Goal: Task Accomplishment & Management: Manage account settings

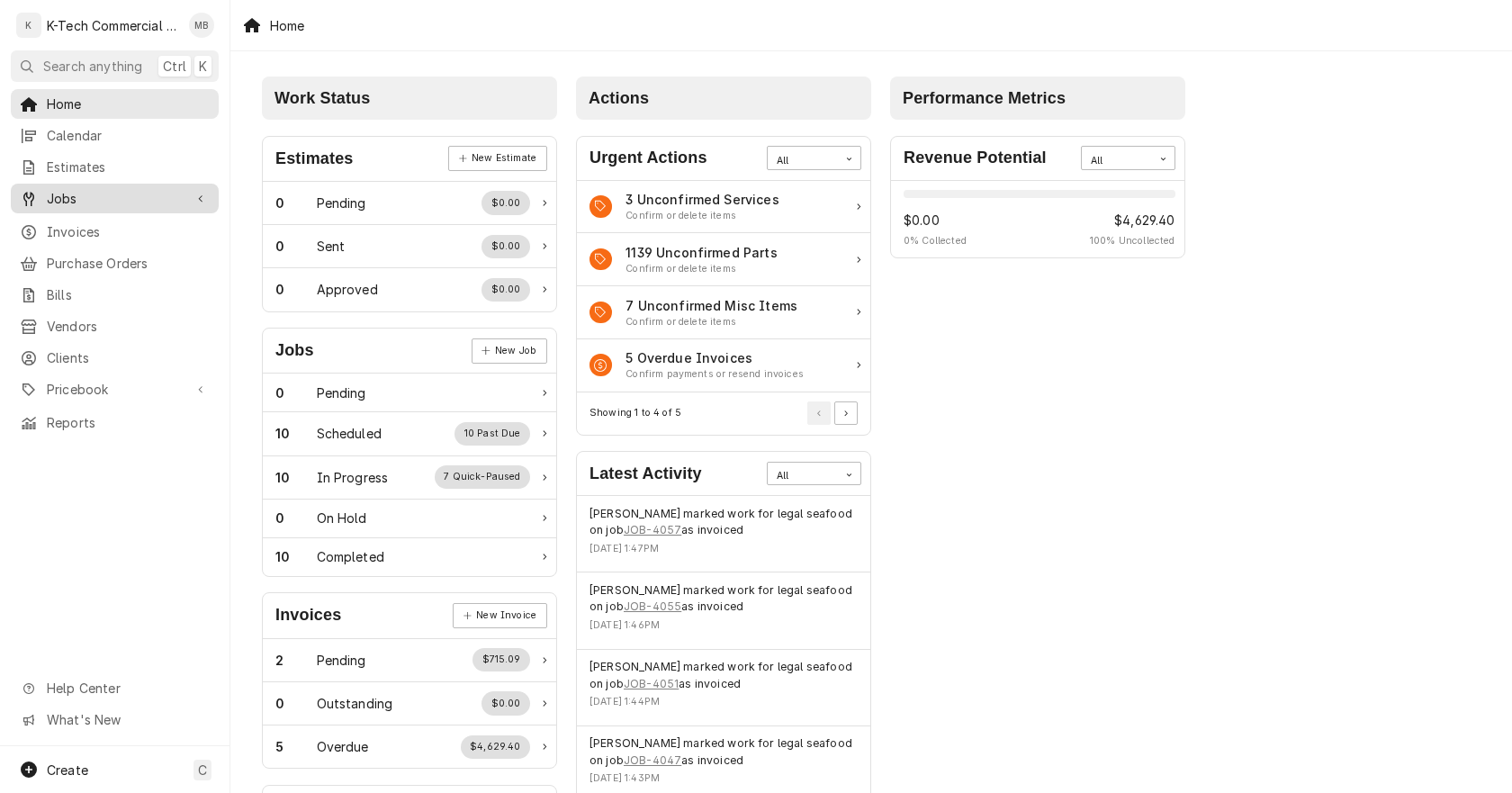
click at [76, 193] on span "Jobs" at bounding box center [114, 199] width 136 height 19
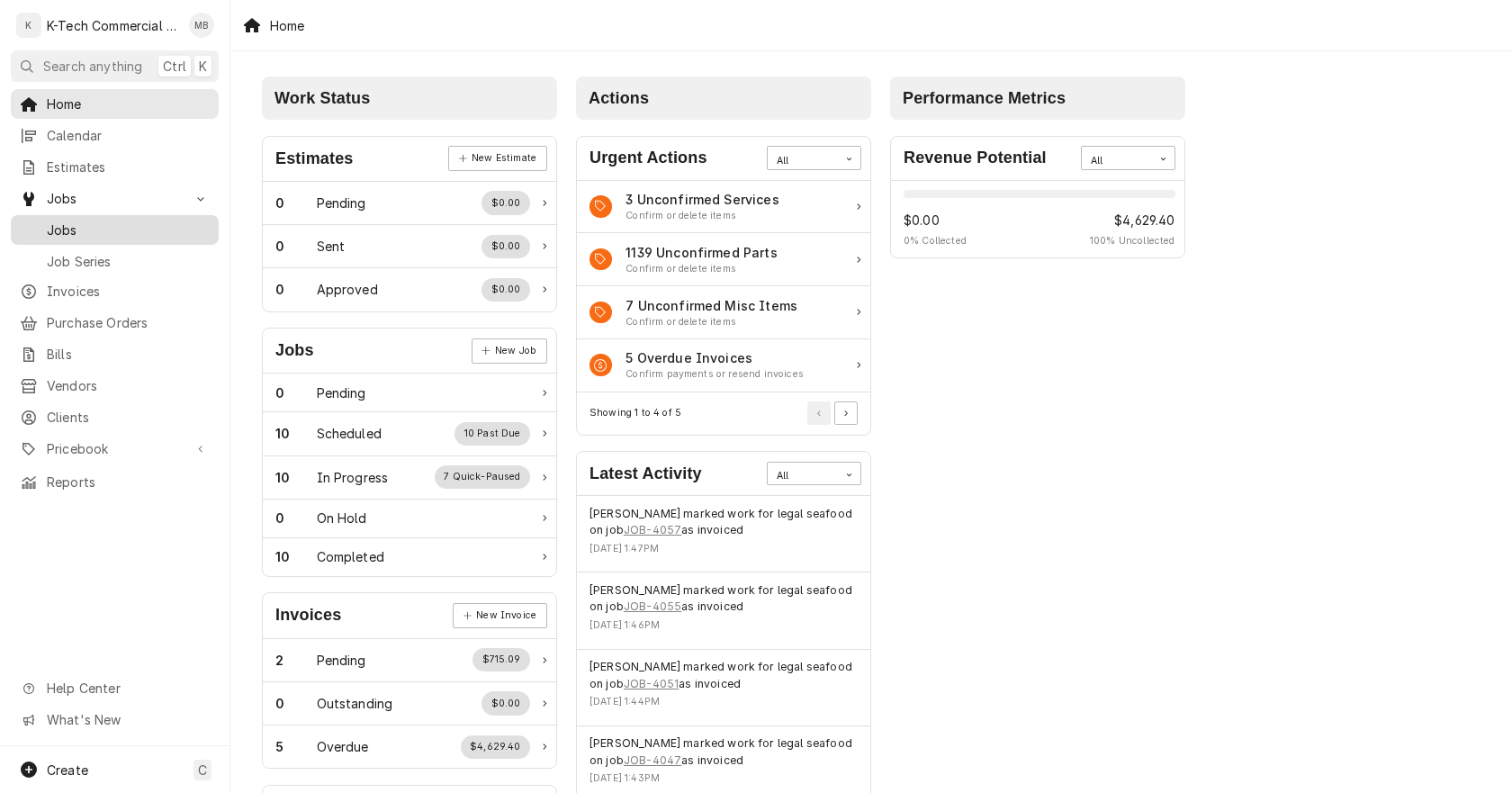
click at [120, 218] on div "Jobs" at bounding box center [114, 230] width 201 height 22
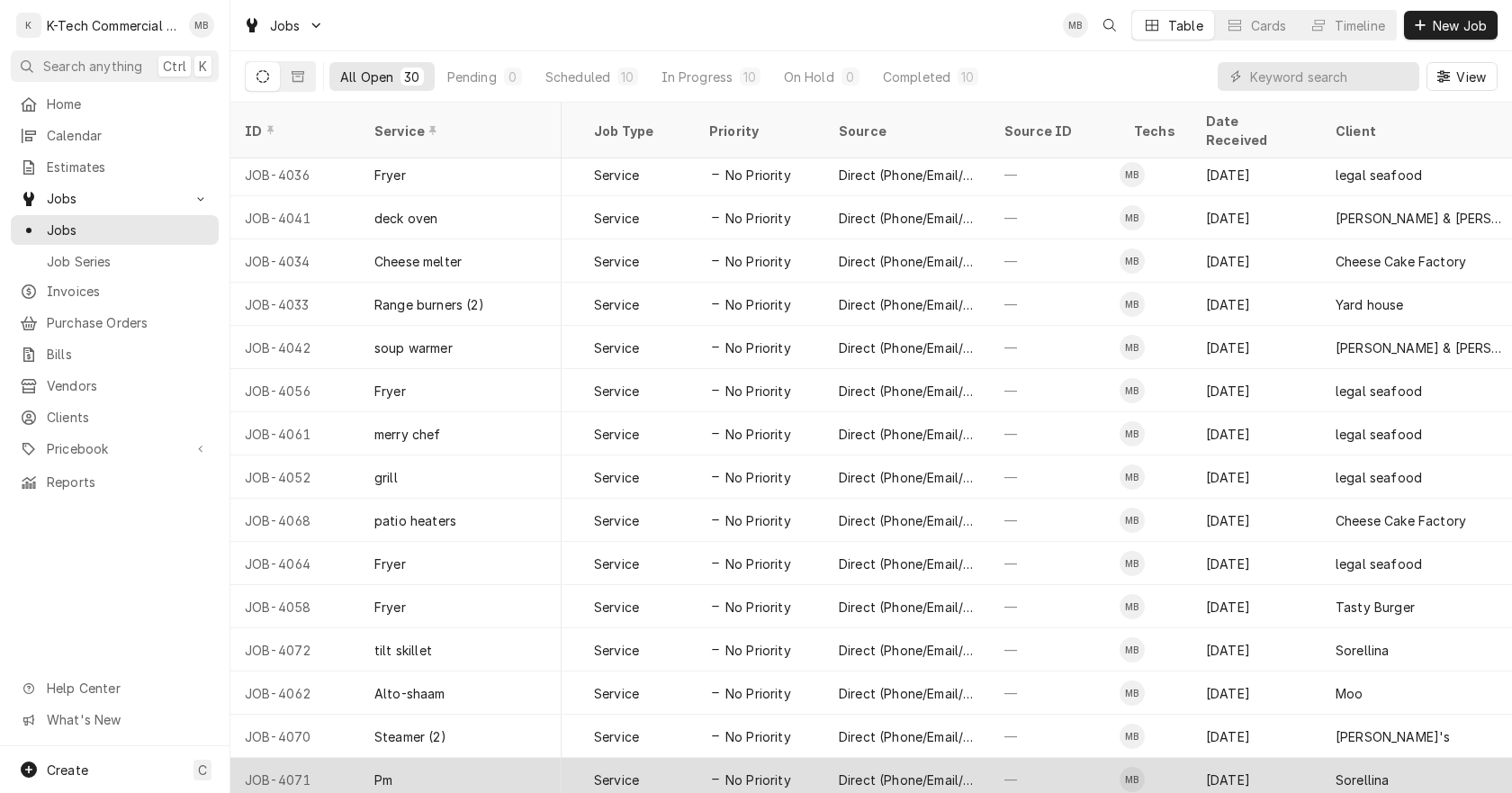
scroll to position [653, 527]
click at [645, 757] on div "Service" at bounding box center [639, 779] width 115 height 43
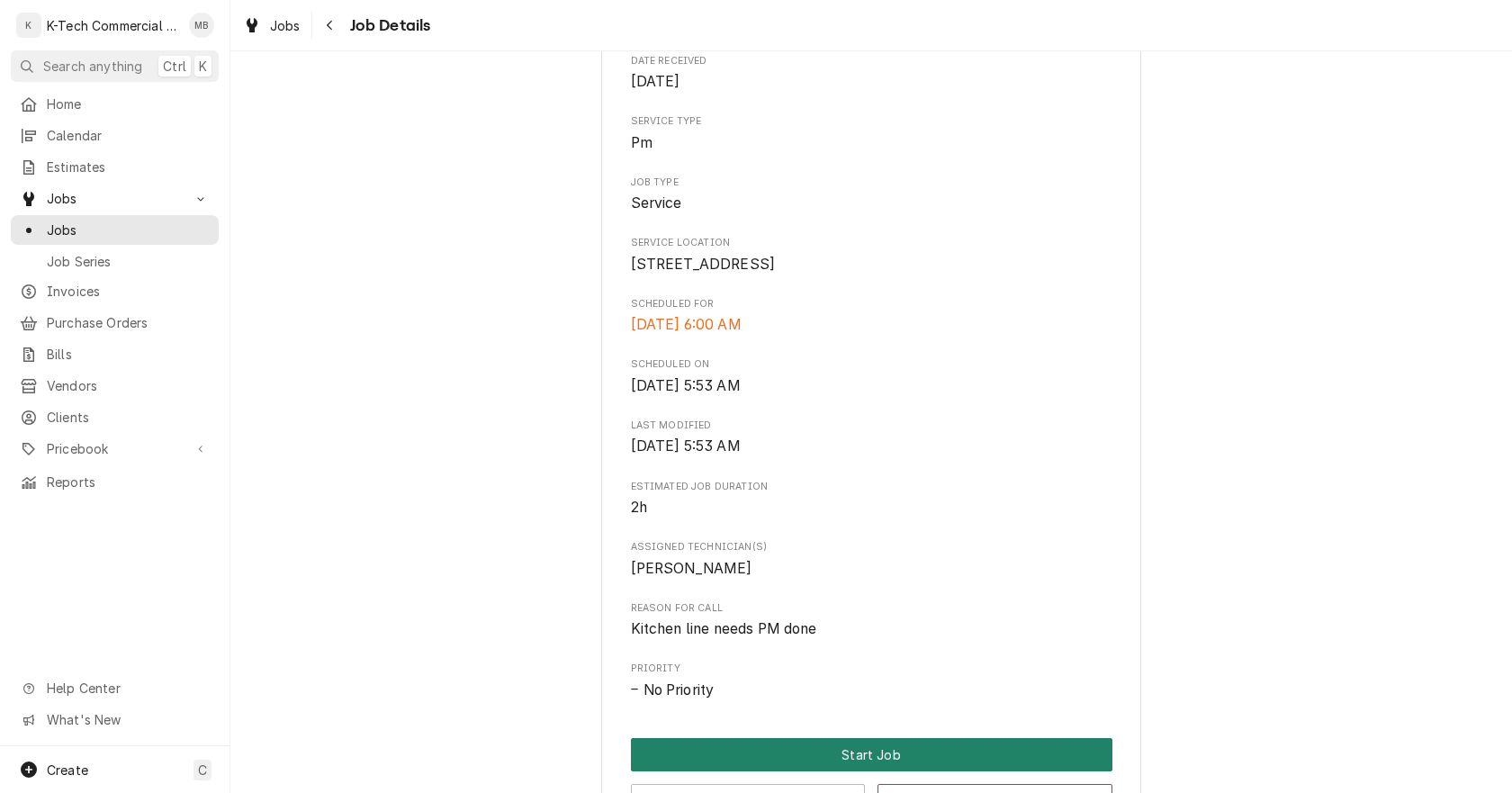
scroll to position [540, 0]
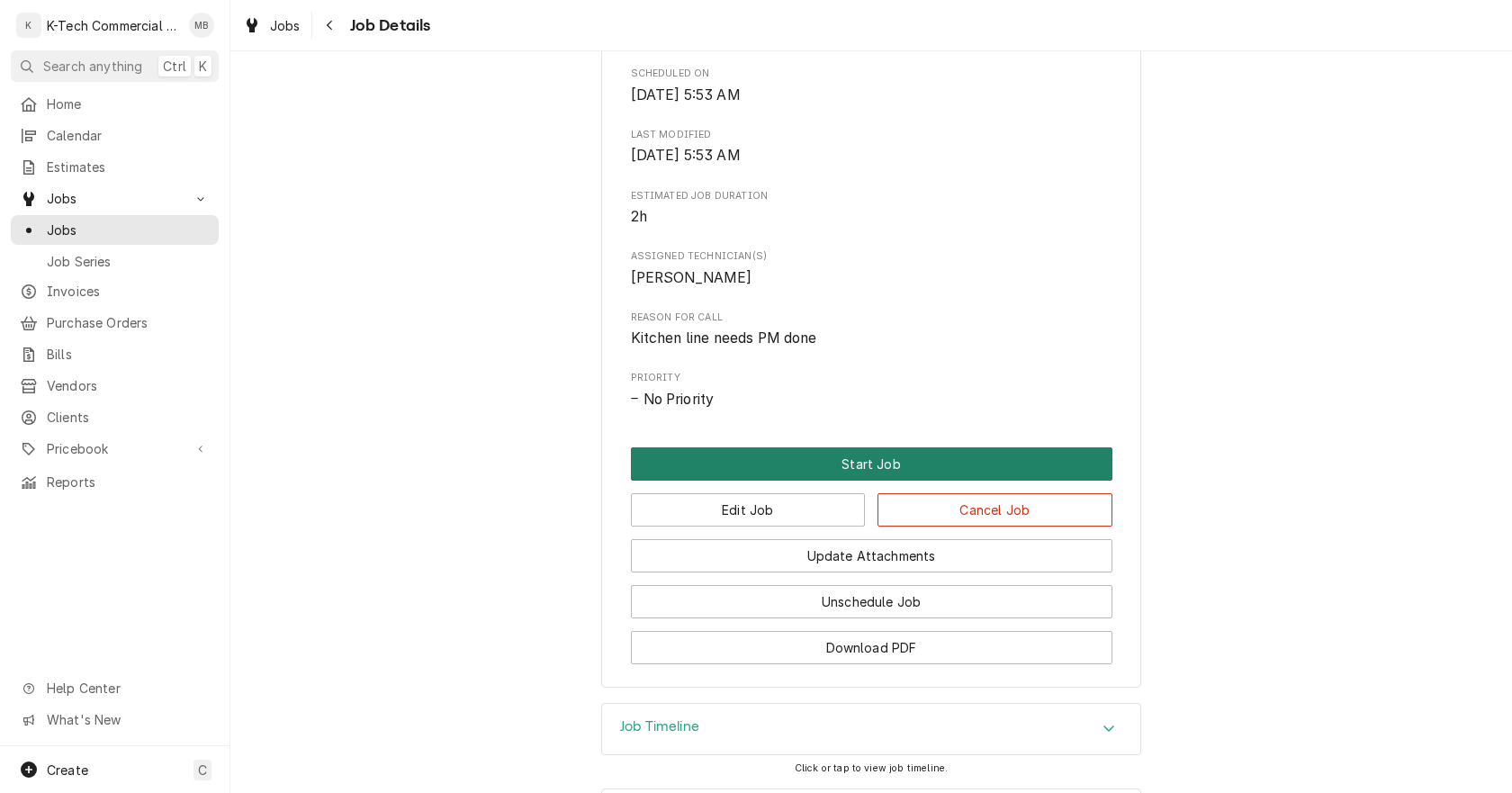
click at [843, 481] on button "Start Job" at bounding box center [872, 464] width 482 height 34
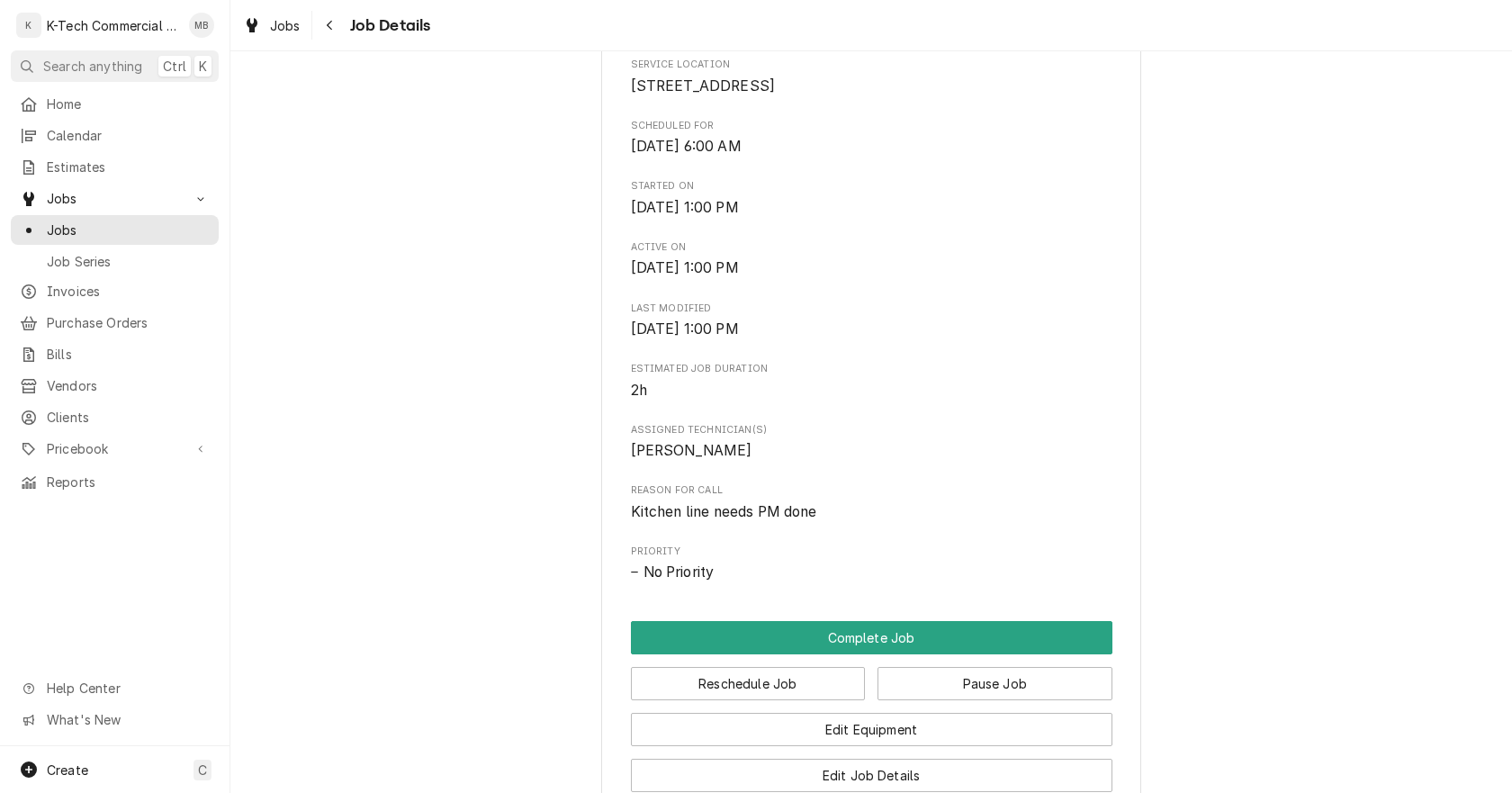
scroll to position [450, 0]
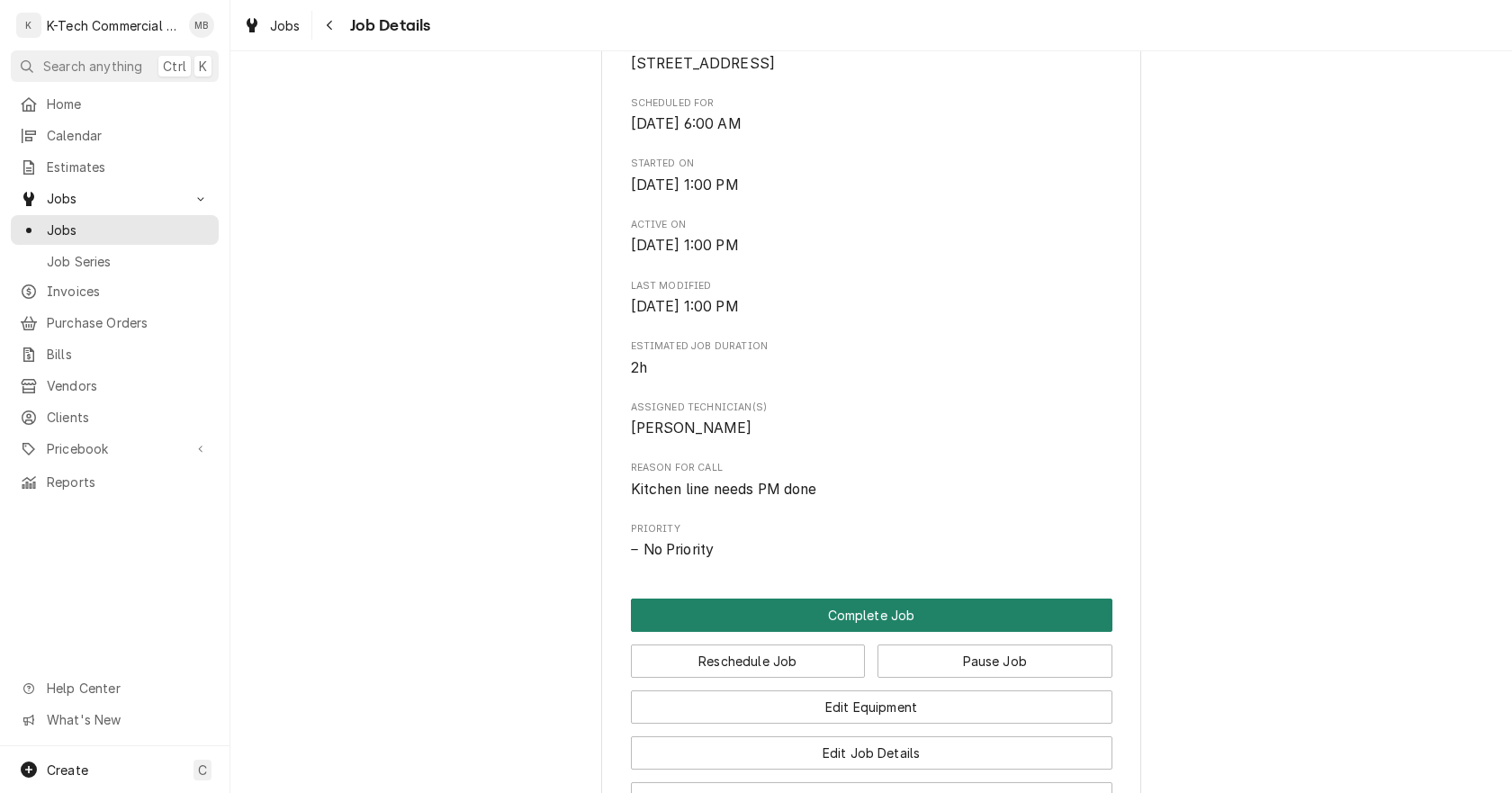
click at [891, 632] on button "Complete Job" at bounding box center [872, 615] width 482 height 34
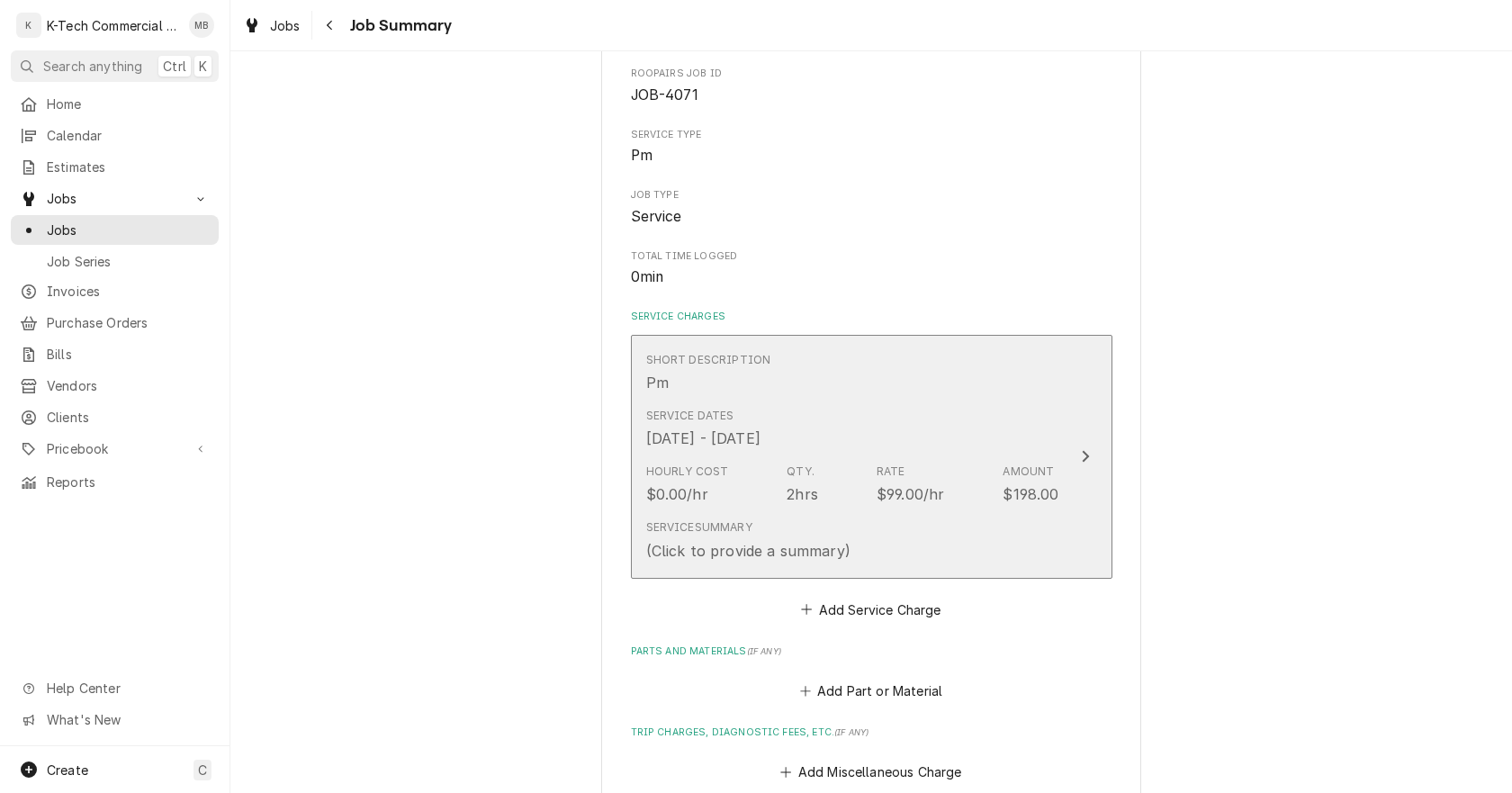
click at [828, 468] on div "Hourly Cost $0.00/hr Qty. 2hrs Rate $99.00/hr Amount $198.00" at bounding box center [852, 485] width 413 height 56
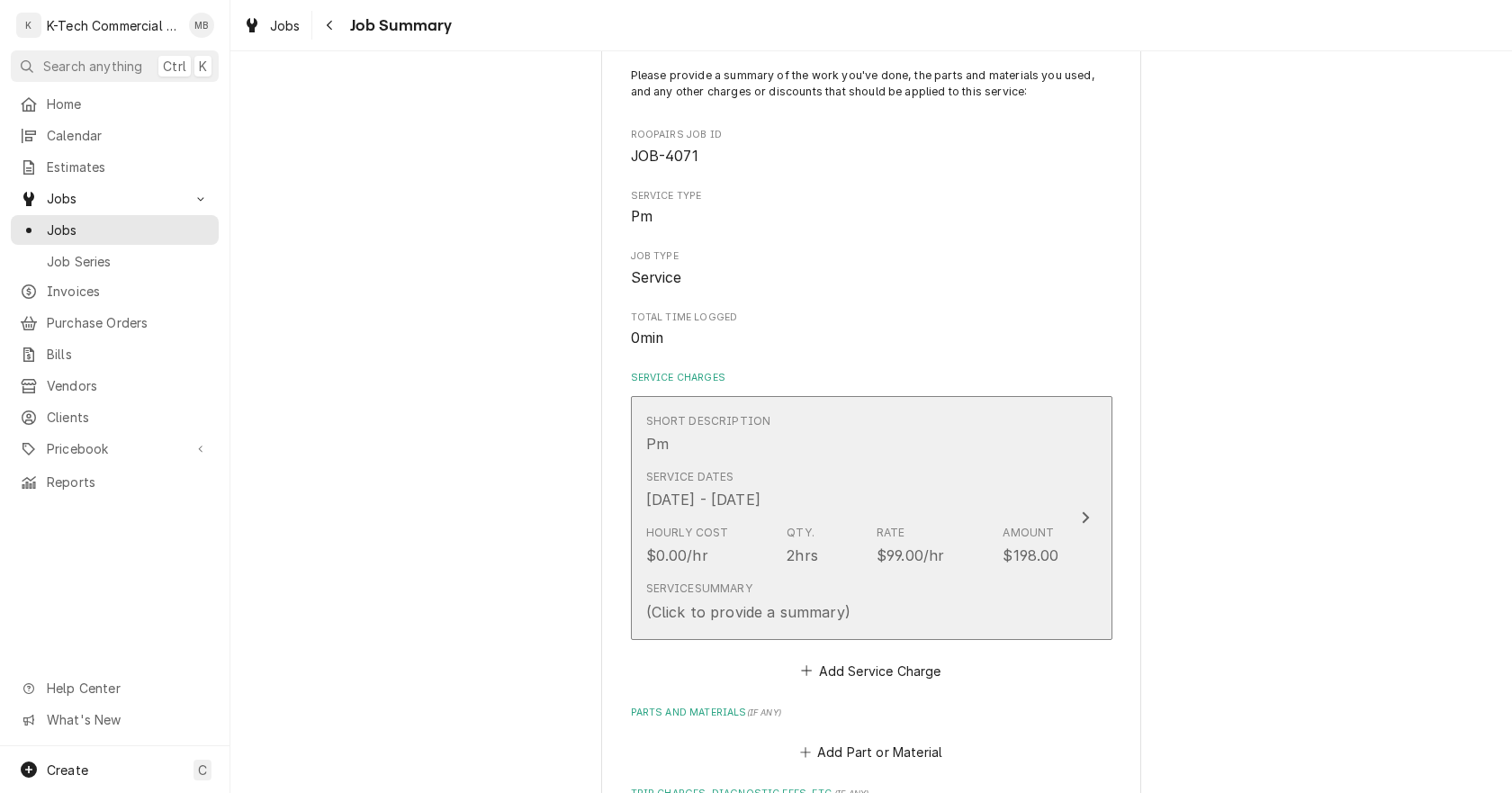
type textarea "x"
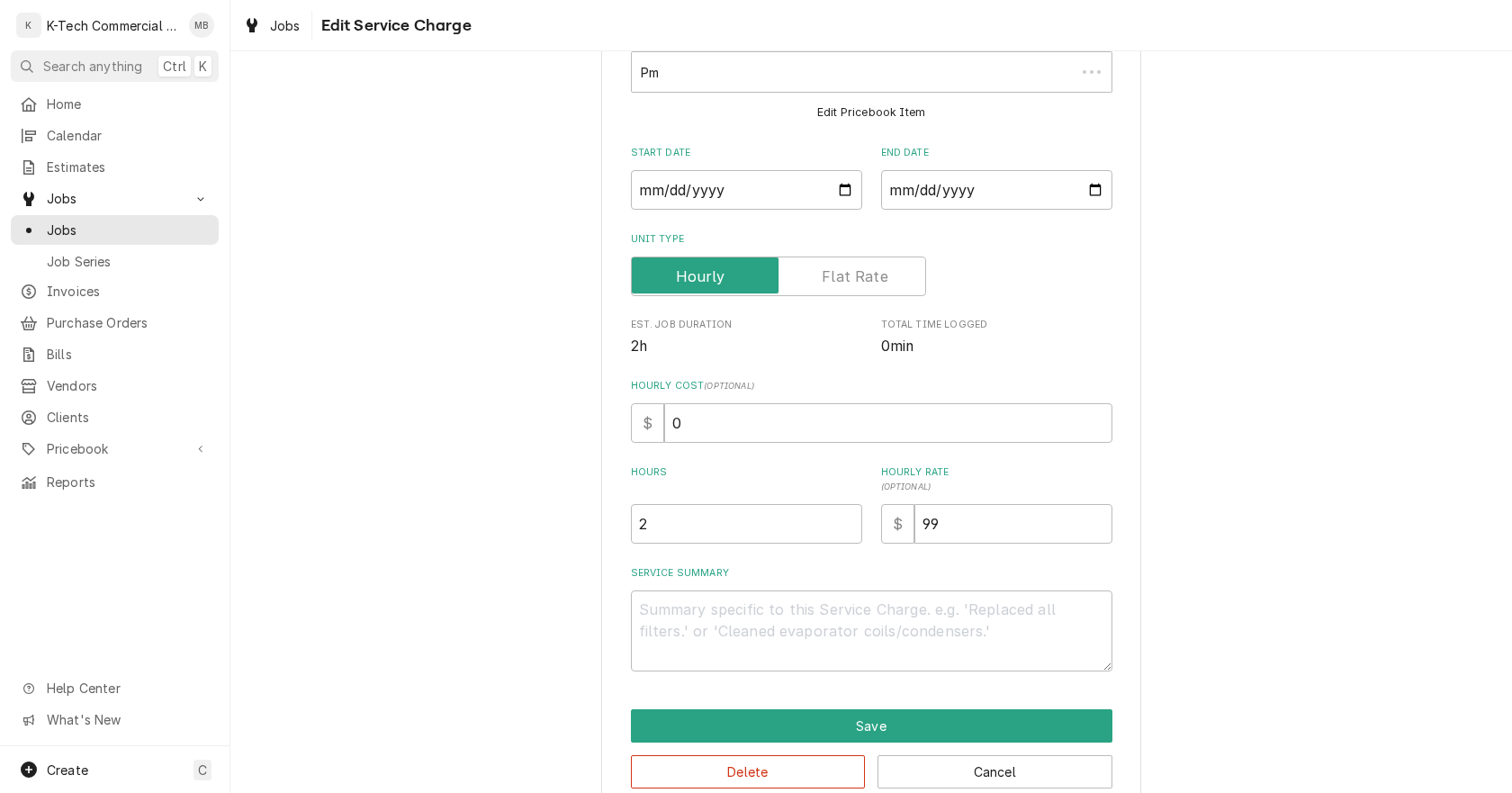
scroll to position [0, 0]
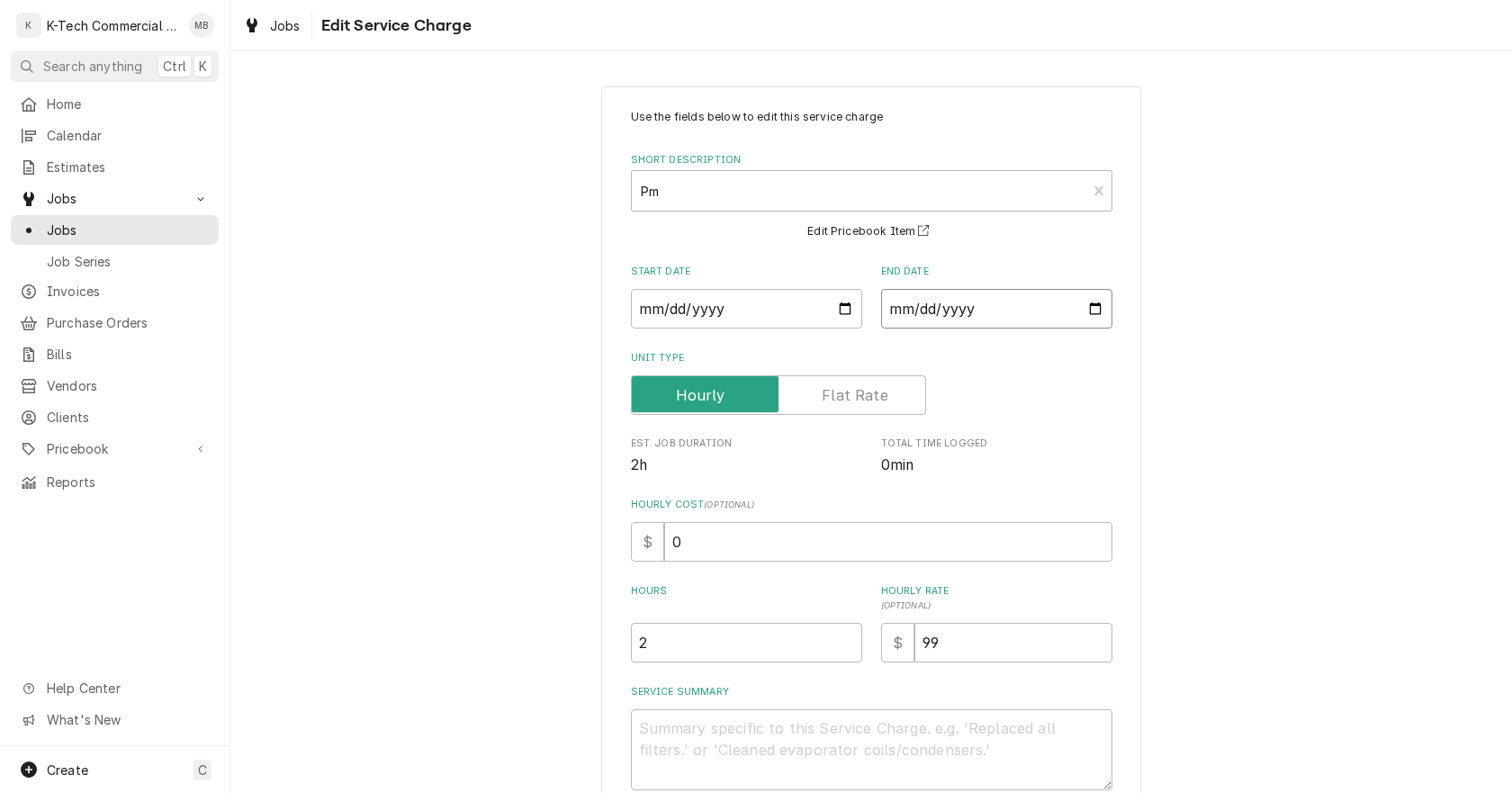
click at [1091, 310] on input "2025-09-25" at bounding box center [996, 308] width 232 height 39
type input "2025-09-23"
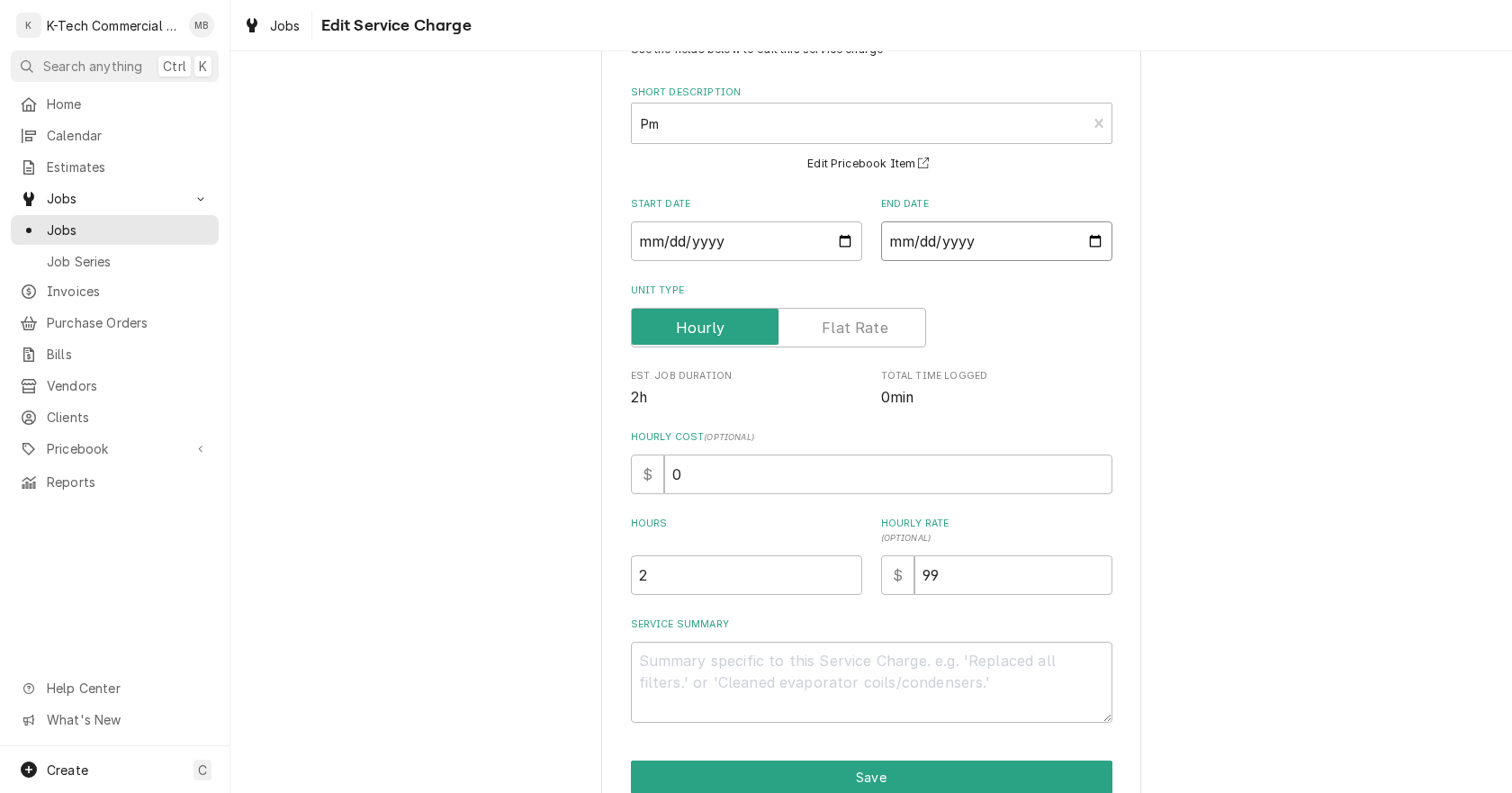
scroll to position [153, 0]
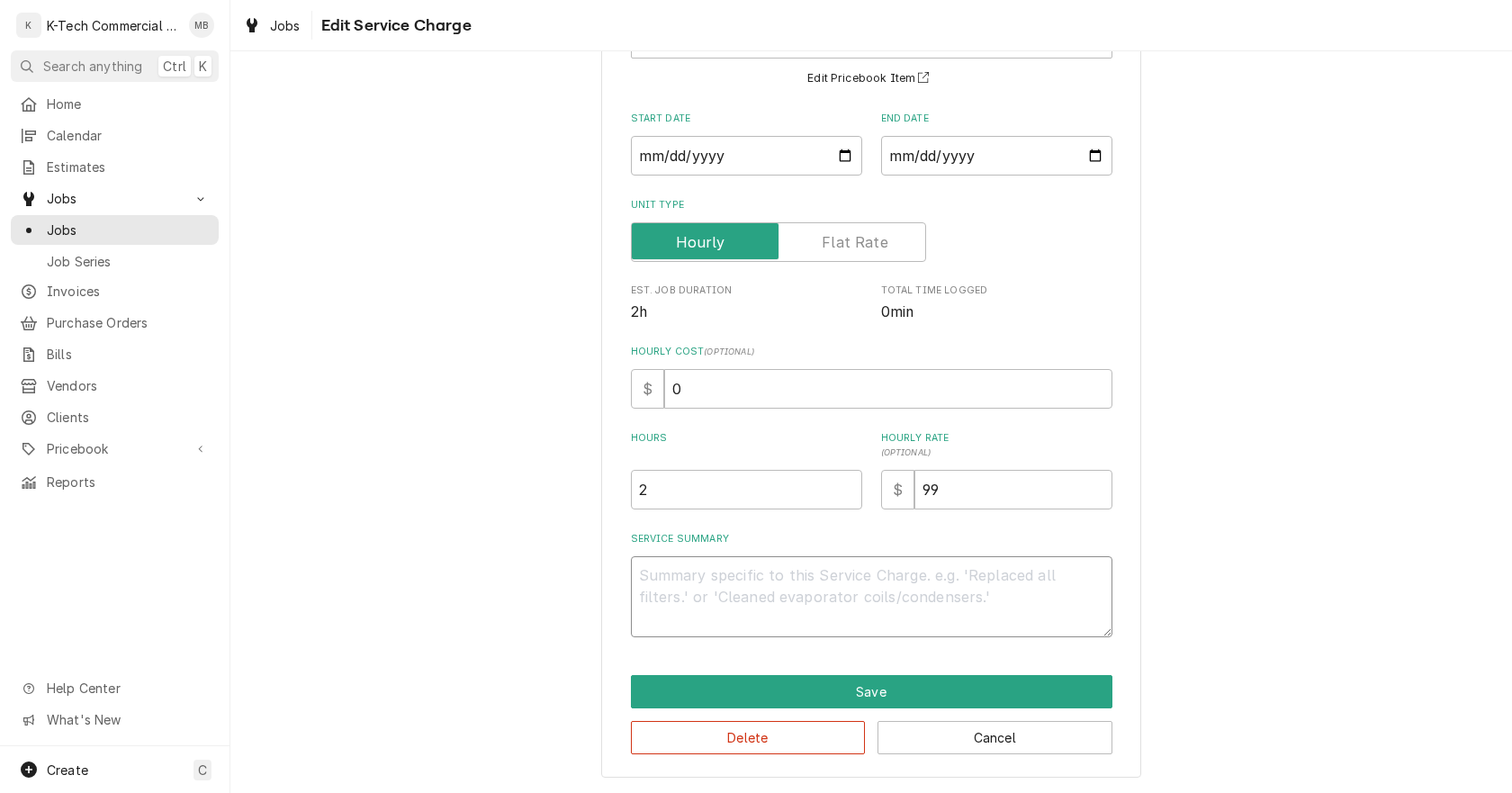
click at [770, 602] on textarea "Service Summary" at bounding box center [872, 596] width 482 height 81
type textarea "x"
type textarea "K"
type textarea "x"
type textarea "Ki"
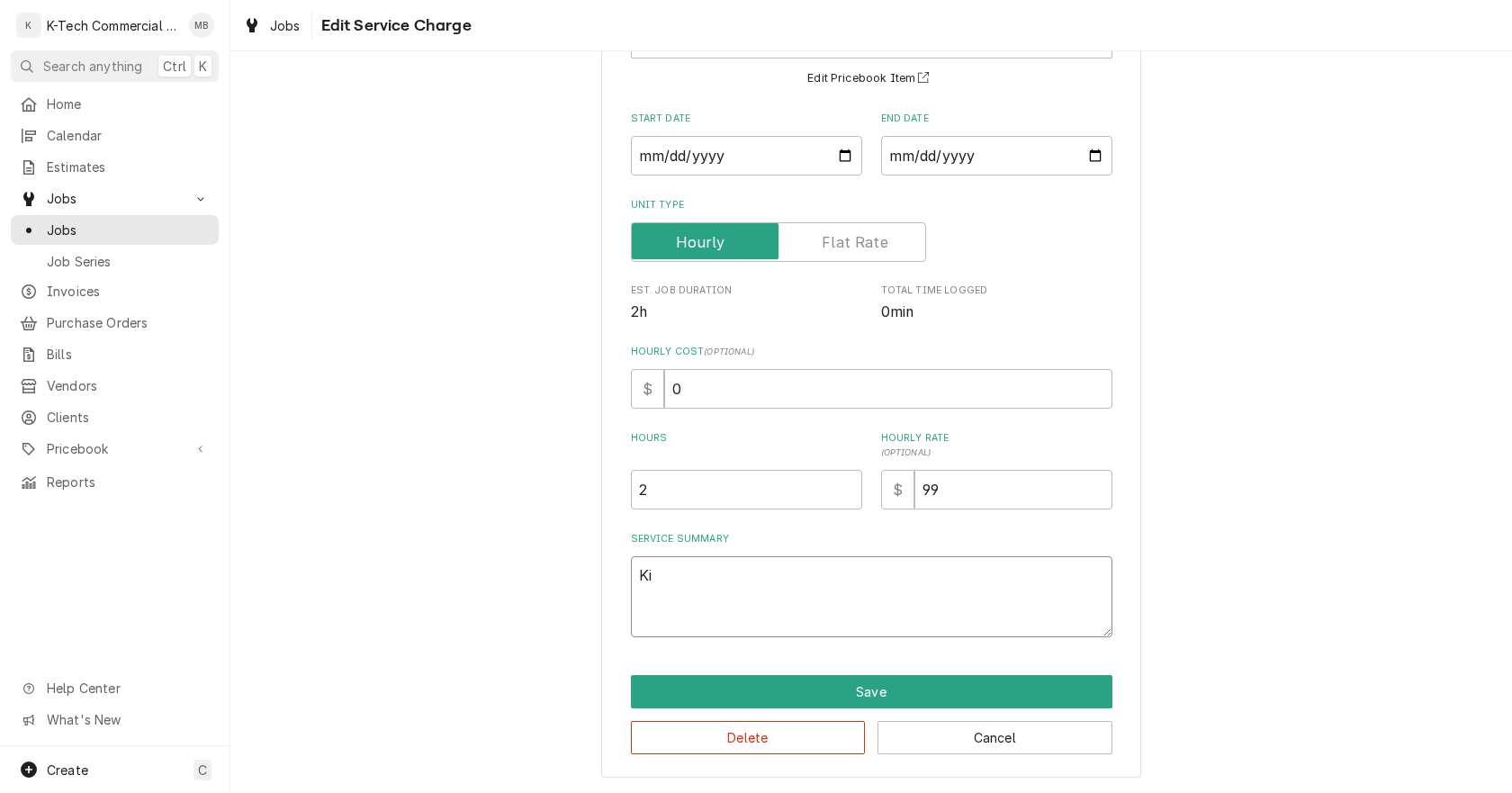
type textarea "x"
type textarea "Kit"
type textarea "x"
type textarea "Kitc"
type textarea "x"
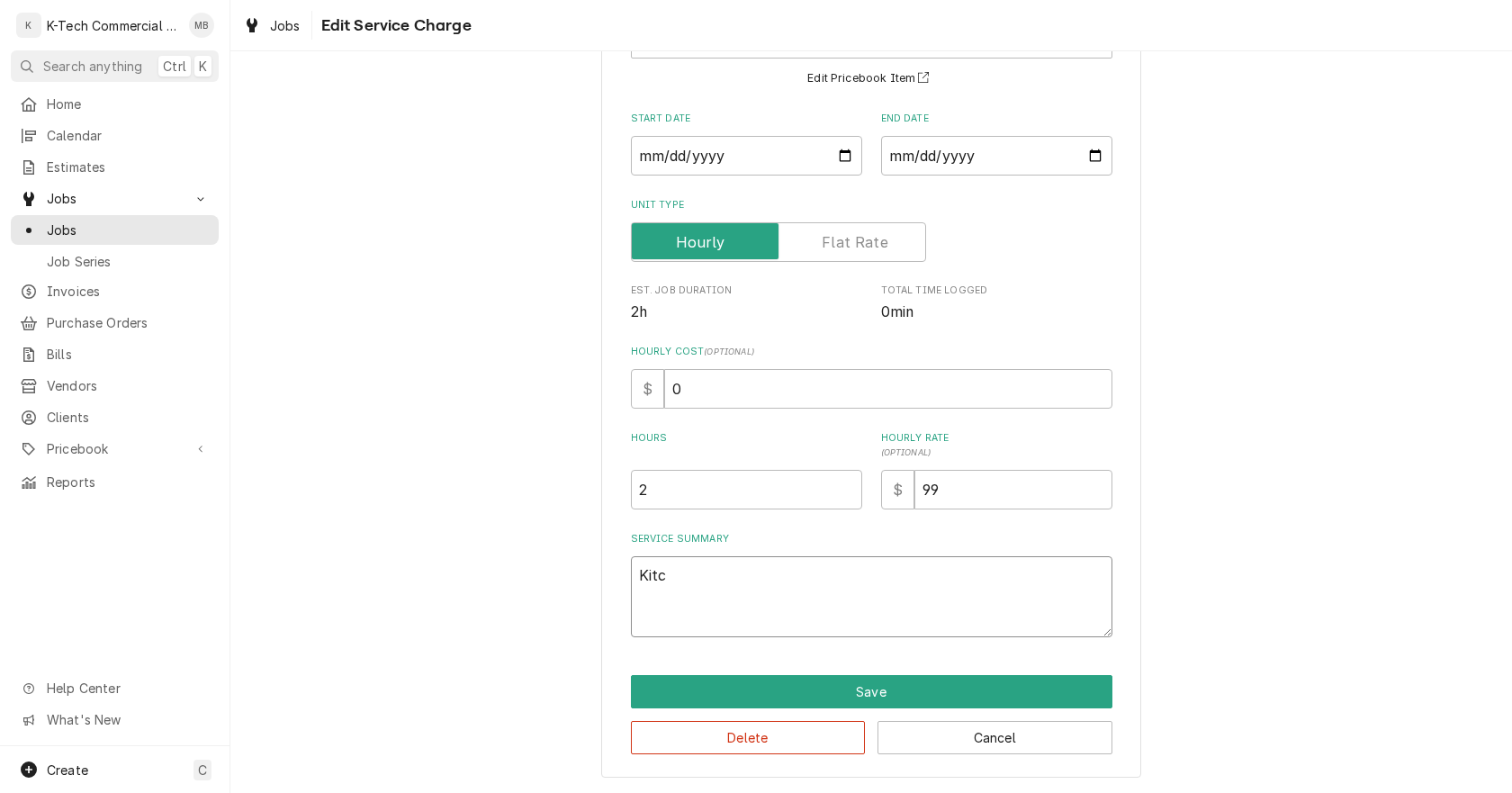
type textarea "Kitch"
type textarea "x"
type textarea "Kitche"
type textarea "x"
type textarea "Kitchen"
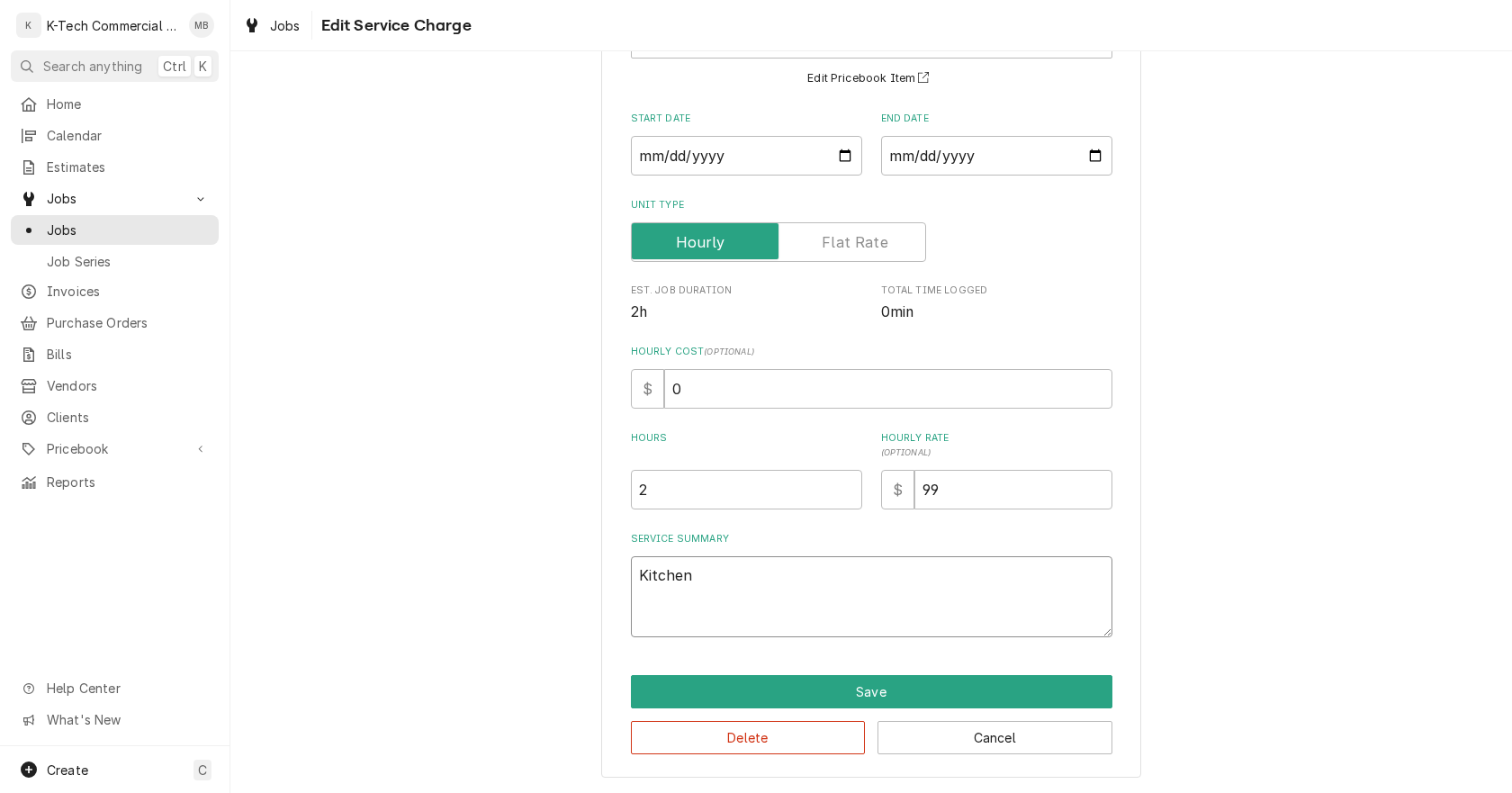
type textarea "x"
type textarea "Kitchen"
type textarea "x"
type textarea "Kitchen l"
type textarea "x"
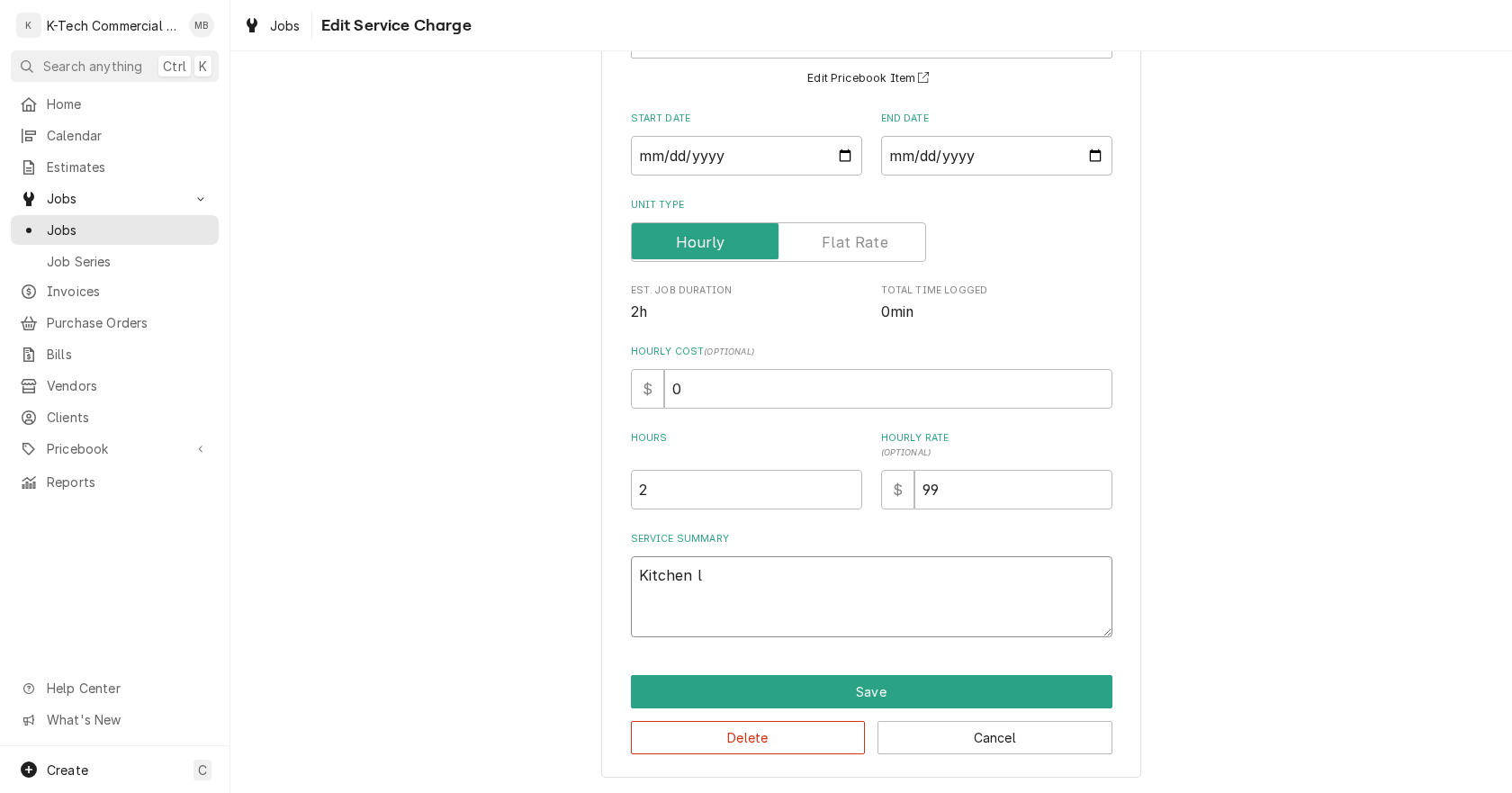
type textarea "Kitchen li"
type textarea "x"
type textarea "Kitchen lin"
type textarea "x"
type textarea "Kitchen line"
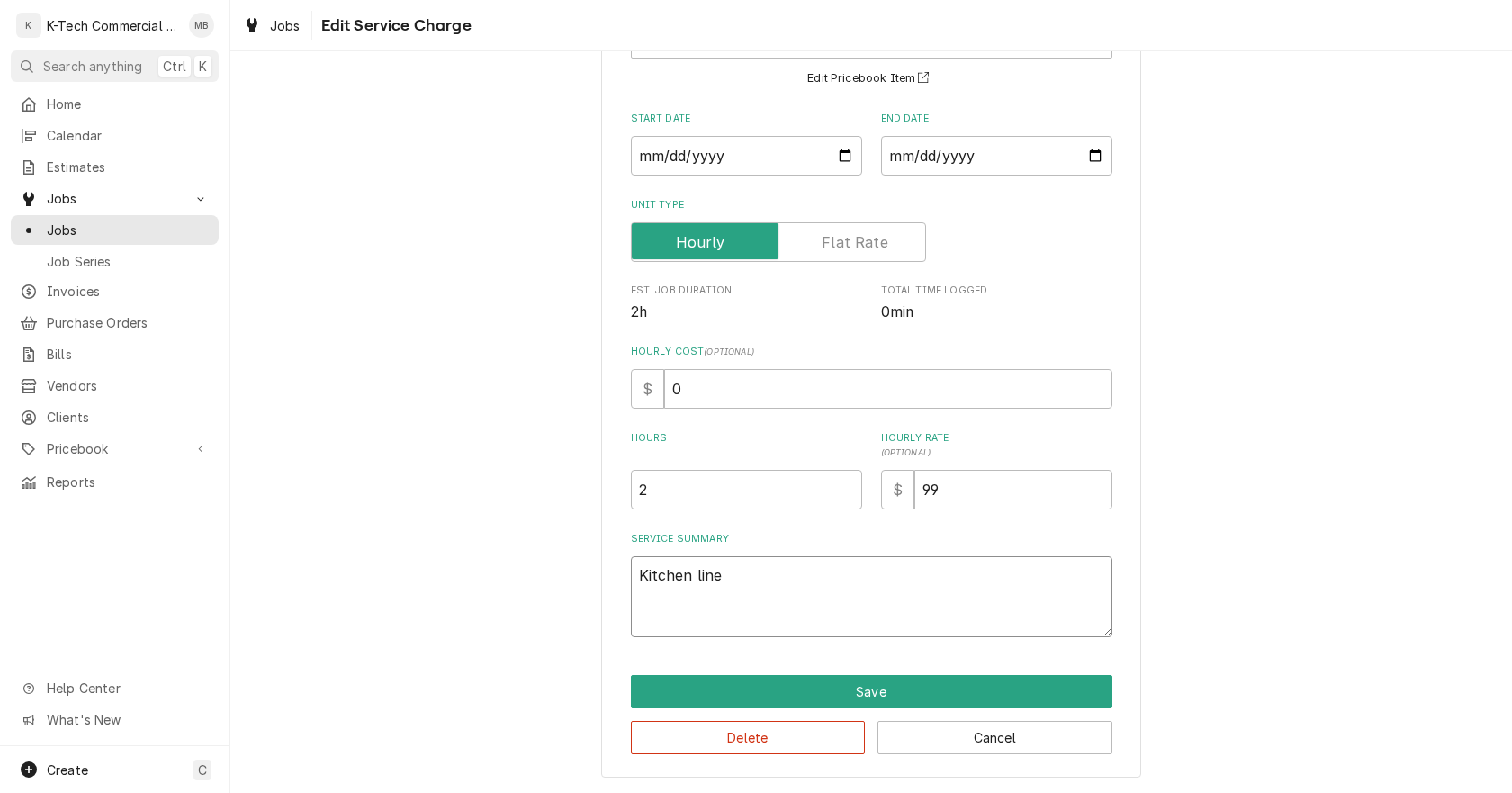
type textarea "x"
type textarea "Kitchen line"
type textarea "x"
type textarea "Kitchen line n"
type textarea "x"
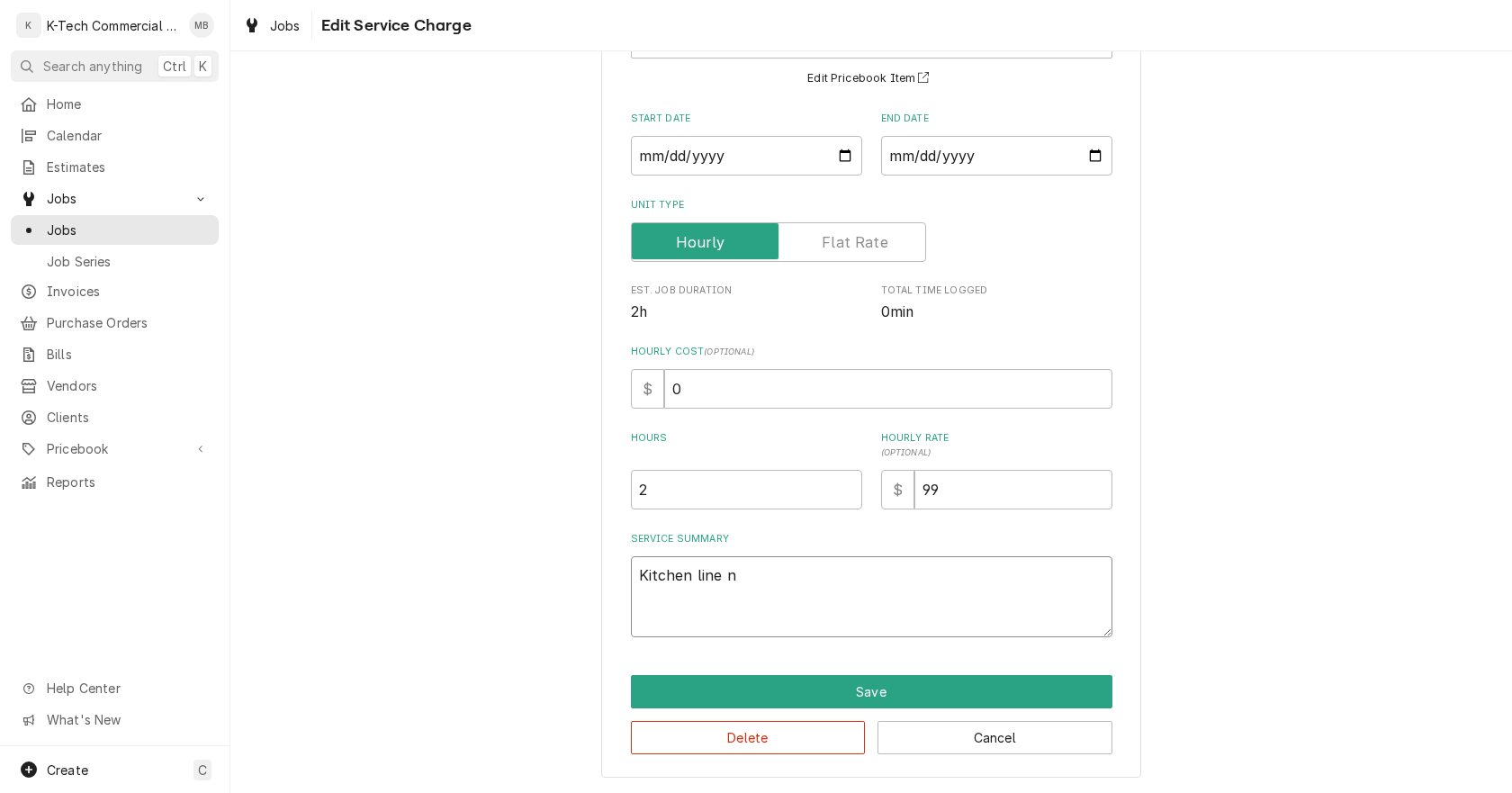
type textarea "Kitchen line nn"
type textarea "x"
type textarea "Kitchen line n"
type textarea "x"
type textarea "Kitchen line ne"
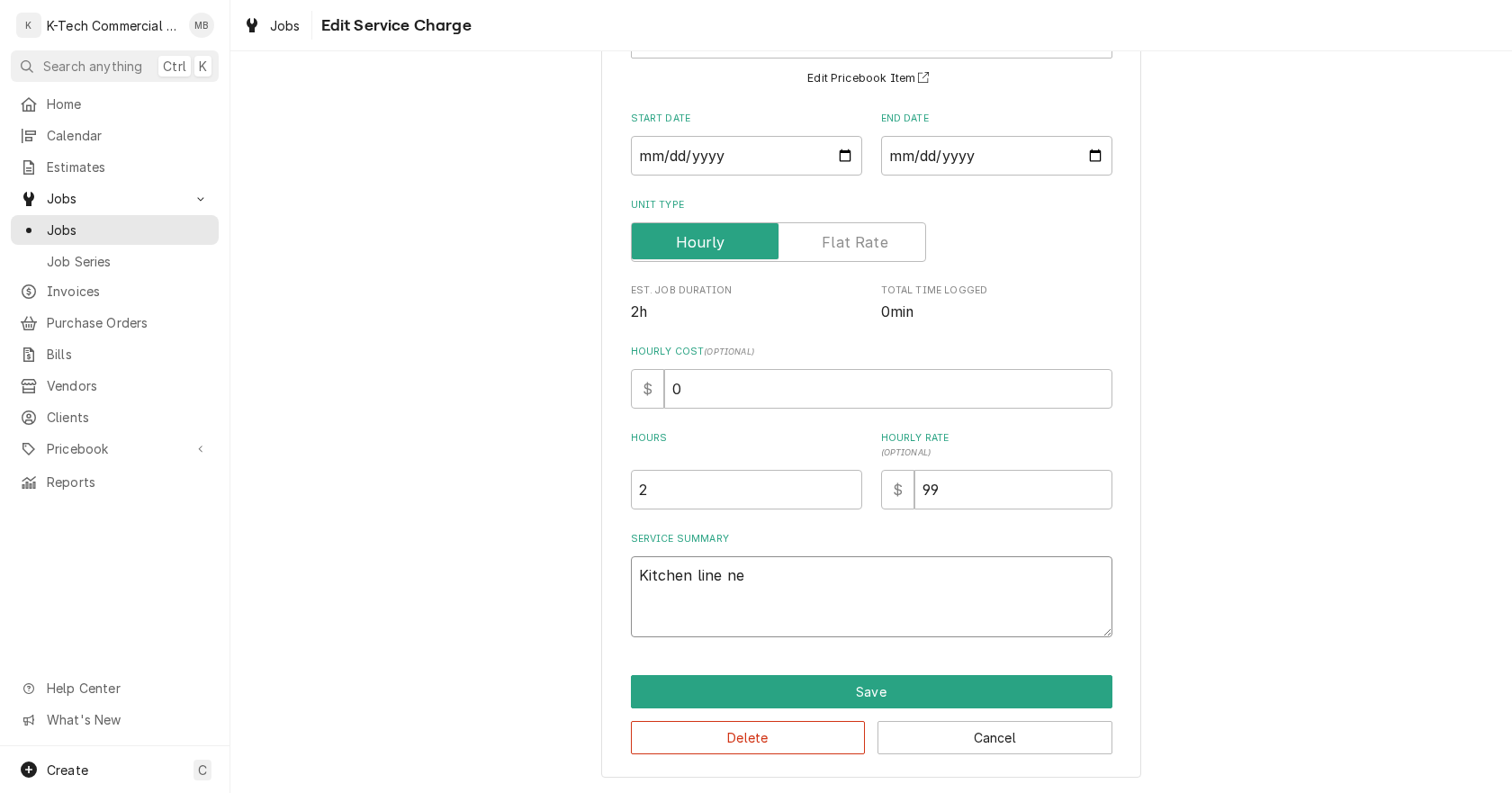
type textarea "x"
type textarea "Kitchen line nee"
type textarea "x"
type textarea "Kitchen line need"
type textarea "x"
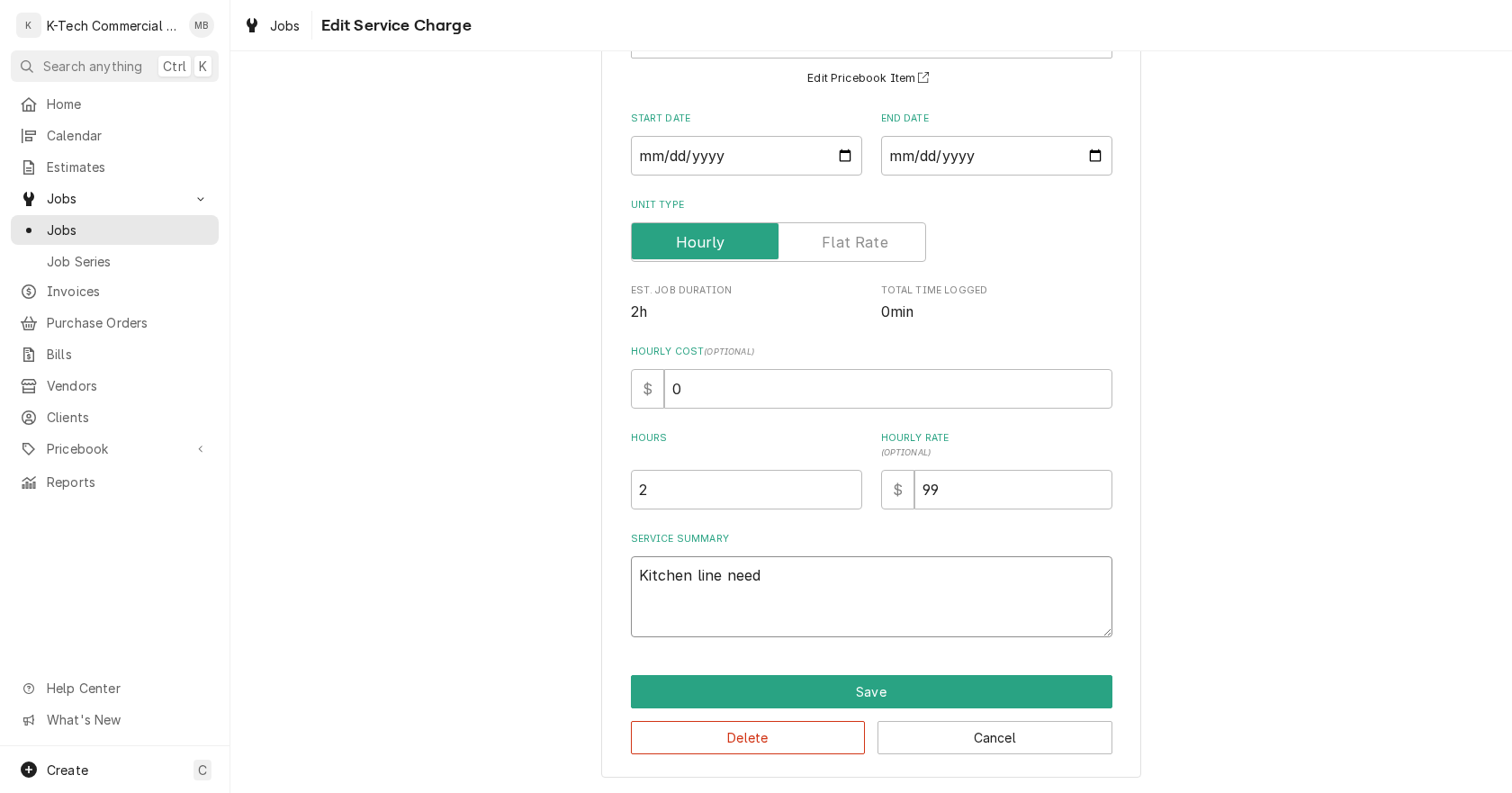
type textarea "Kitchen line neede"
type textarea "x"
type textarea "Kitchen line neede"
type textarea "x"
type textarea "Kitchen line neede"
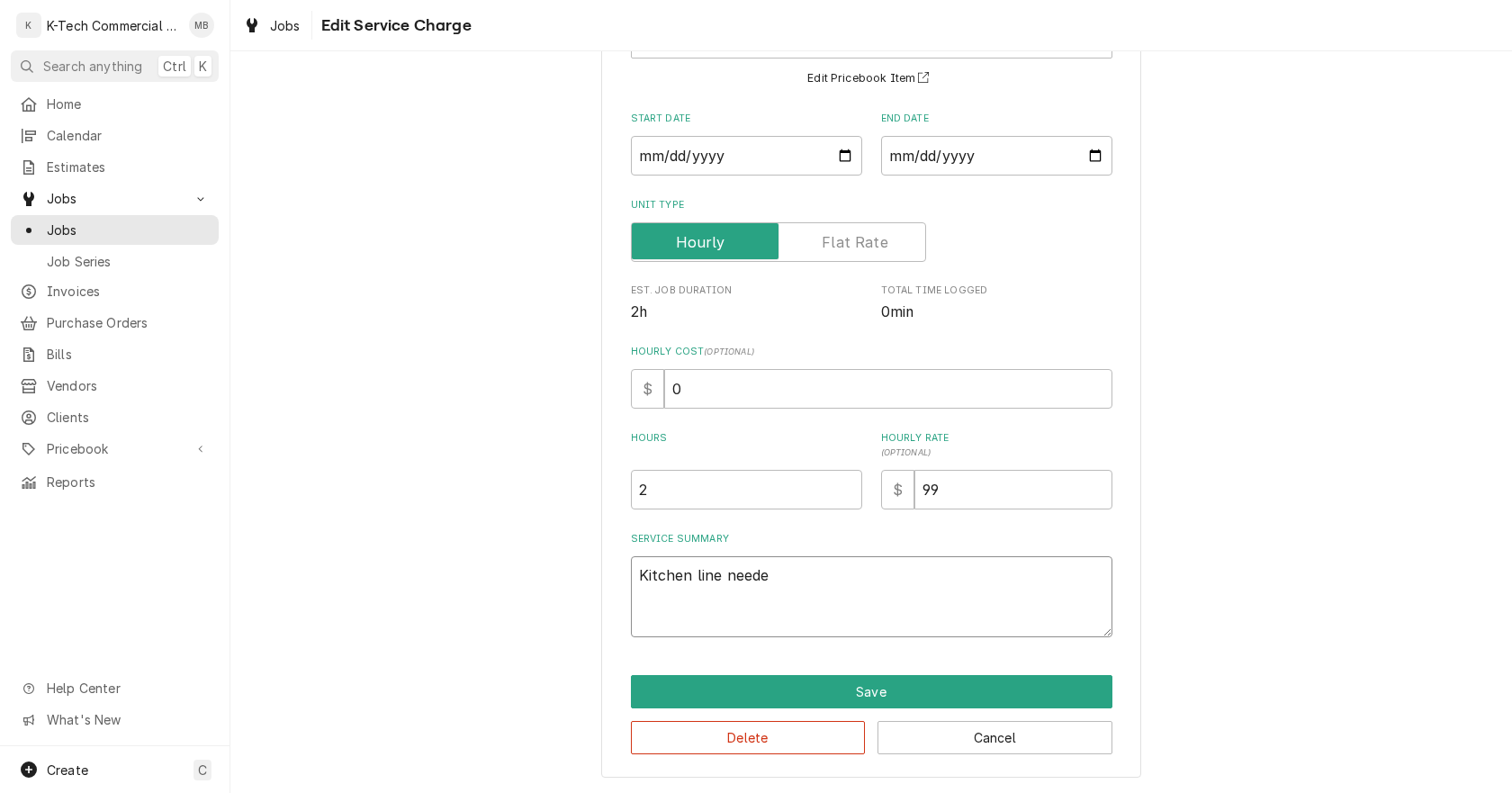
type textarea "x"
type textarea "Kitchen line needed"
type textarea "x"
type textarea "Kitchen line needed"
type textarea "x"
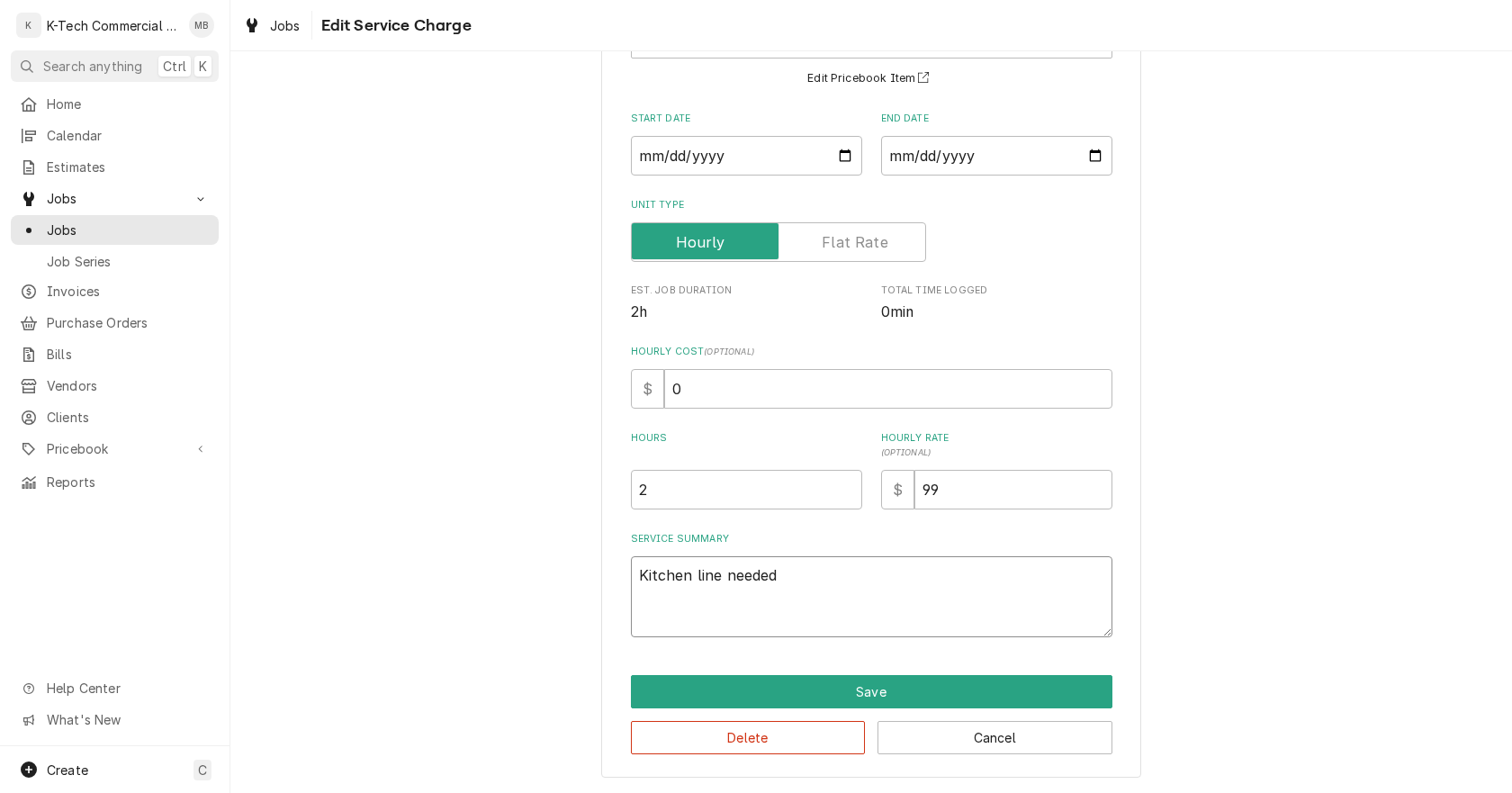
type textarea "Kitchen line needed P"
type textarea "x"
type textarea "Kitchen line needed PM"
type textarea "x"
type textarea "Kitchen line needed PM"
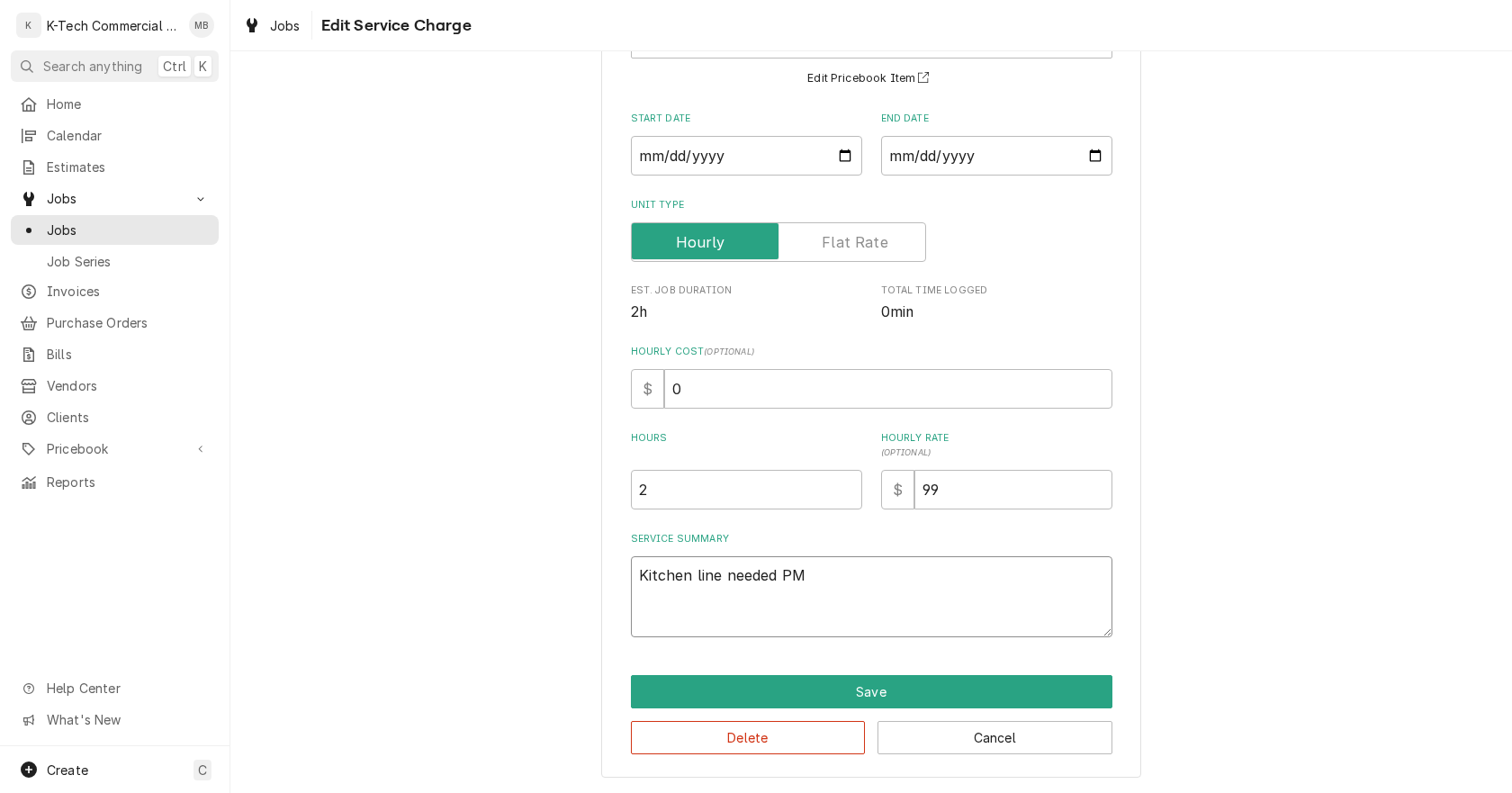
type textarea "x"
type textarea "Kitchen line needed PM d"
type textarea "x"
type textarea "Kitchen line needed PM do"
type textarea "x"
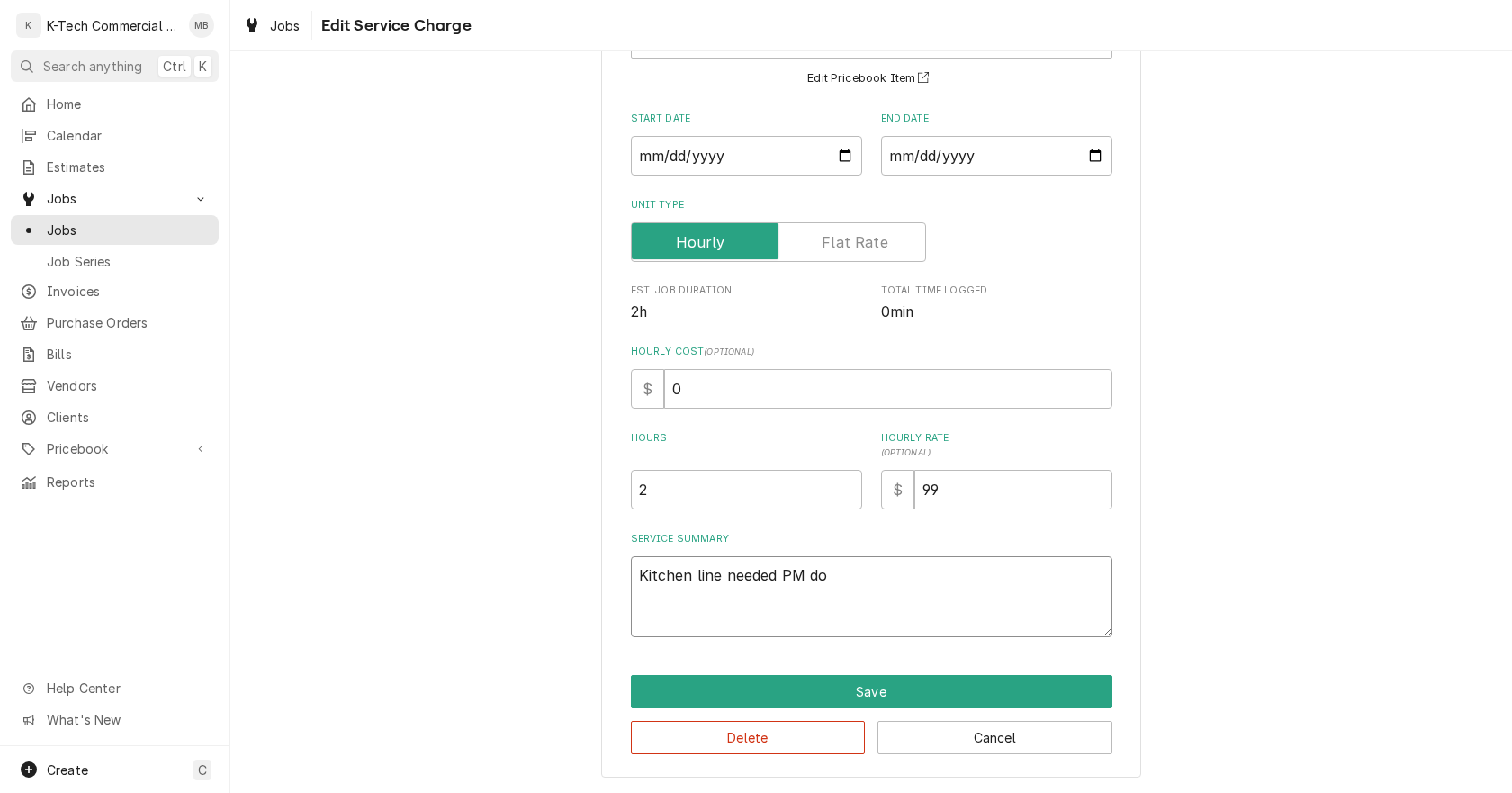
type textarea "Kitchen line needed PM don"
type textarea "x"
type textarea "Kitchen line needed PM done"
type textarea "x"
type textarea "Kitchen line needed PM done,"
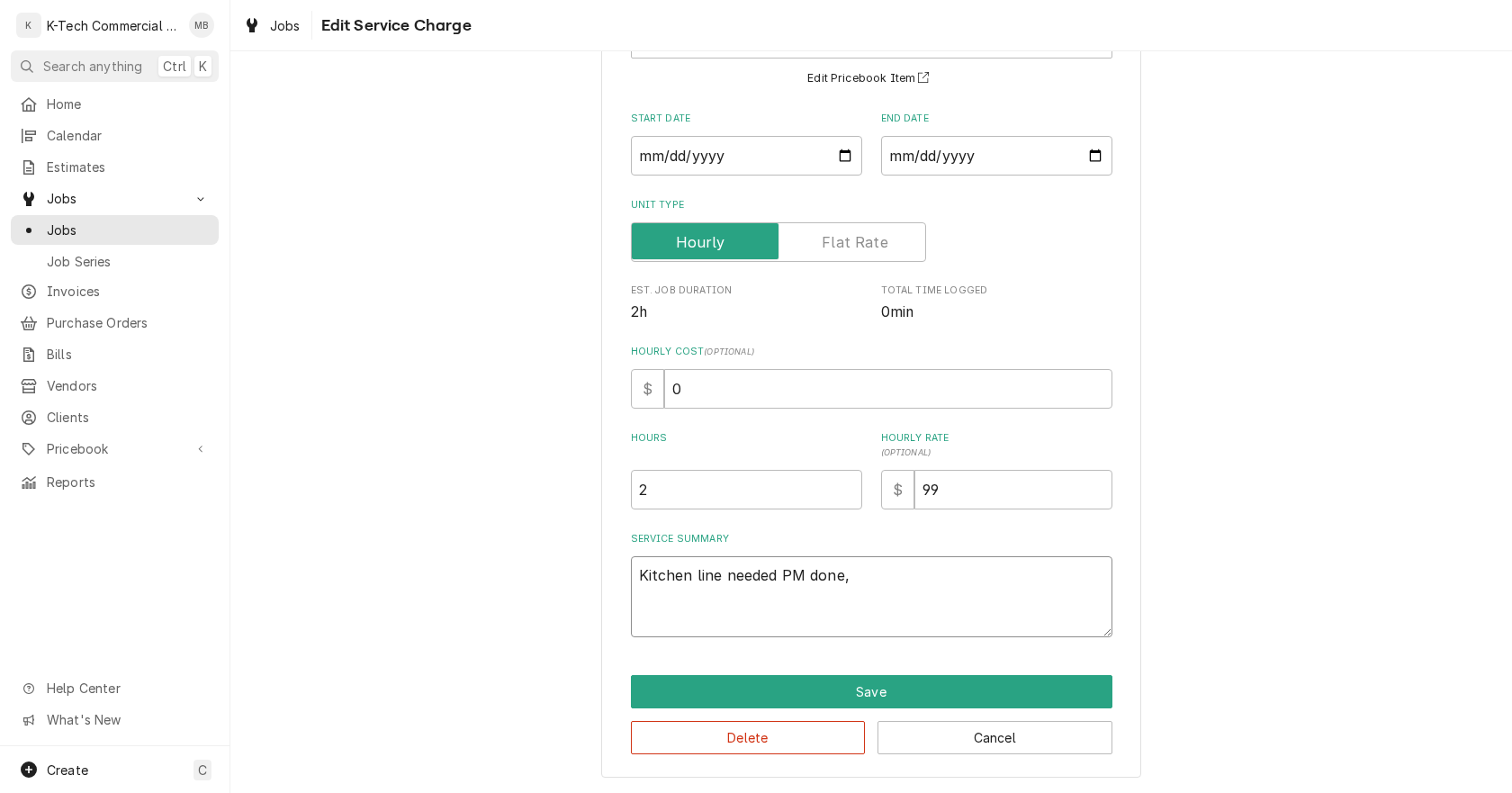
type textarea "x"
type textarea "Kitchen line needed PM done,"
type textarea "x"
type textarea "Kitchen line needed PM done, i"
type textarea "x"
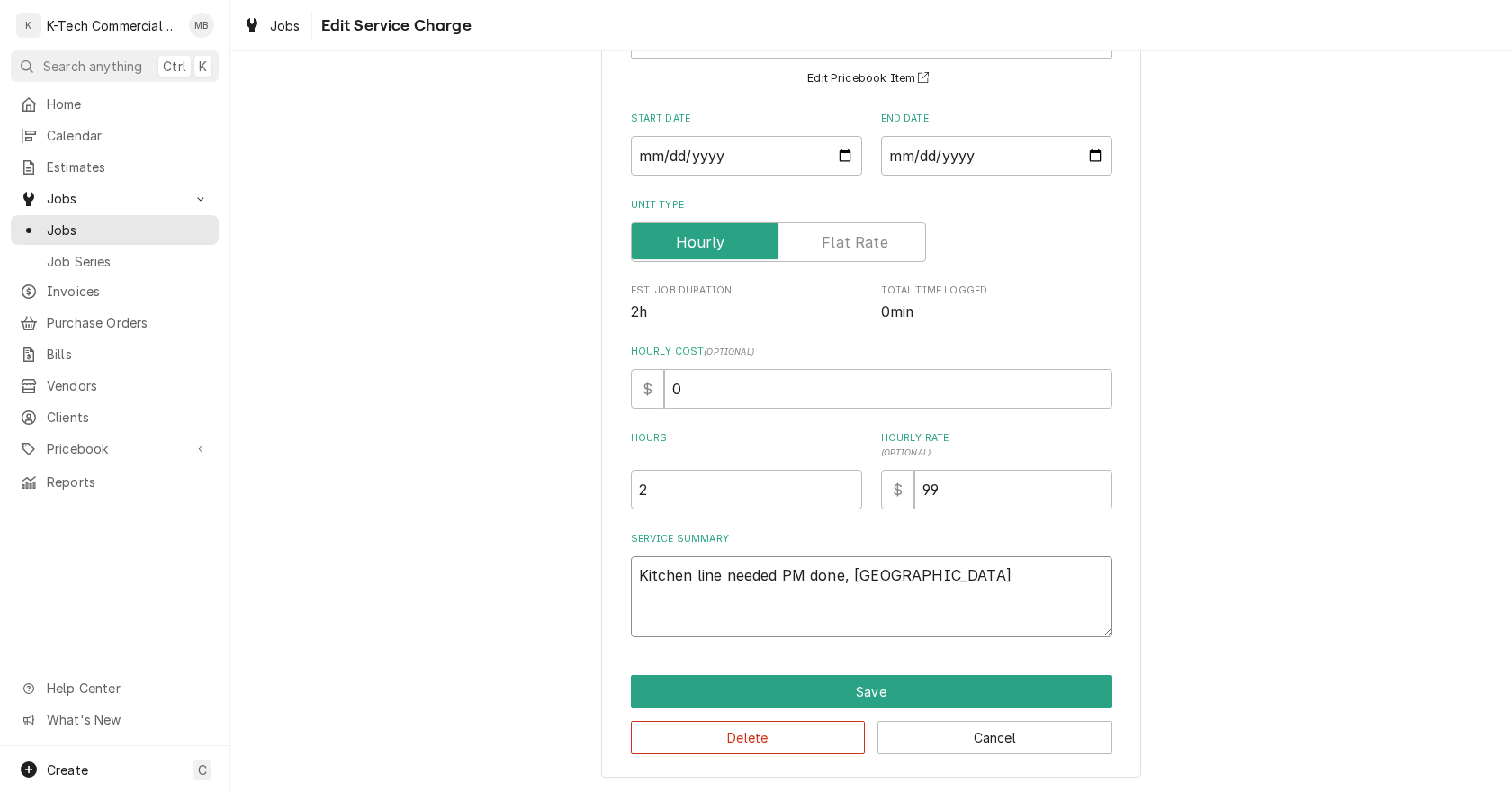
type textarea "Kitchen line needed PM done, in"
type textarea "x"
type textarea "Kitchen line needed PM done, ins"
type textarea "x"
type textarea "Kitchen line needed PM done, insp"
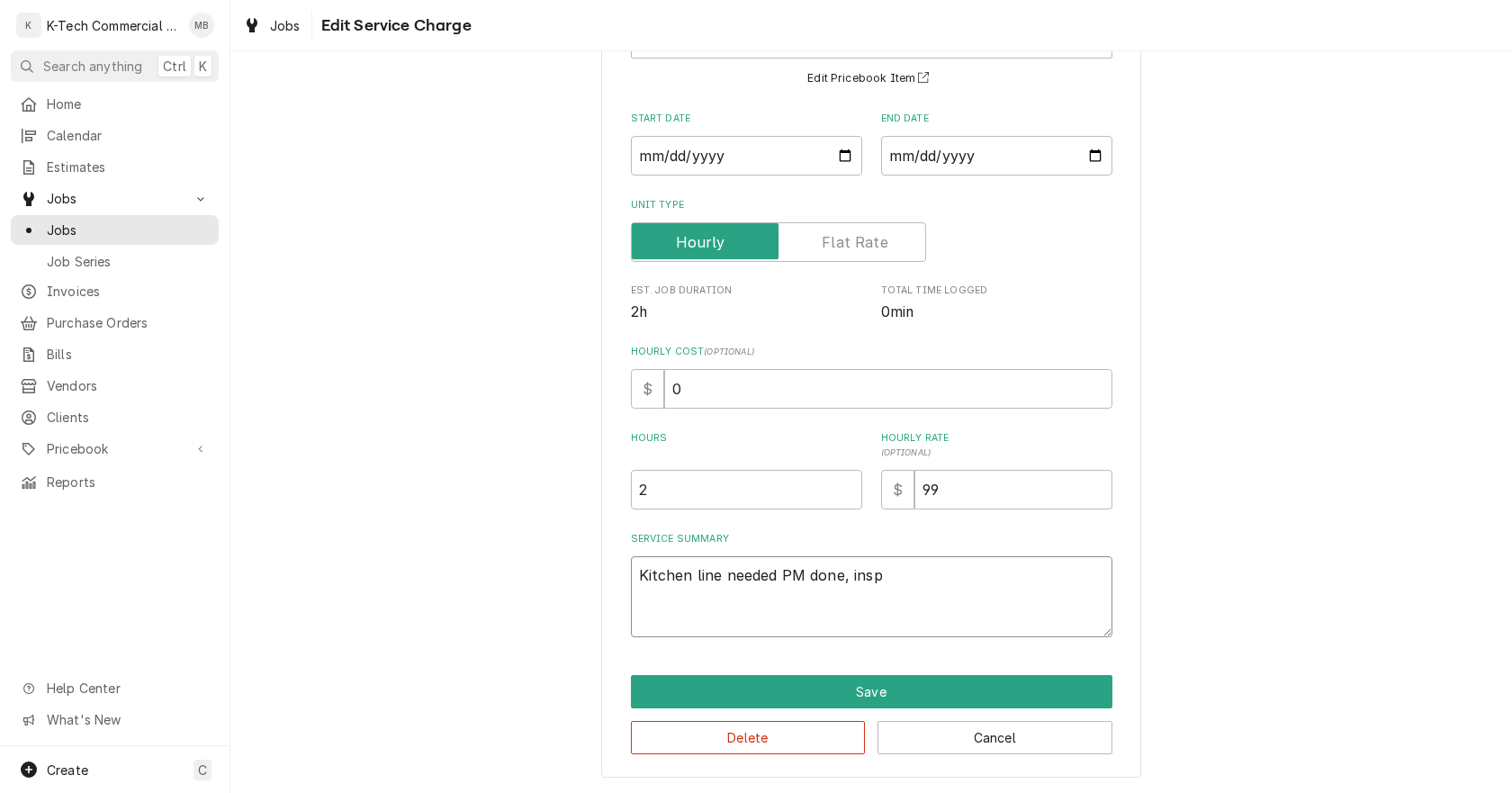
type textarea "x"
type textarea "Kitchen line needed PM done, inspe"
type textarea "x"
type textarea "Kitchen line needed PM done, inspec"
type textarea "x"
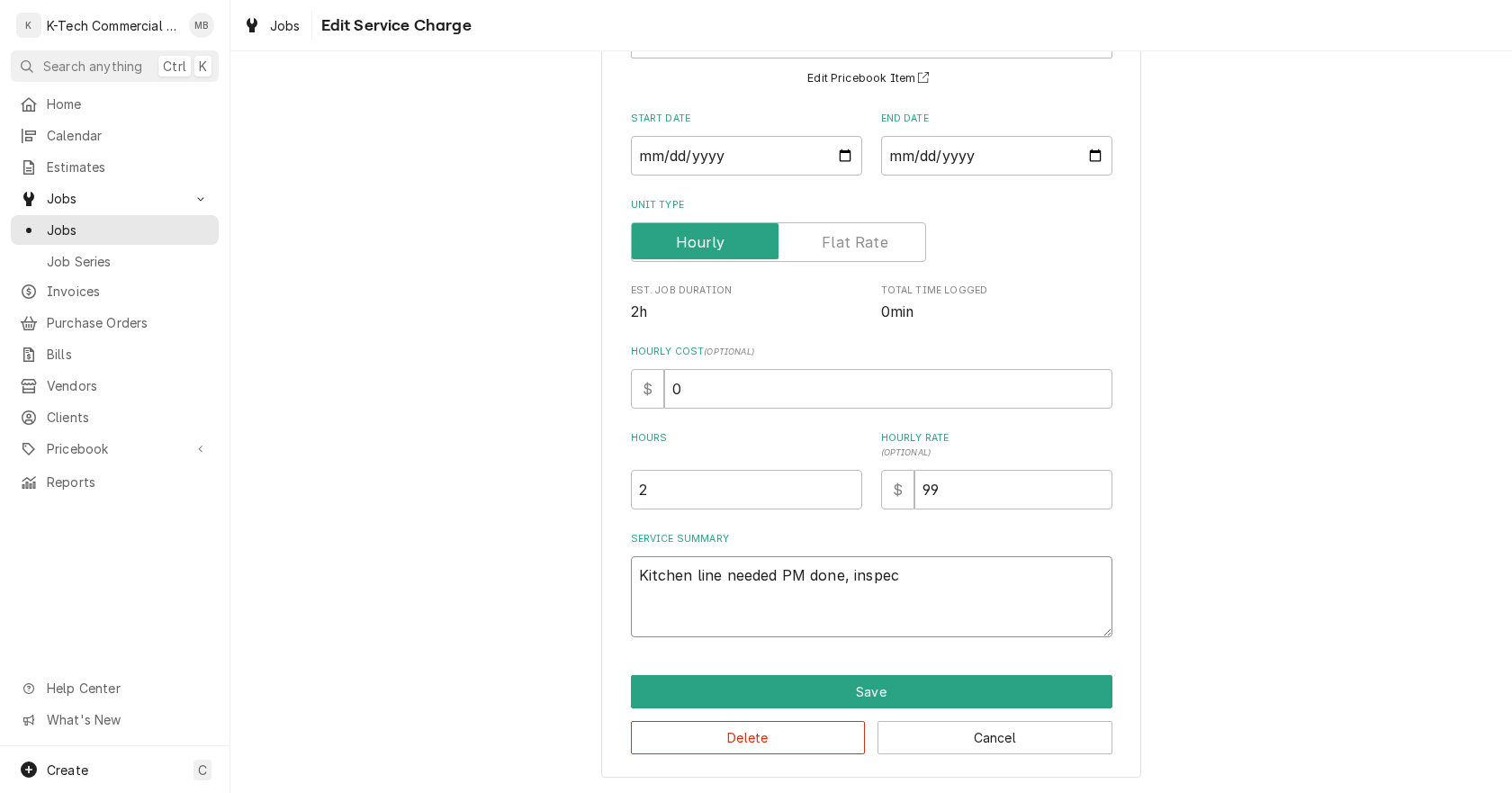
type textarea "Kitchen line needed PM done, inspect"
type textarea "x"
type textarea "Kitchen line needed PM done, inspect"
type textarea "x"
type textarea "Kitchen line needed PM done, inspect t"
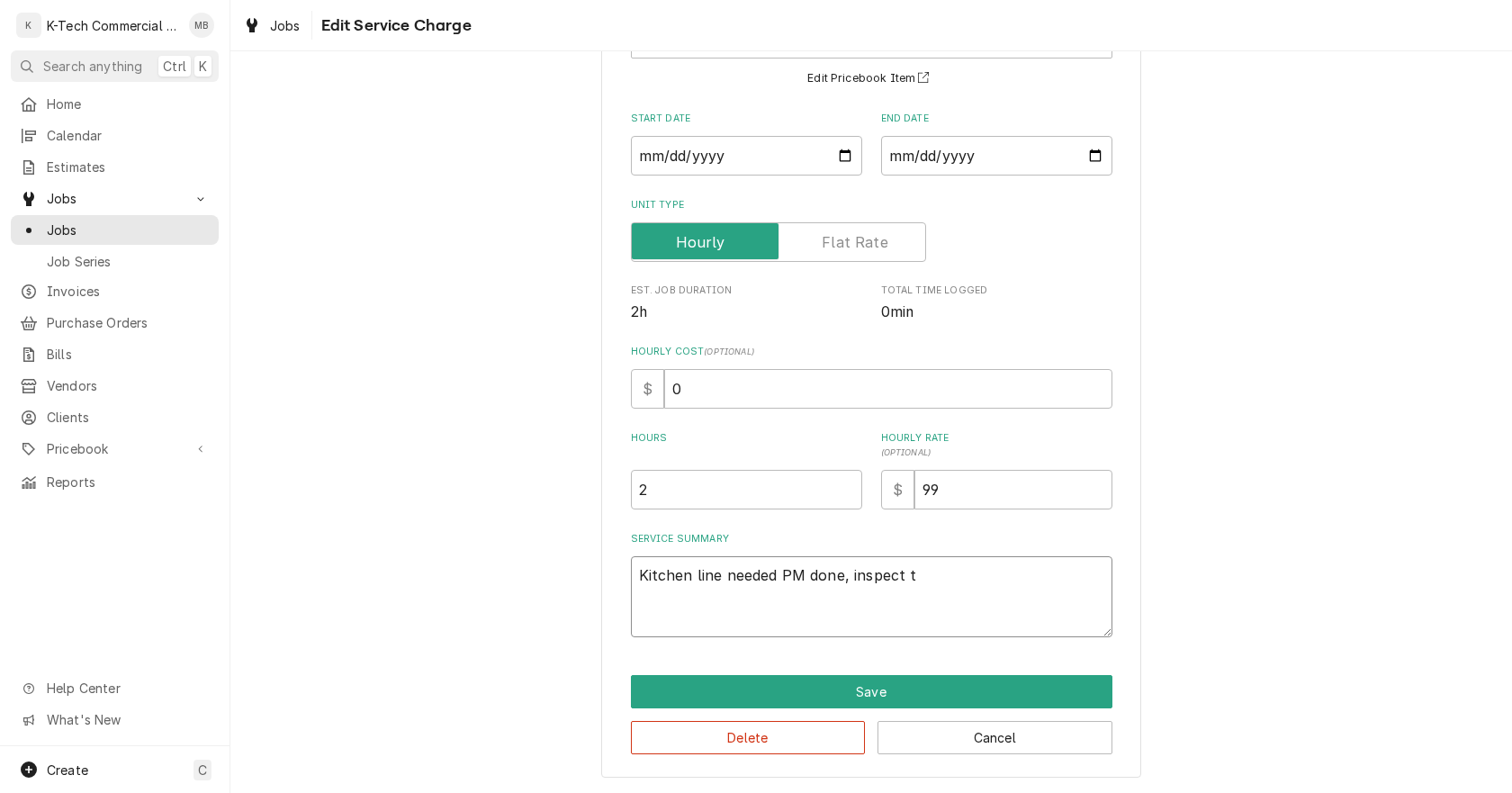
type textarea "x"
type textarea "Kitchen line needed PM done, inspect th"
type textarea "x"
type textarea "Kitchen line needed PM done, inspect the"
type textarea "x"
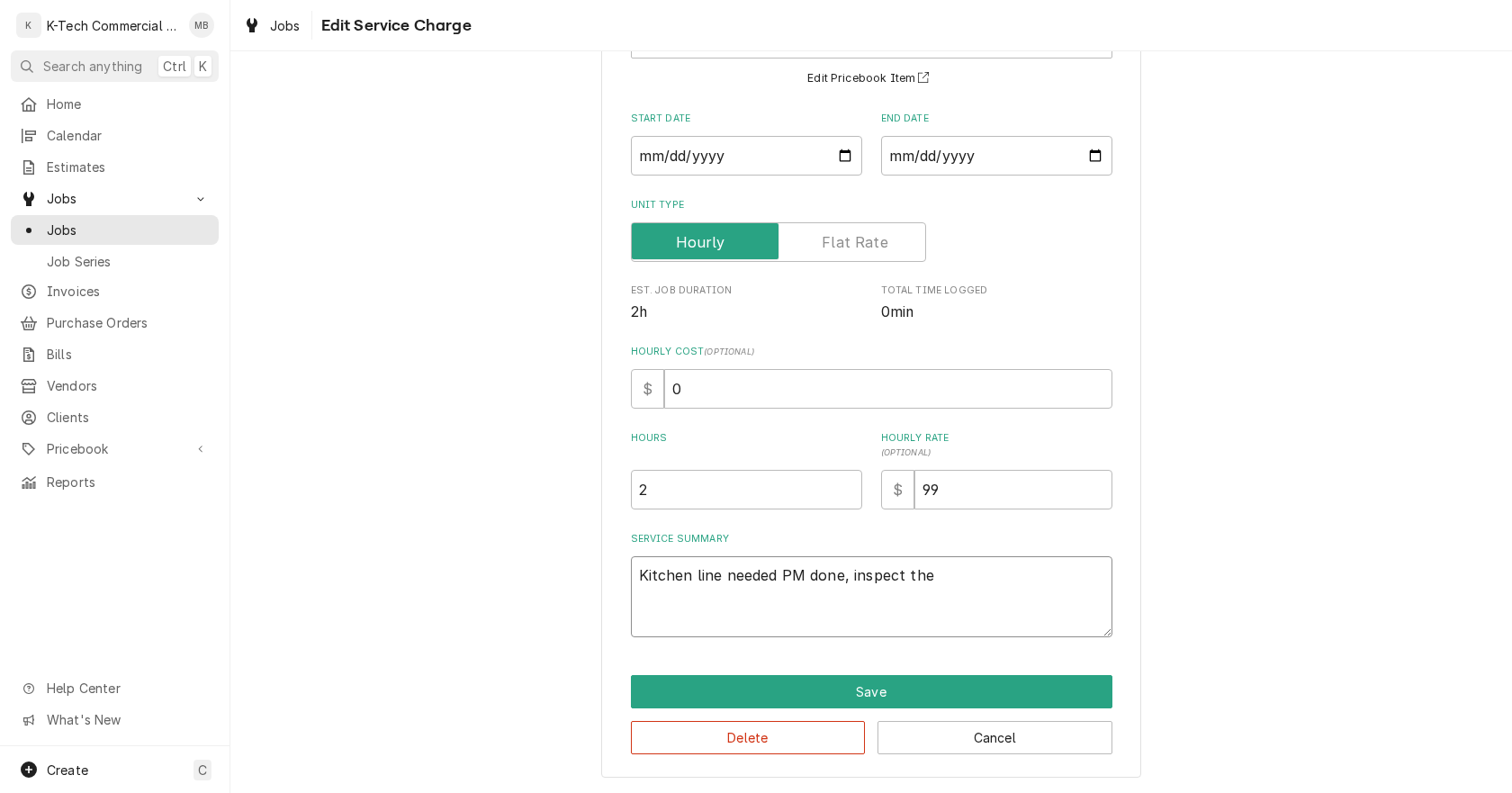
type textarea "Kitchen line needed PM done, inspect the"
type textarea "x"
type textarea "Kitchen line needed PM done, inspect the l"
type textarea "x"
type textarea "Kitchen line needed PM done, inspect the li"
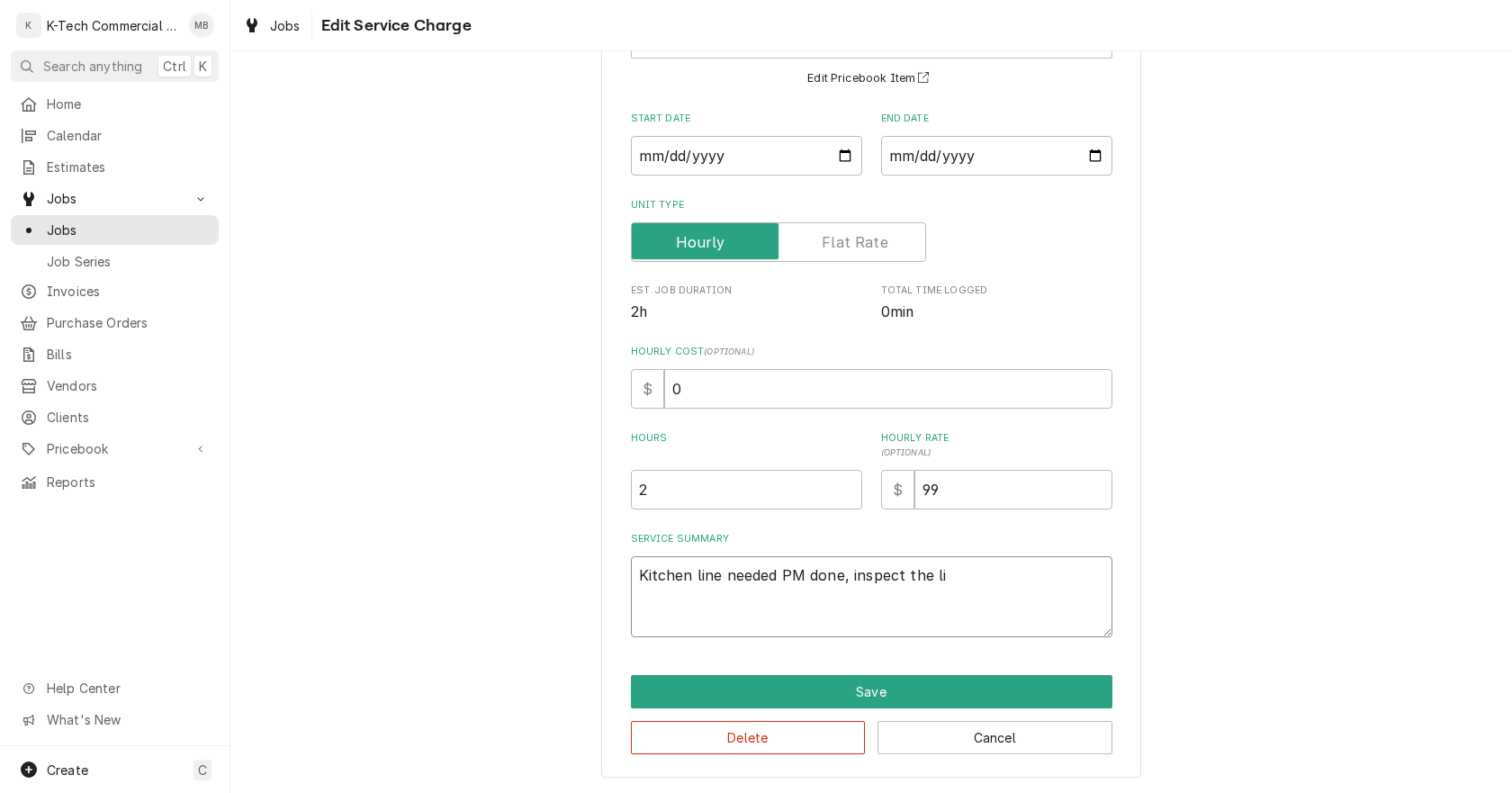
type textarea "x"
type textarea "Kitchen line needed PM done, inspect the lin"
type textarea "x"
type textarea "Kitchen line needed PM done, inspect the line"
type textarea "x"
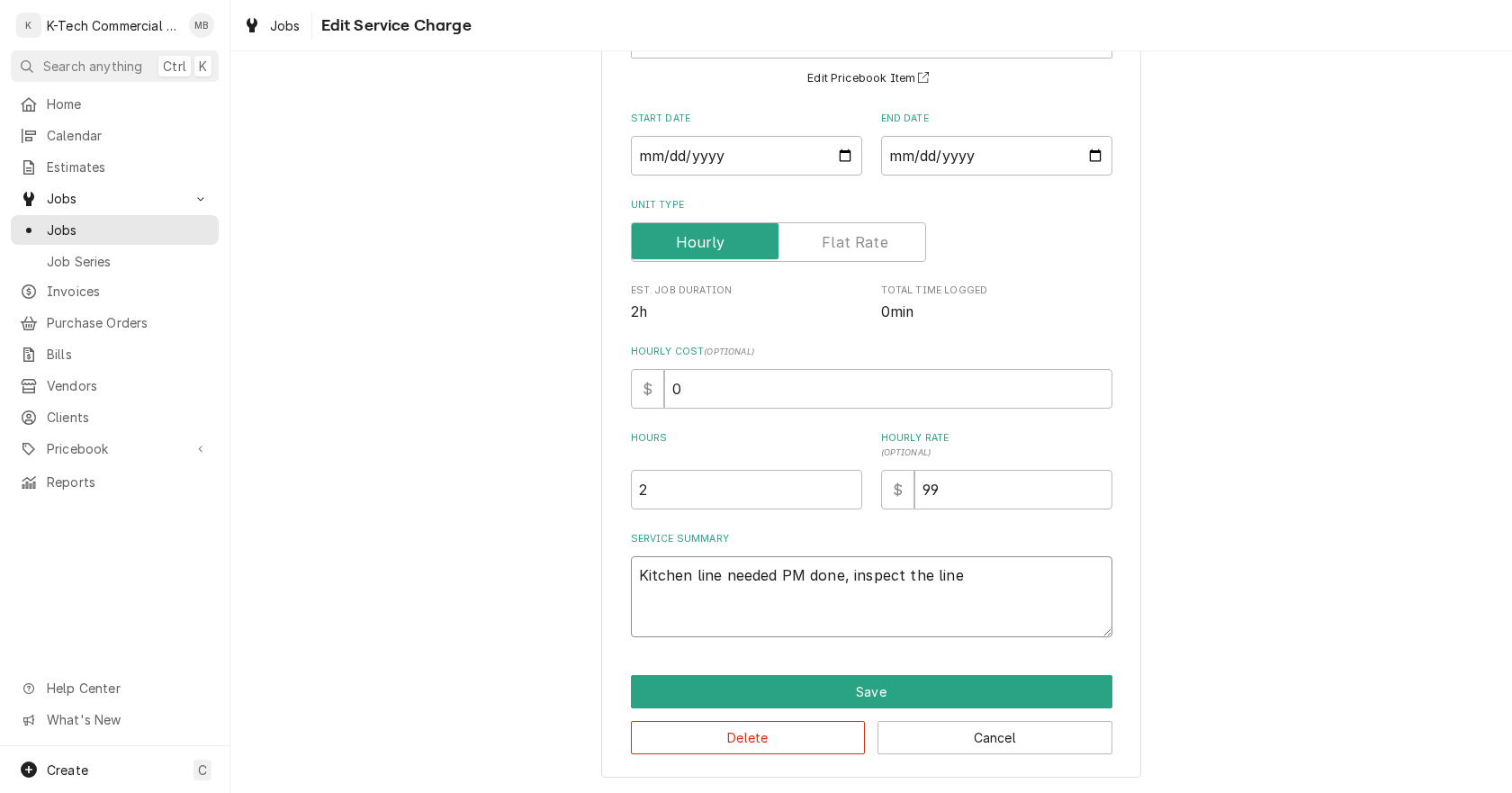
type textarea "Kitchen line needed PM done, inspect the line"
type textarea "x"
type textarea "Kitchen line needed PM done, inspect the line a"
type textarea "x"
type textarea "Kitchen line needed PM done, inspect the line an"
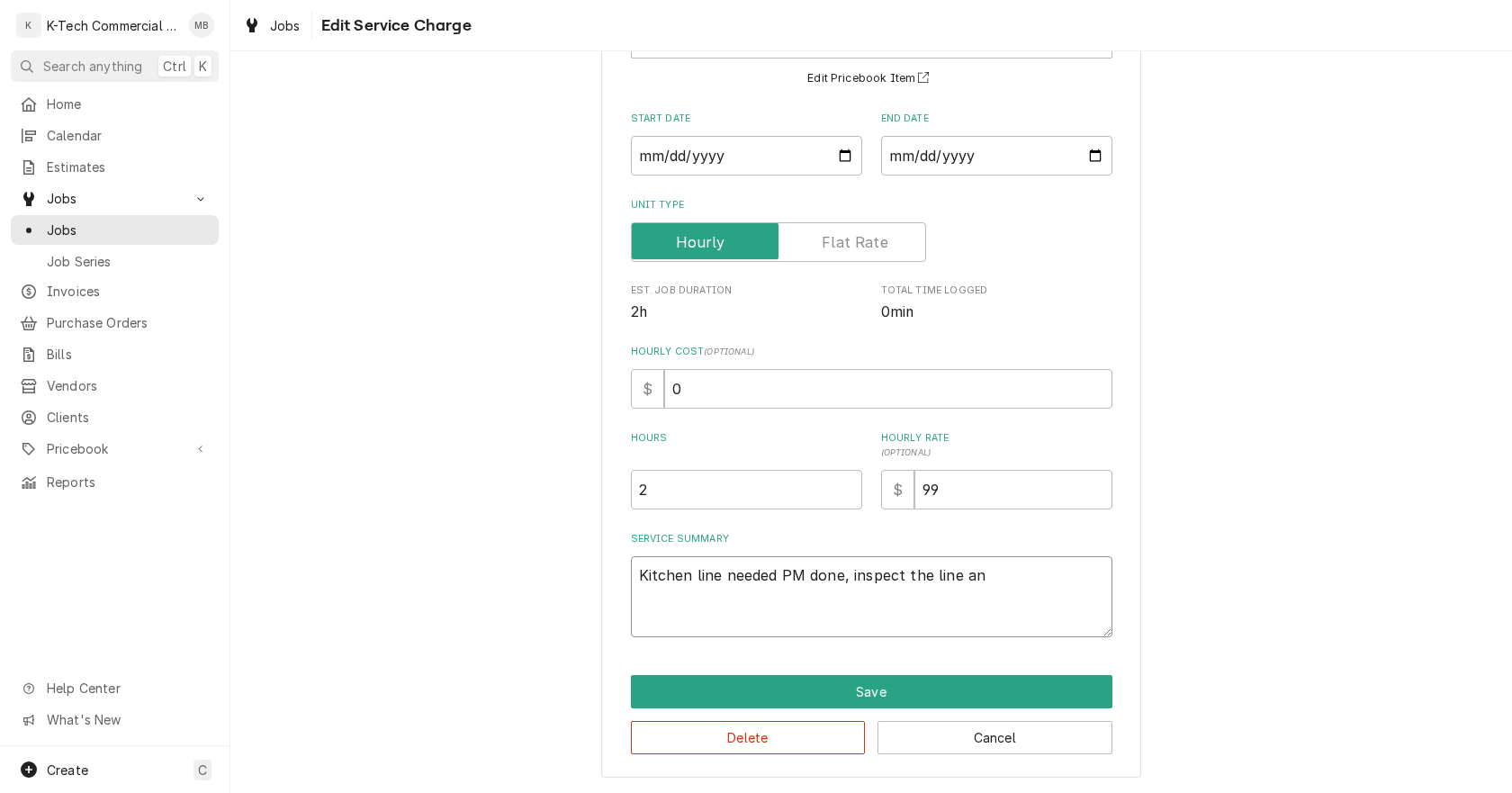
type textarea "x"
type textarea "Kitchen line needed PM done, inspect the line and"
type textarea "x"
type textarea "Kitchen line needed PM done, inspect the line and"
type textarea "x"
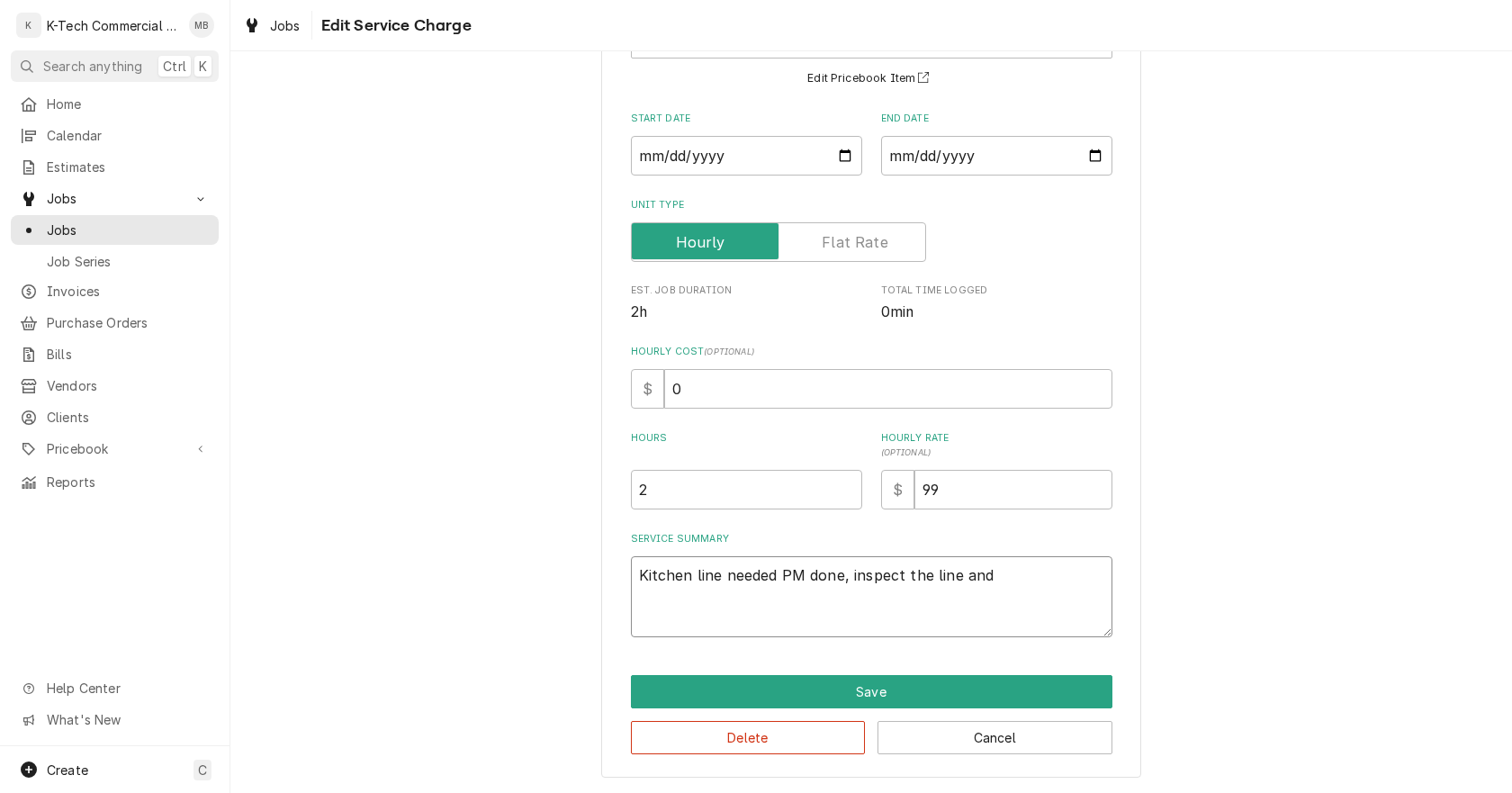
type textarea "Kitchen line needed PM done, inspect the line and c"
type textarea "x"
type textarea "Kitchen line needed PM done, inspect the line and cl"
type textarea "x"
type textarea "Kitchen line needed PM done, inspect the line and cle"
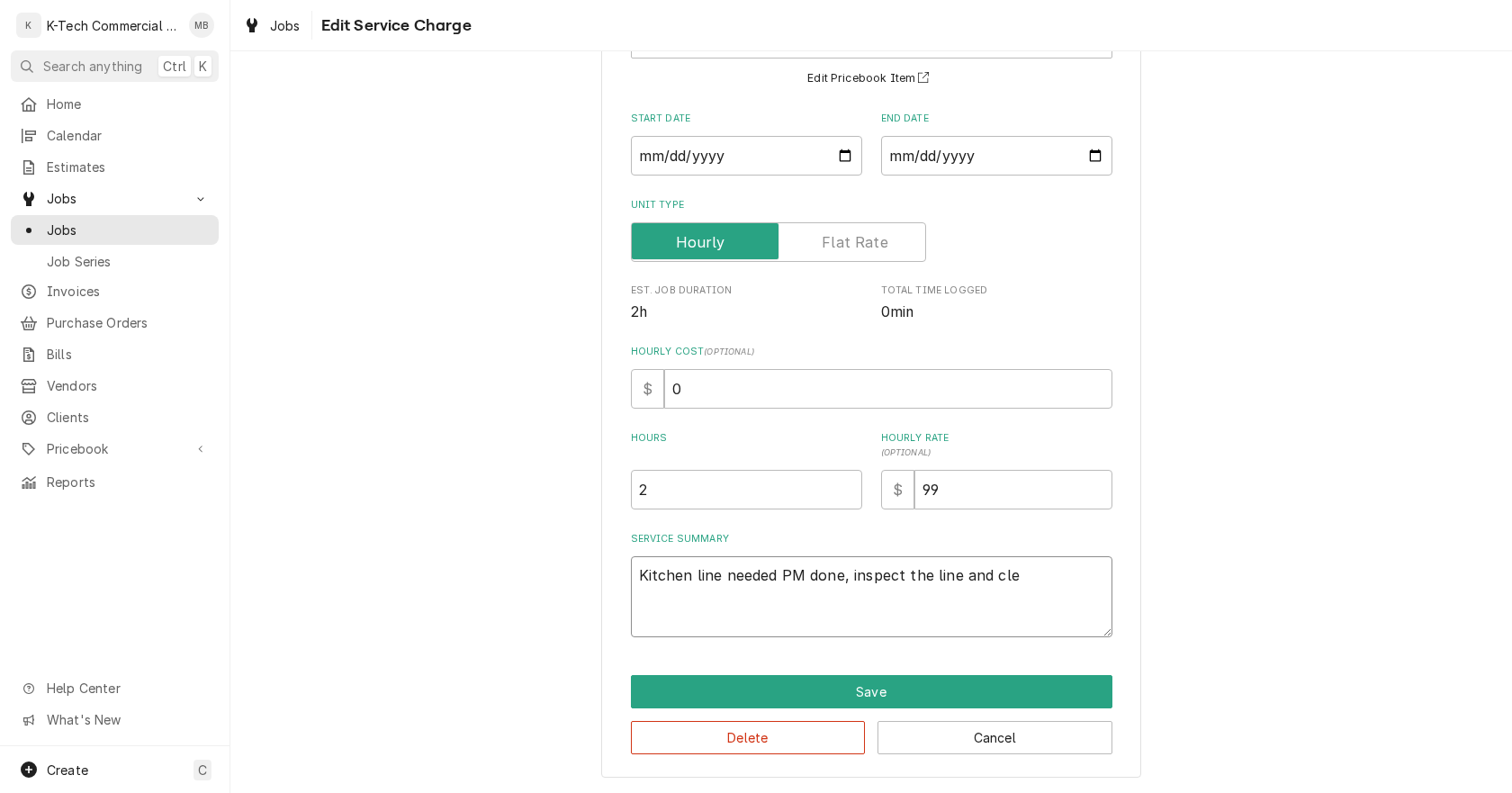
type textarea "x"
type textarea "Kitchen line needed PM done, inspect the line and clea"
type textarea "x"
type textarea "Kitchen line needed PM done, inspect the line and clean"
type textarea "x"
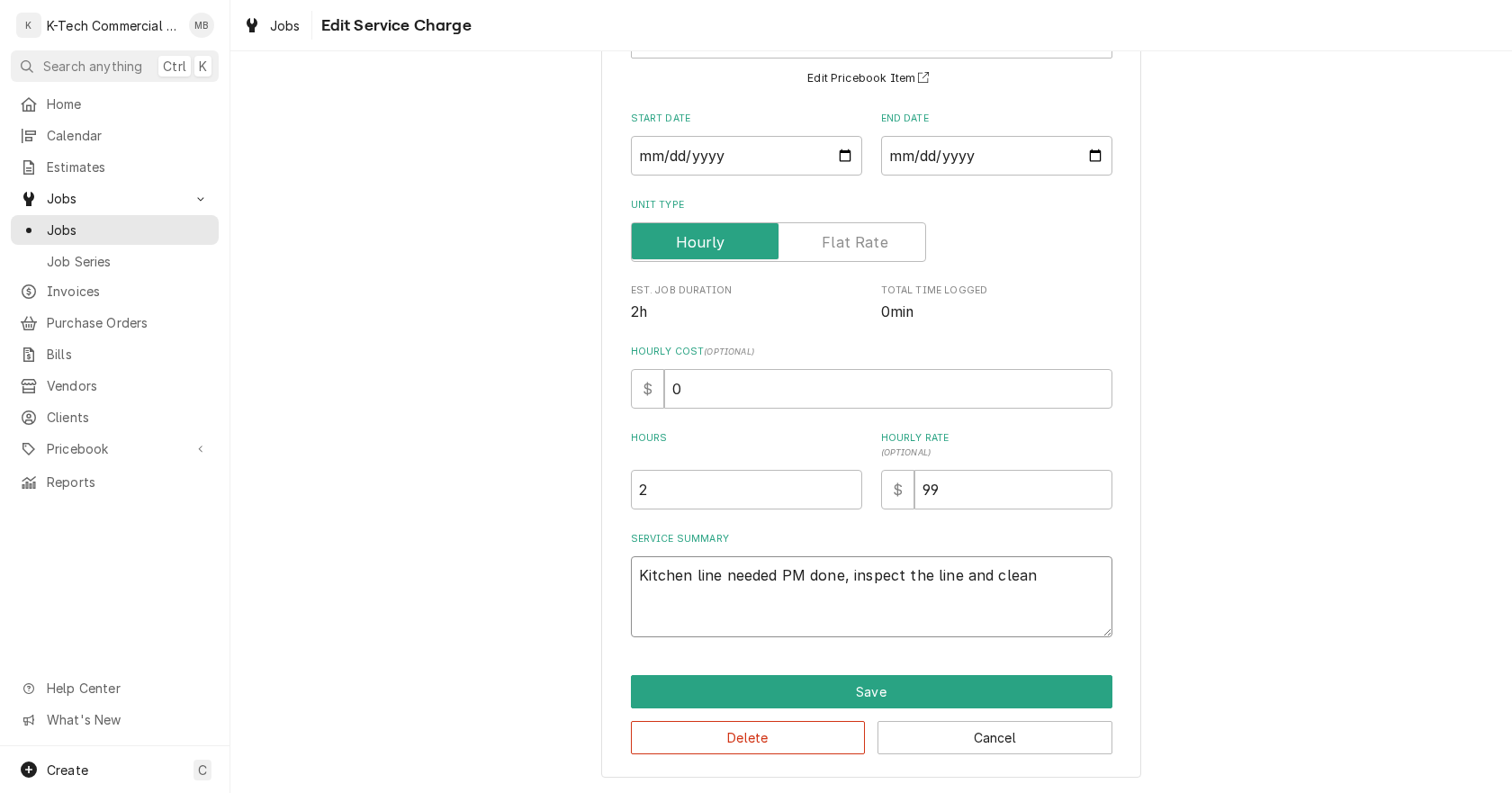
type textarea "Kitchen line needed PM done, inspect the line and clean"
type textarea "x"
type textarea "Kitchen line needed PM done, inspect the line and clean a"
type textarea "x"
type textarea "Kitchen line needed PM done, inspect the line and clean al"
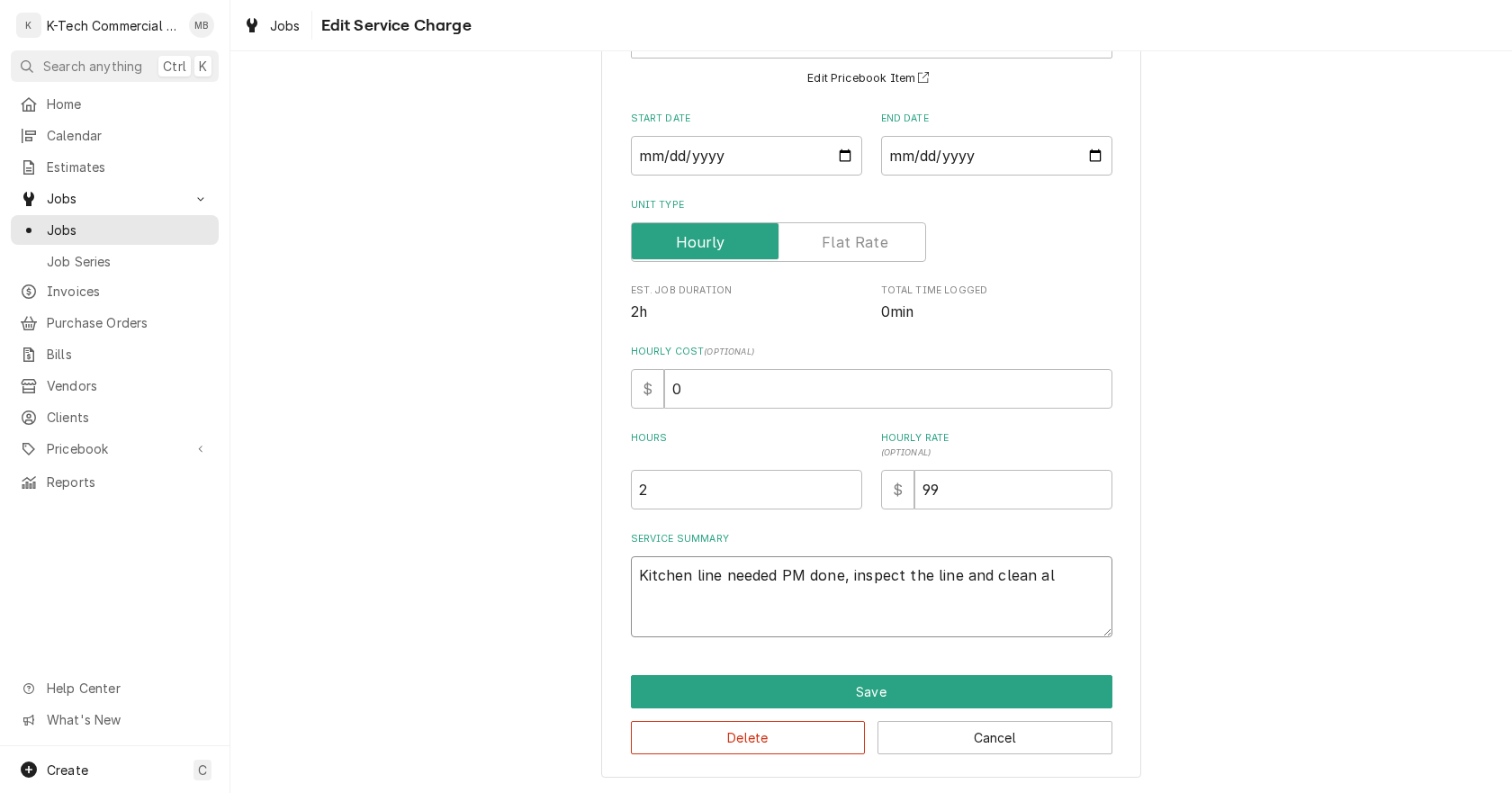
type textarea "x"
type textarea "Kitchen line needed PM done, inspect the line and clean all"
type textarea "x"
type textarea "Kitchen line needed PM done, inspect the line and clean all"
type textarea "x"
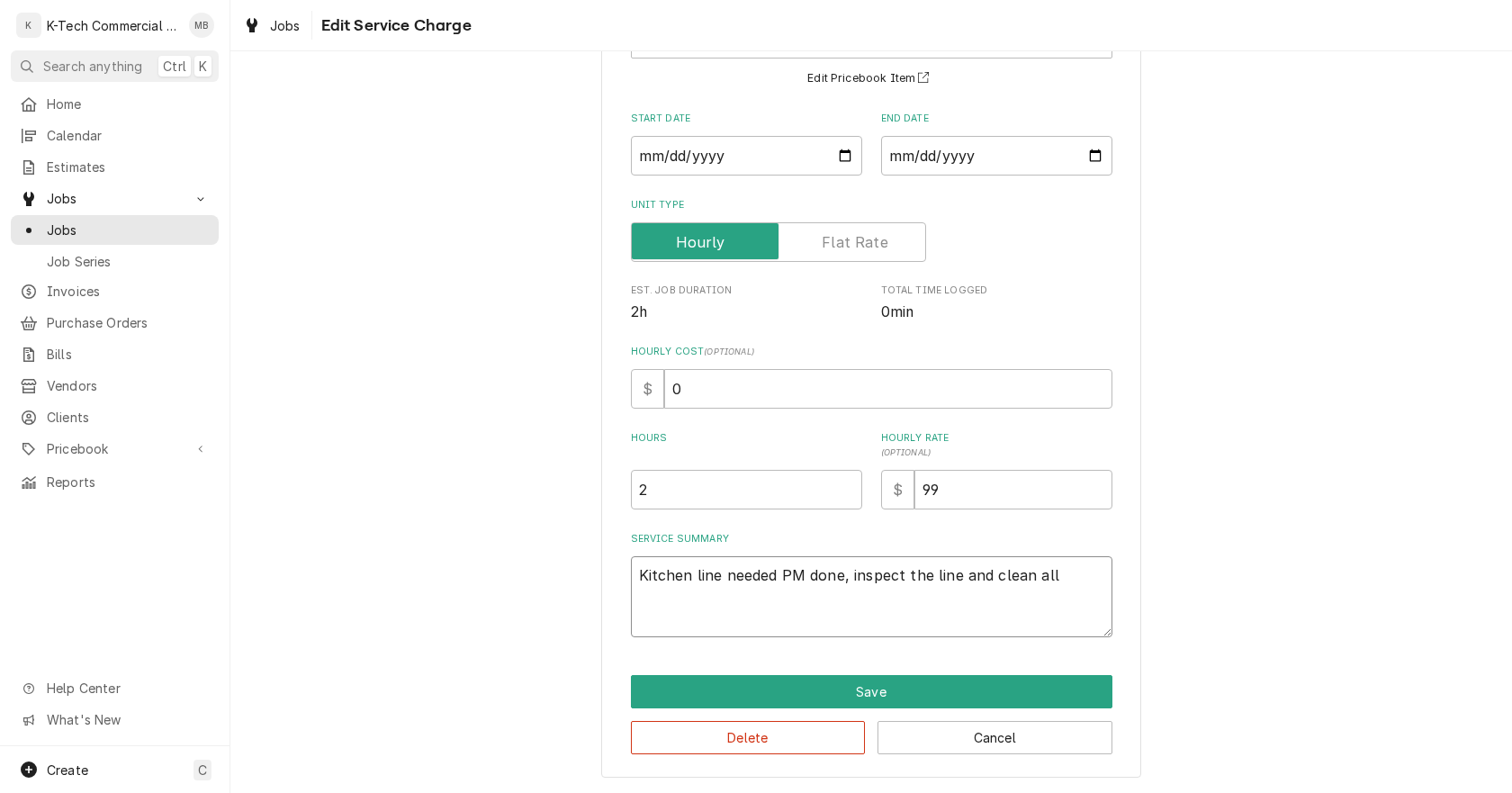
type textarea "Kitchen line needed PM done, inspect the line and clean all t"
type textarea "x"
type textarea "Kitchen line needed PM done, inspect the line and clean all th"
type textarea "x"
type textarea "Kitchen line needed PM done, inspect the line and clean all the"
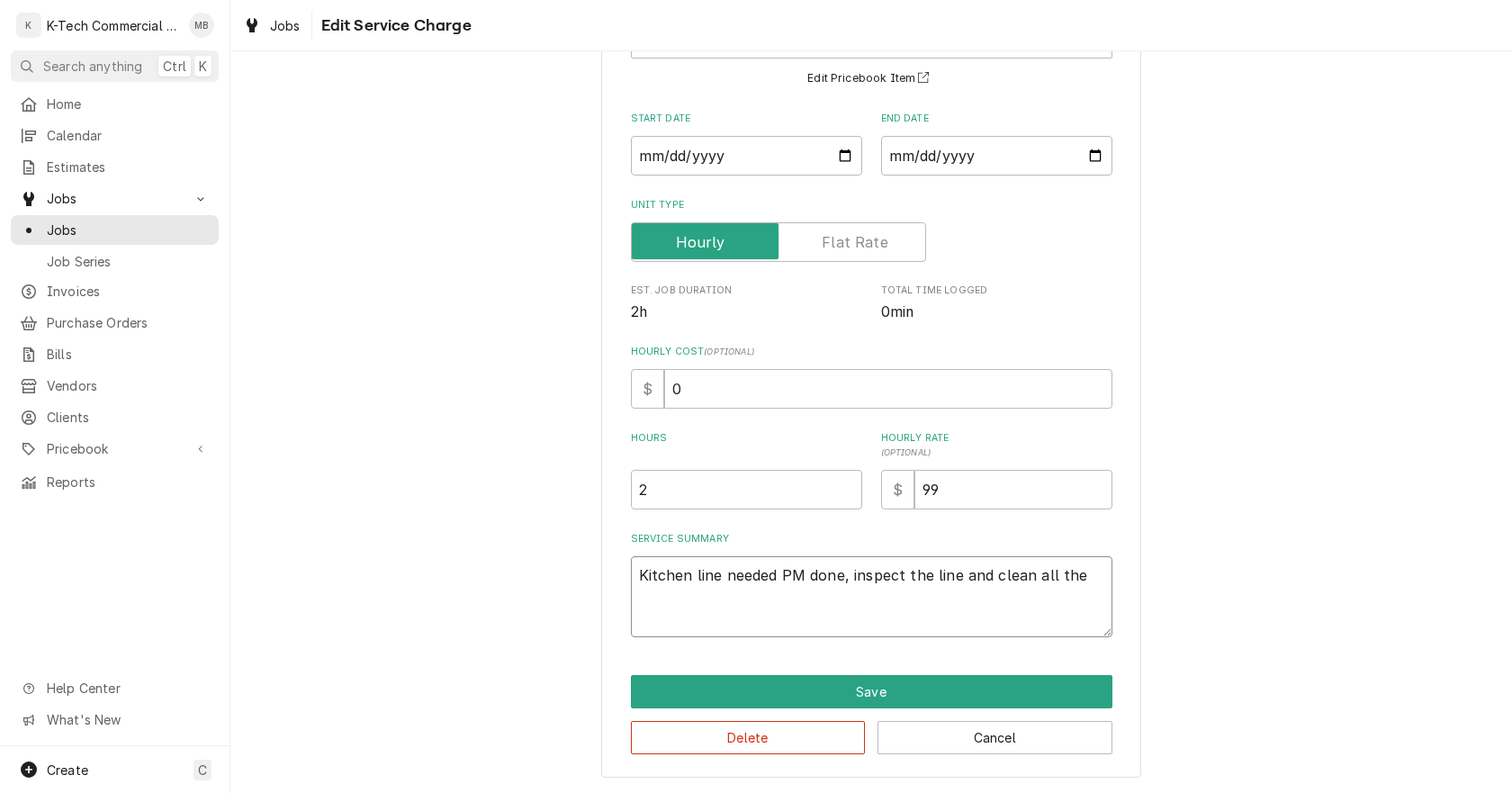
type textarea "x"
type textarea "Kitchen line needed PM done, inspect the line and clean all the"
type textarea "x"
type textarea "Kitchen line needed PM done, inspect the line and clean all the s"
type textarea "x"
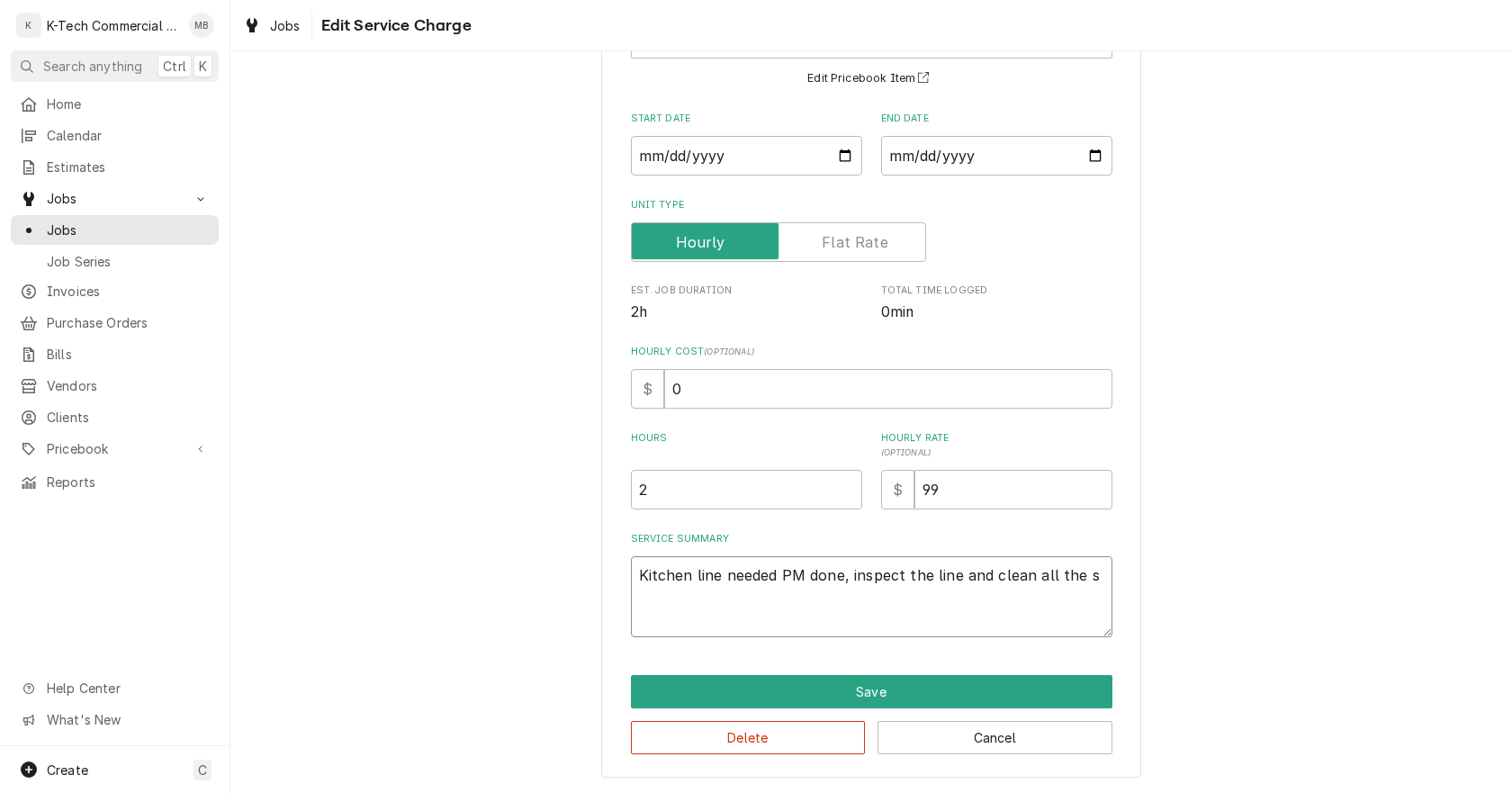
type textarea "Kitchen line needed PM done, inspect the line and clean all the sa"
type textarea "x"
type textarea "Kitchen line needed PM done, inspect the line and clean all the sal"
type textarea "x"
type textarea "Kitchen line needed PM done, inspect the line and clean all the sala"
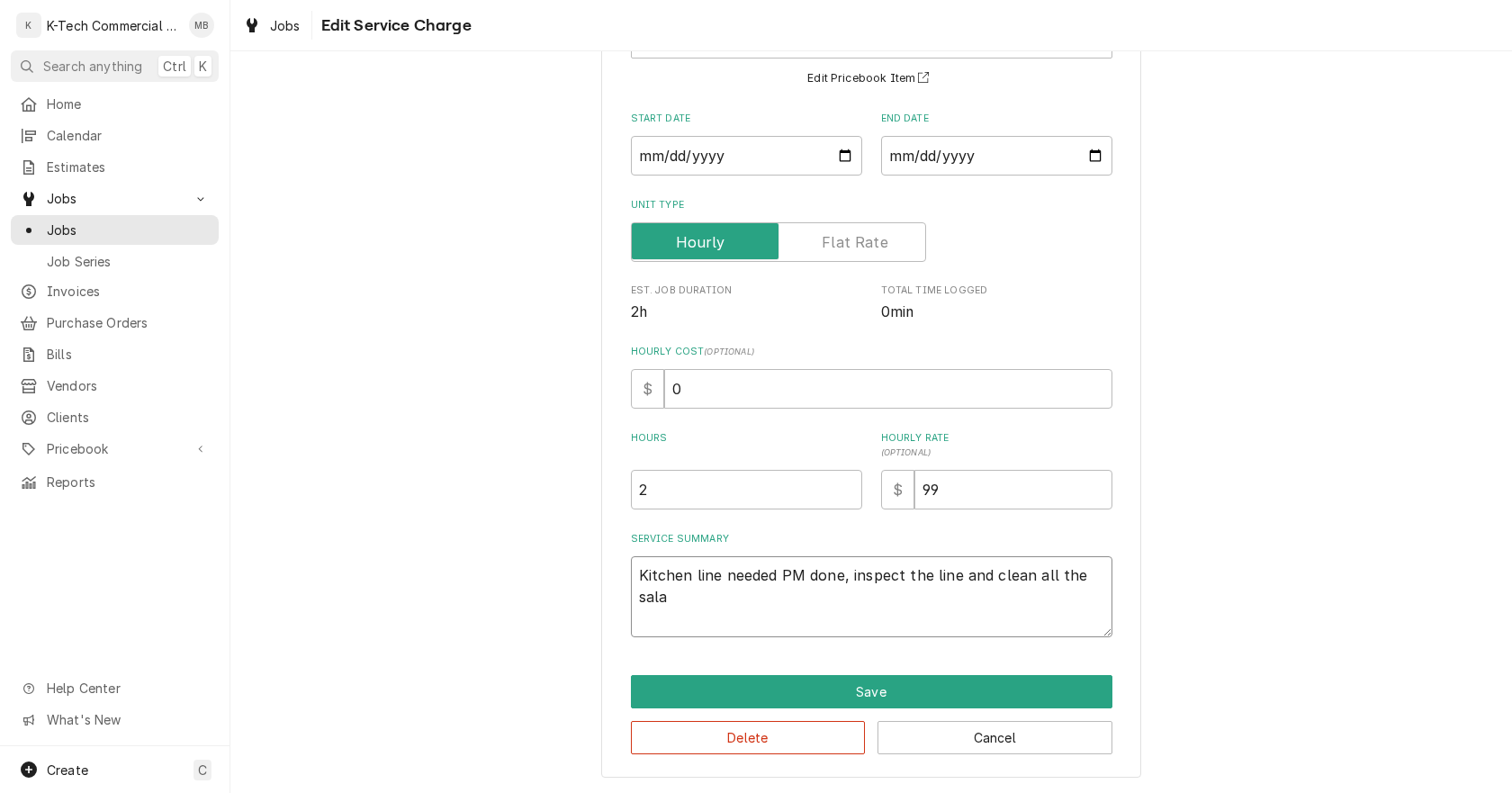
type textarea "x"
type textarea "Kitchen line needed PM done, inspect the line and clean all the salam"
type textarea "x"
type textarea "Kitchen line needed PM done, inspect the line and clean all the salama"
type textarea "x"
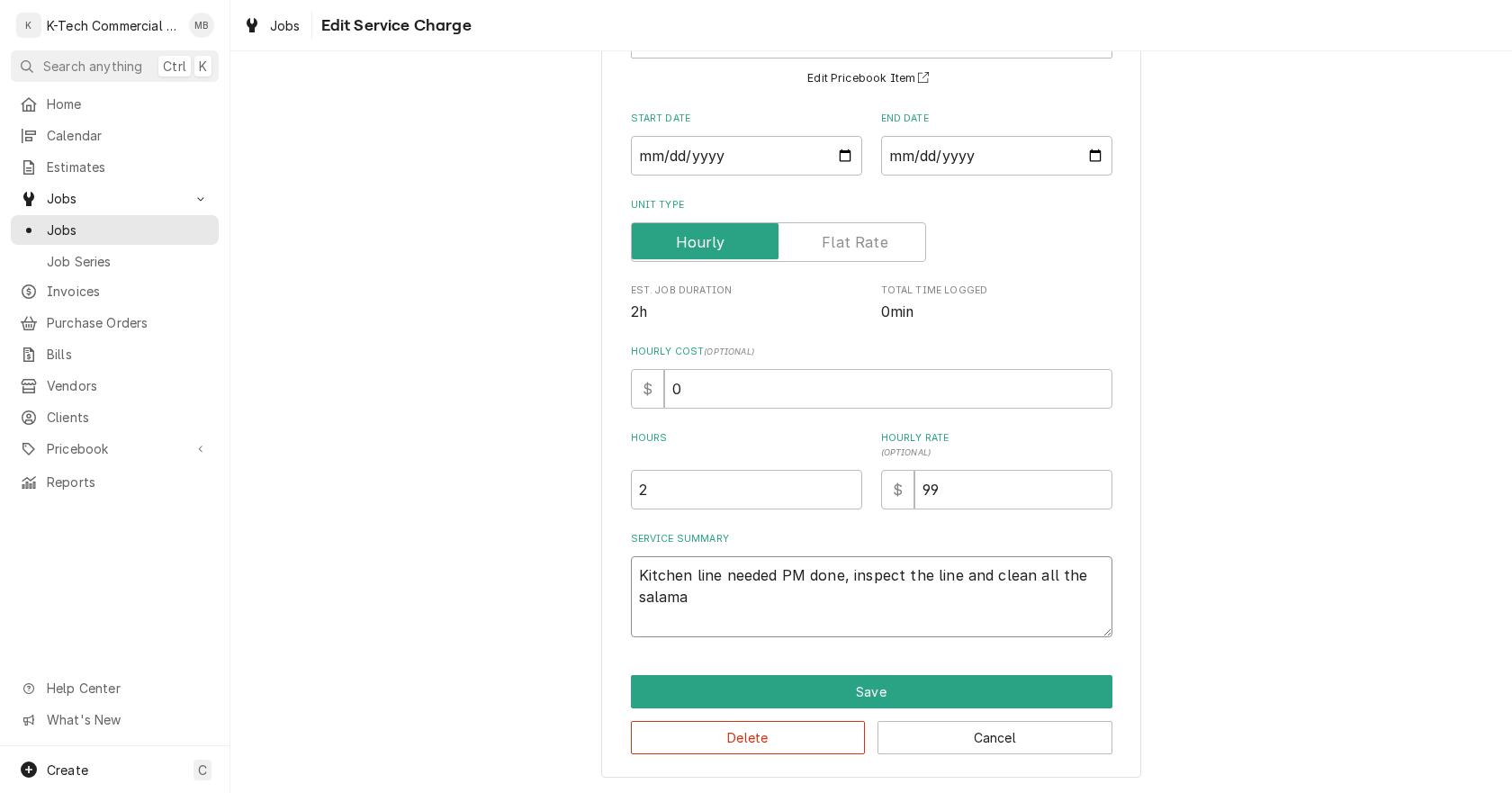
type textarea "Kitchen line needed PM done, inspect the line and clean all the salaman"
type textarea "x"
type textarea "Kitchen line needed PM done, inspect the line and clean all the salamand"
type textarea "x"
type textarea "Kitchen line needed PM done, inspect the line and clean all the salamande"
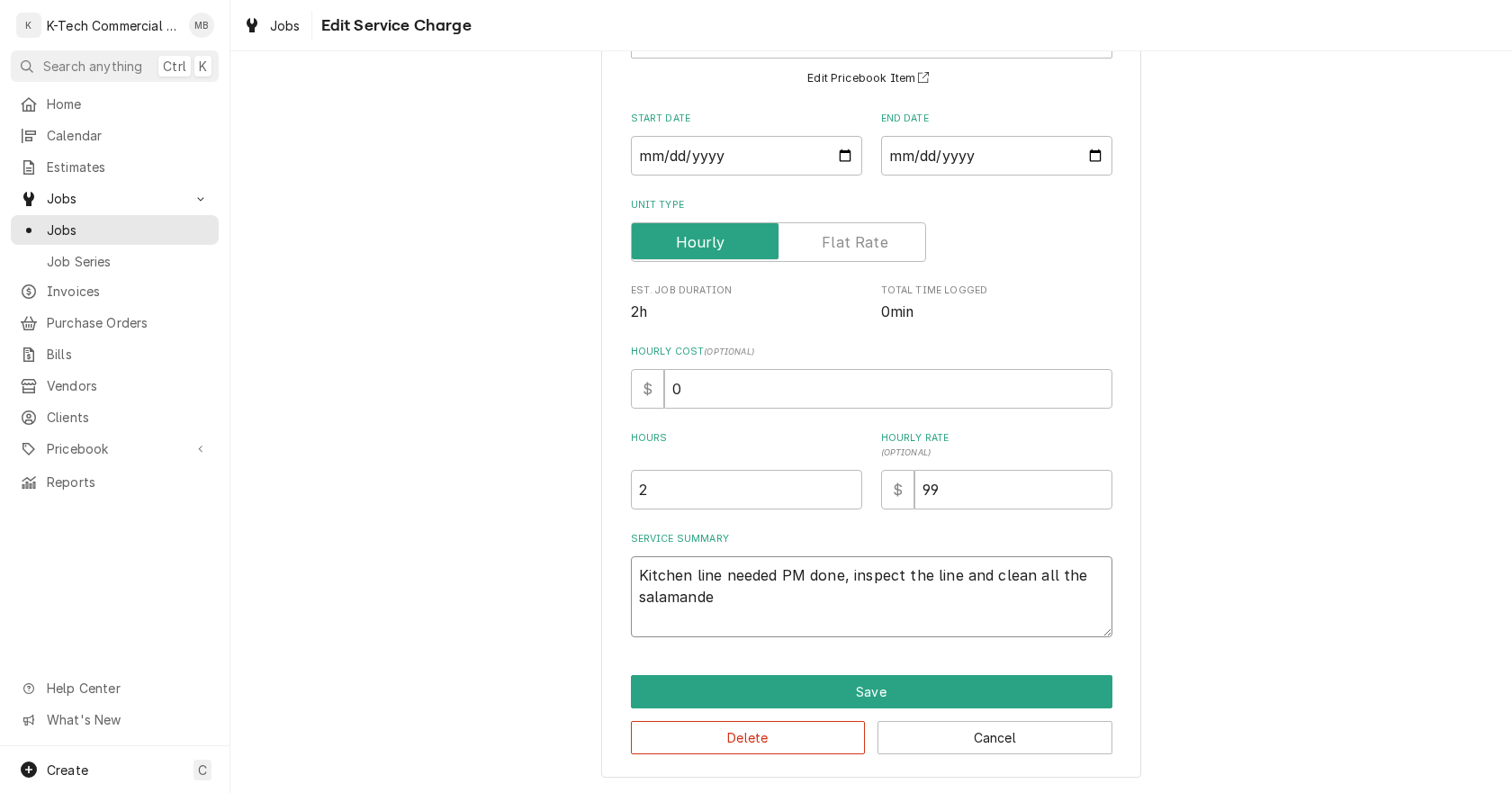
type textarea "x"
type textarea "Kitchen line needed PM done, inspect the line and clean all the salamander"
type textarea "x"
type textarea "Kitchen line needed PM done, inspect the line and clean all the salamanders"
type textarea "x"
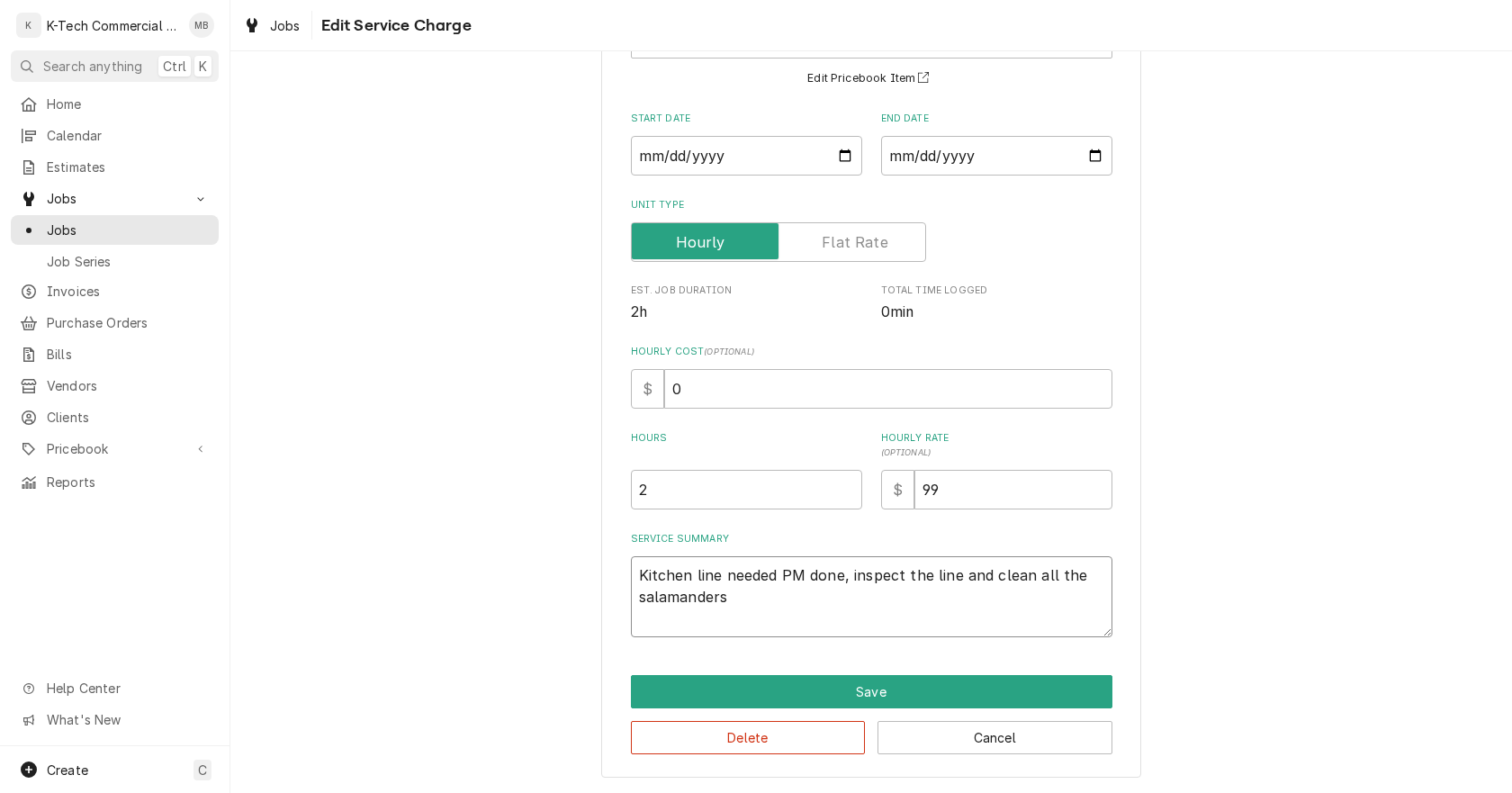
type textarea "Kitchen line needed PM done, inspect the line and clean all the salamanders,"
type textarea "x"
type textarea "Kitchen line needed PM done, inspect the line and clean all the salamanders,"
type textarea "x"
type textarea "Kitchen line needed PM done, inspect the line and clean all the salamanders, c"
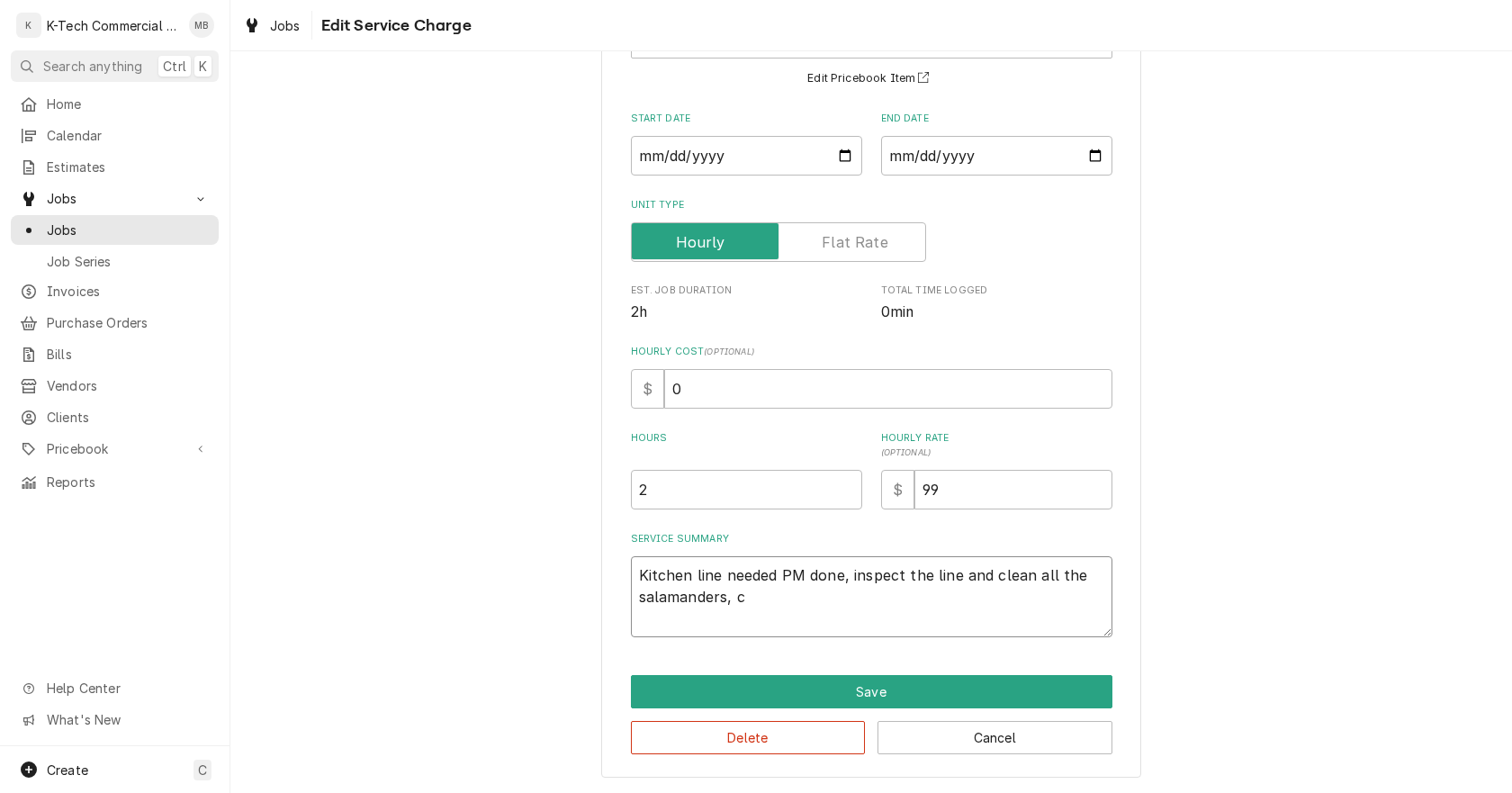
type textarea "x"
type textarea "Kitchen line needed PM done, inspect the line and clean all the salamanders, cl"
type textarea "x"
type textarea "Kitchen line needed PM done, inspect the line and clean all the salamanders, cle"
type textarea "x"
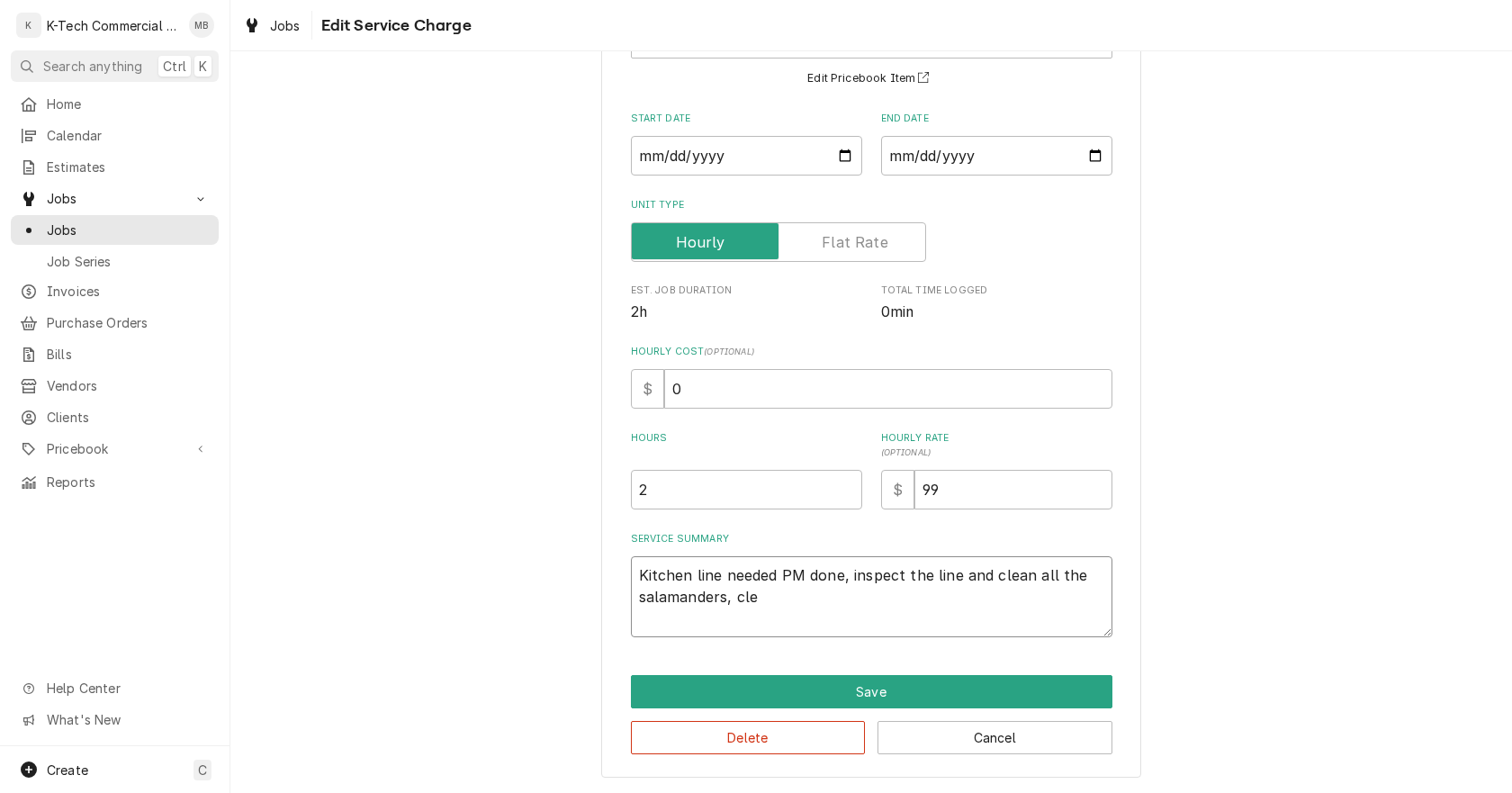
type textarea "Kitchen line needed PM done, inspect the line and clean all the salamanders, cl…"
type textarea "x"
type textarea "Kitchen line needed PM done, inspect the line and clean all the salamanders, cl…"
type textarea "x"
type textarea "Kitchen line needed PM done, inspect the line and clean all the salamanders, cl…"
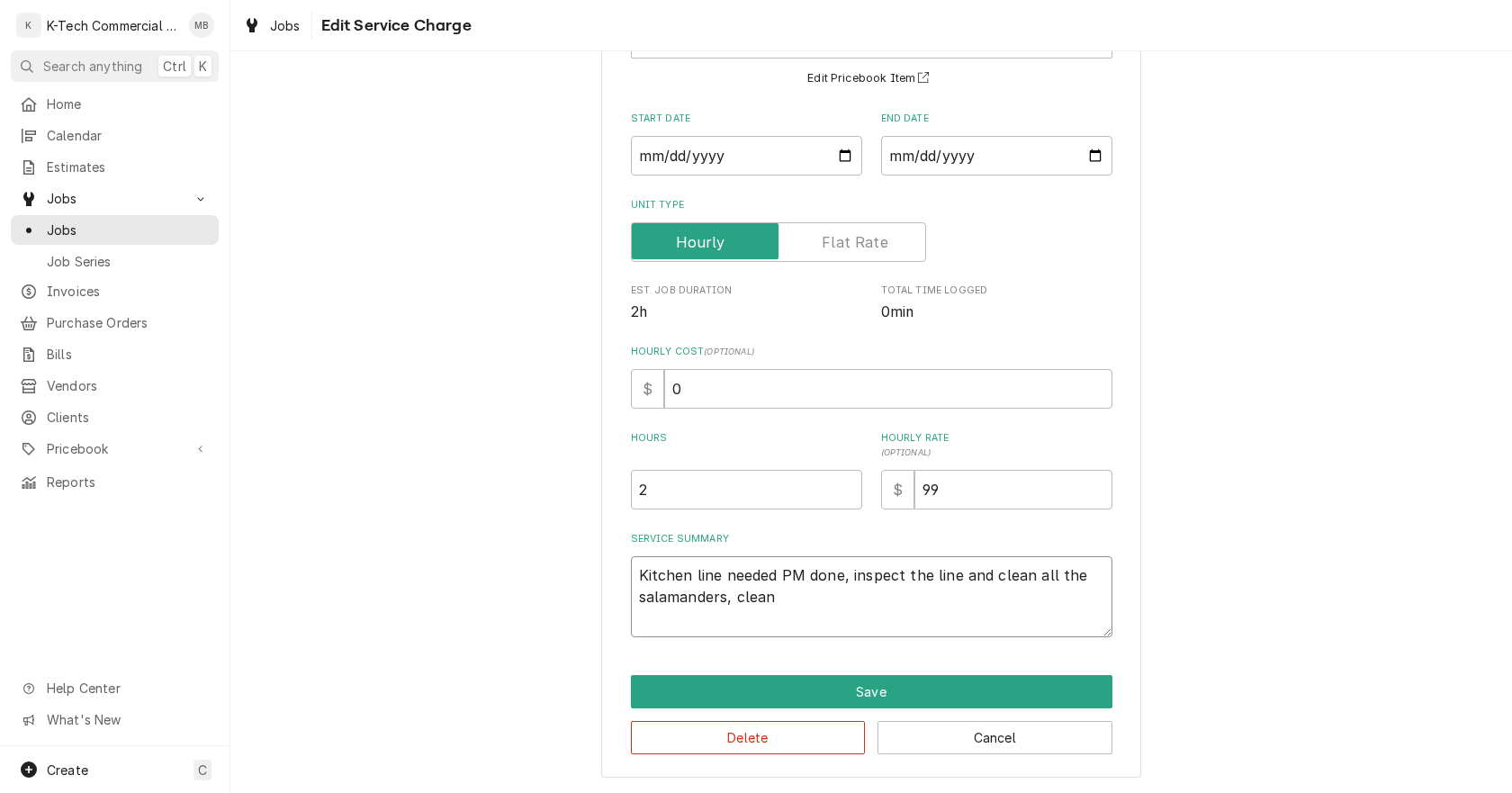
type textarea "x"
type textarea "Kitchen line needed PM done, inspect the line and clean all the salamanders, cl…"
type textarea "x"
type textarea "Kitchen line needed PM done, inspect the line and clean all the salamanders, cl…"
type textarea "x"
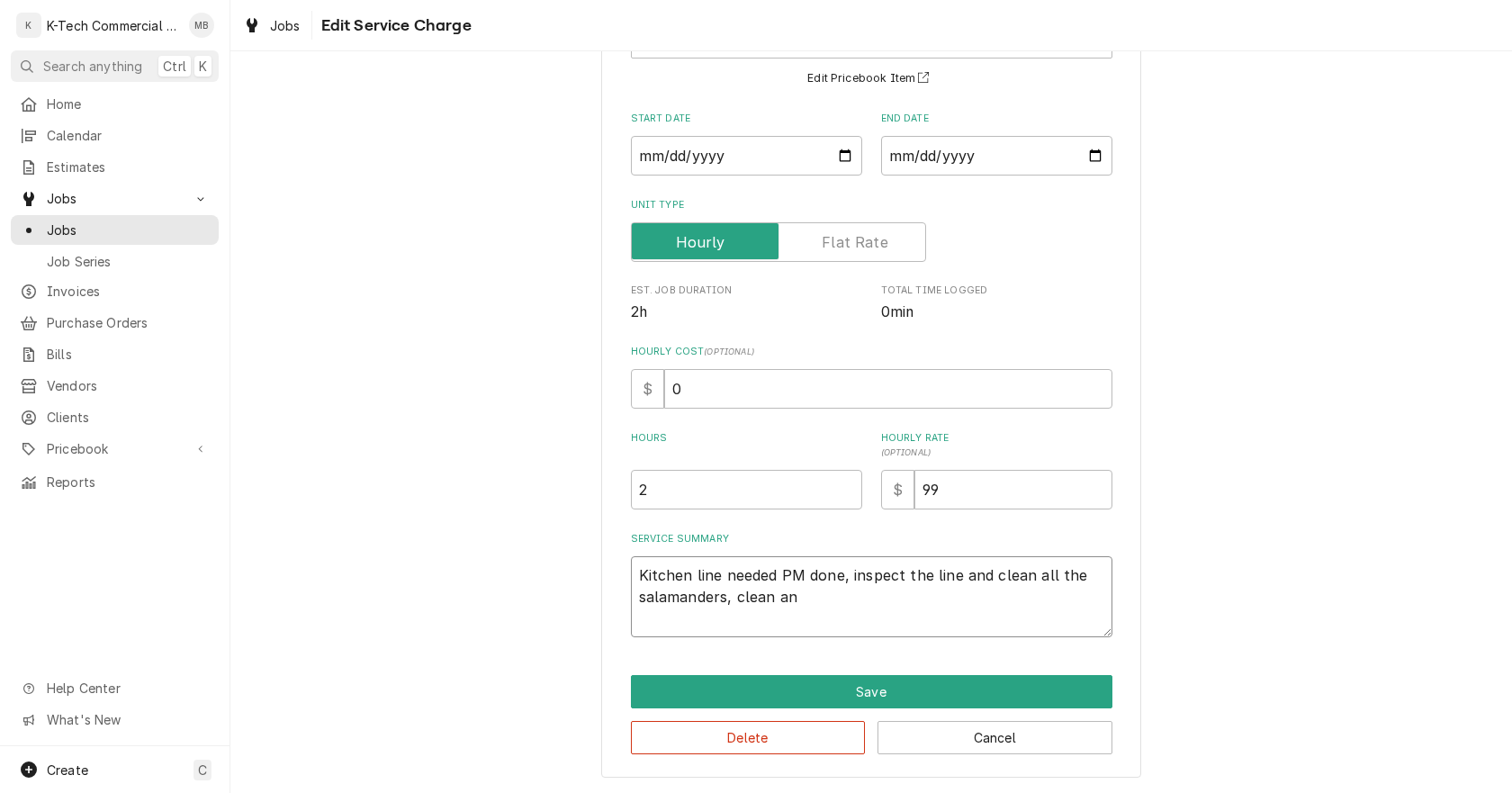
type textarea "Kitchen line needed PM done, inspect the line and clean all the salamanders, cl…"
type textarea "x"
type textarea "Kitchen line needed PM done, inspect the line and clean all the salamanders, cl…"
type textarea "x"
type textarea "Kitchen line needed PM done, inspect the line and clean all the salamanders, cl…"
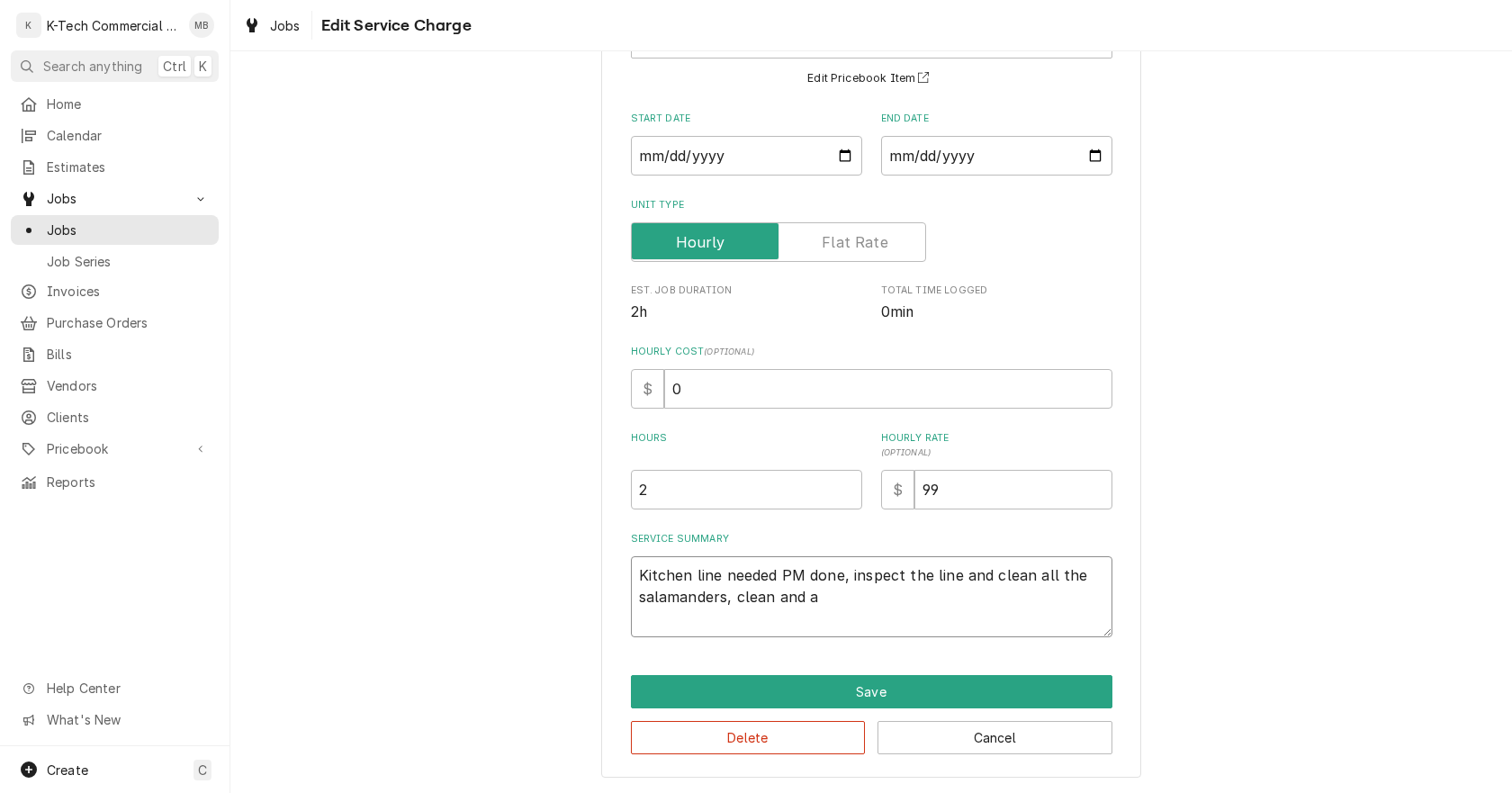
type textarea "x"
type textarea "Kitchen line needed PM done, inspect the line and clean all the salamanders, cl…"
type textarea "x"
type textarea "Kitchen line needed PM done, inspect the line and clean all the salamanders, cl…"
type textarea "x"
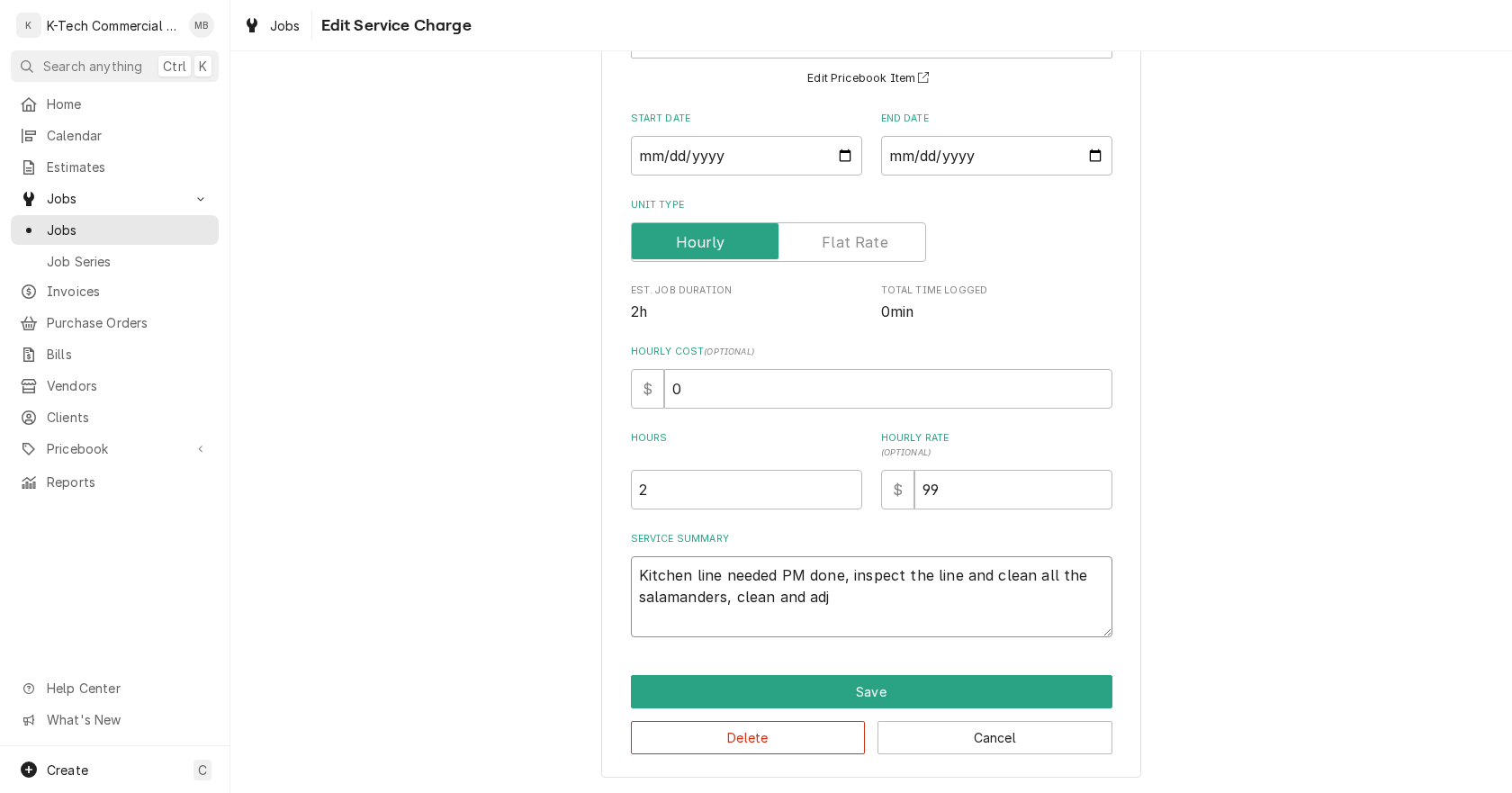
type textarea "Kitchen line needed PM done, inspect the line and clean all the salamanders, cl…"
type textarea "x"
type textarea "Kitchen line needed PM done, inspect the line and clean all the salamanders, cl…"
type textarea "x"
type textarea "Kitchen line needed PM done, inspect the line and clean all the salamanders, cl…"
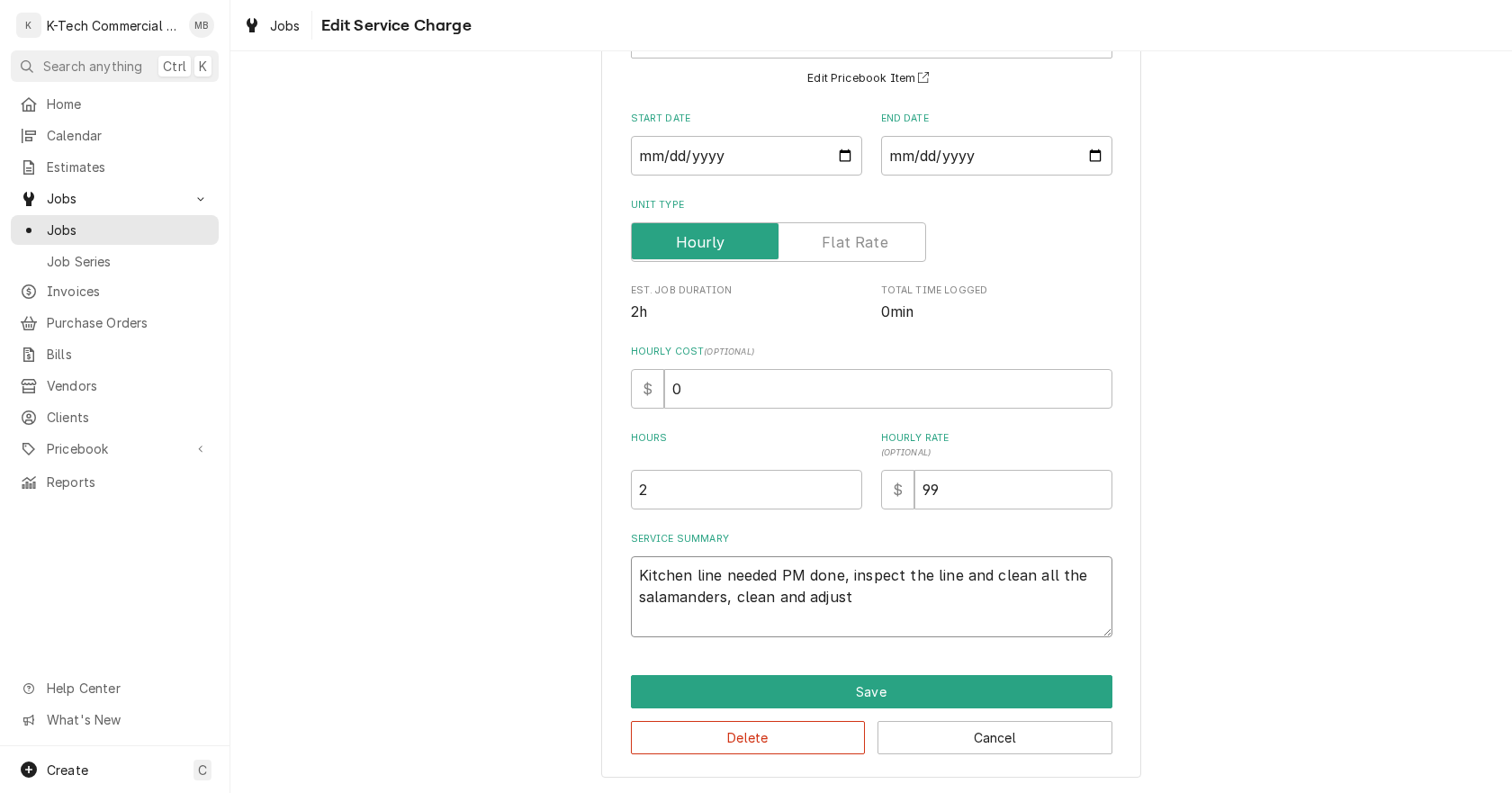
type textarea "x"
type textarea "Kitchen line needed PM done, inspect the line and clean all the salamanders, cl…"
type textarea "x"
type textarea "Kitchen line needed PM done, inspect the line and clean all the salamanders, cl…"
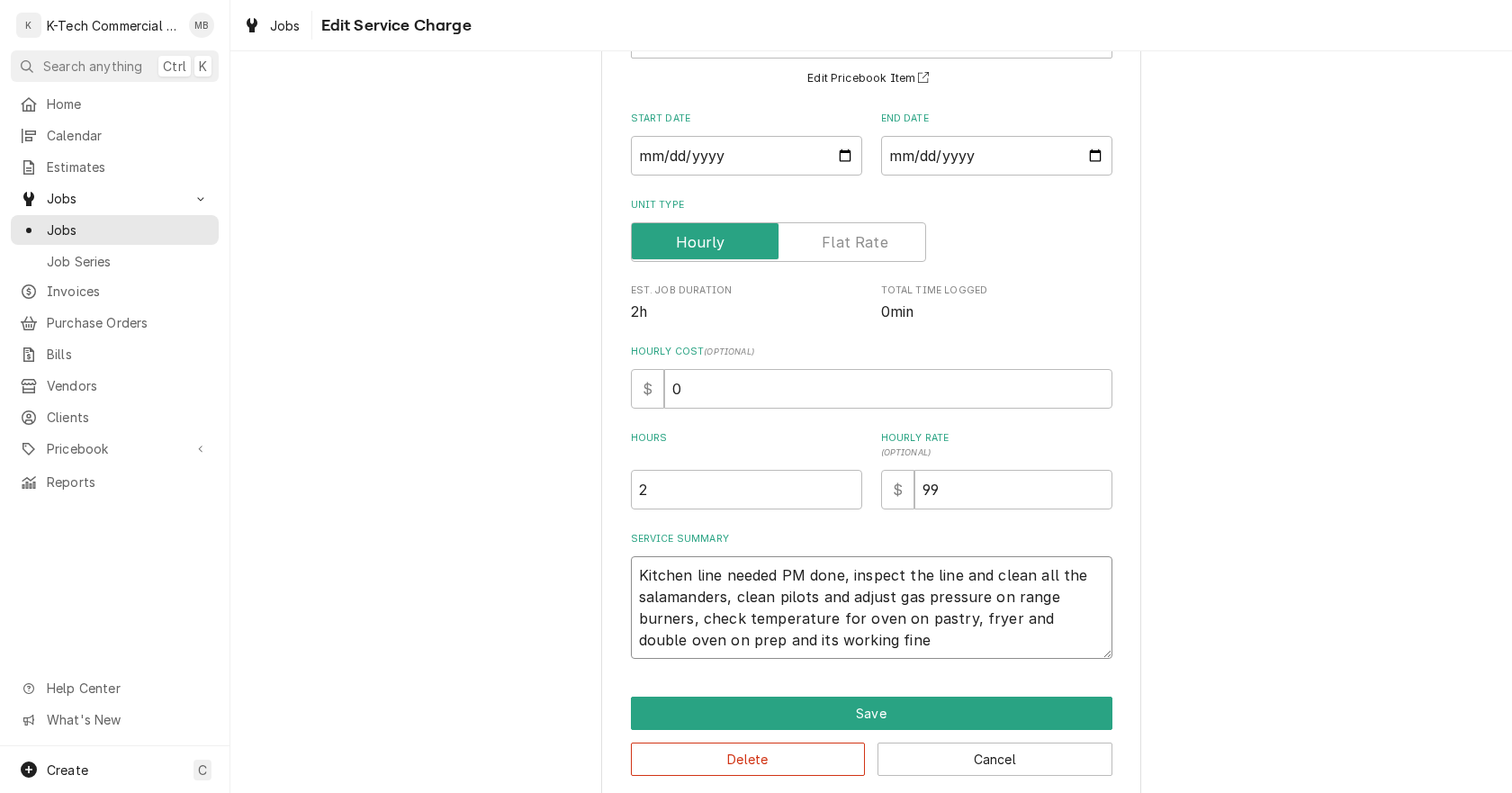
drag, startPoint x: 962, startPoint y: 626, endPoint x: 996, endPoint y: 650, distance: 41.6
click at [966, 629] on textarea "Kitchen line needed PM done, inspect the line and clean all the salamanders, cl…" at bounding box center [872, 606] width 482 height 102
click at [995, 647] on textarea "Kitchen line needed PM done, inspect the line and clean all the salamanders, cl…" at bounding box center [872, 606] width 482 height 102
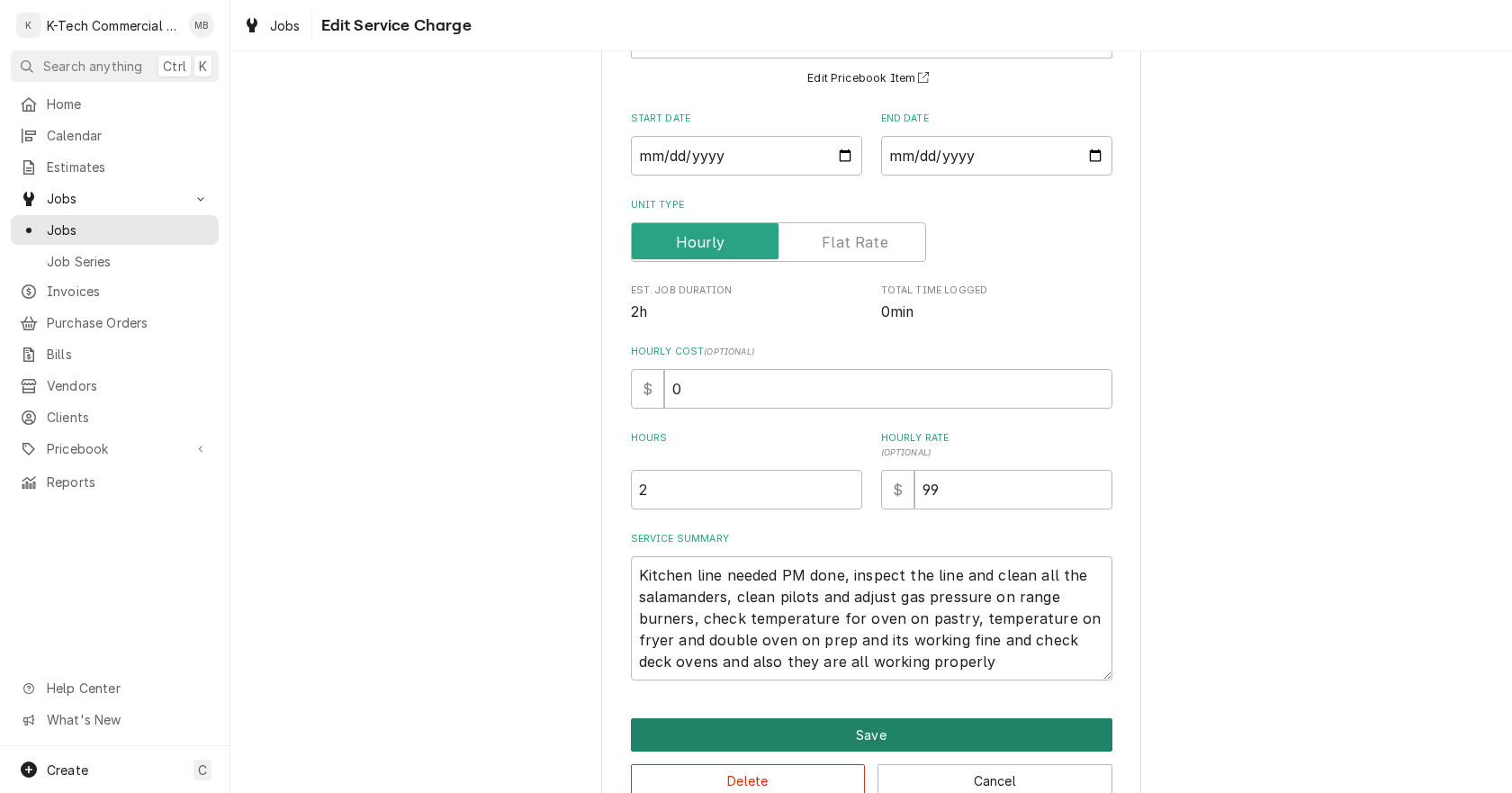
click at [1003, 727] on button "Save" at bounding box center [872, 735] width 482 height 34
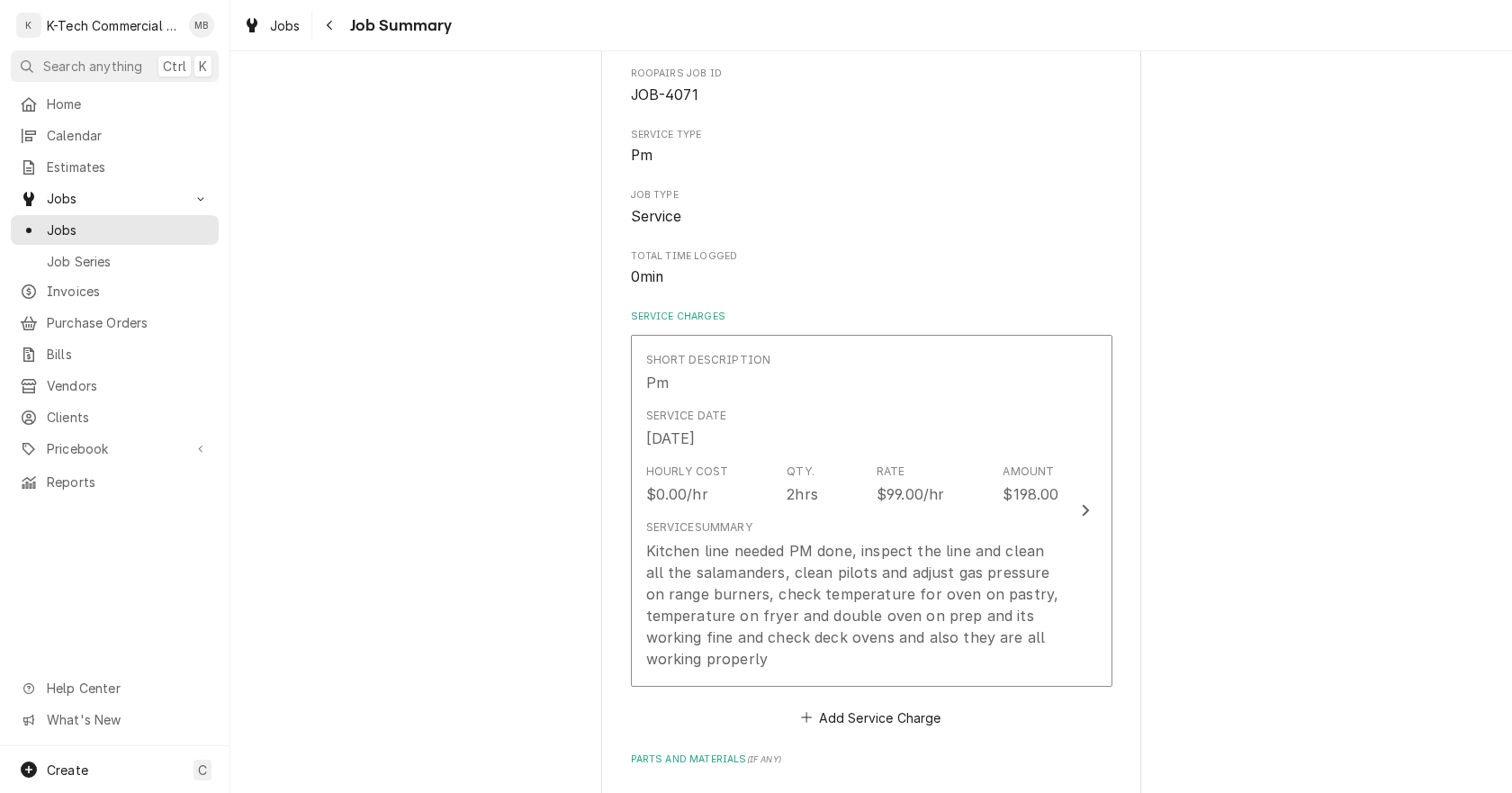
scroll to position [720, 0]
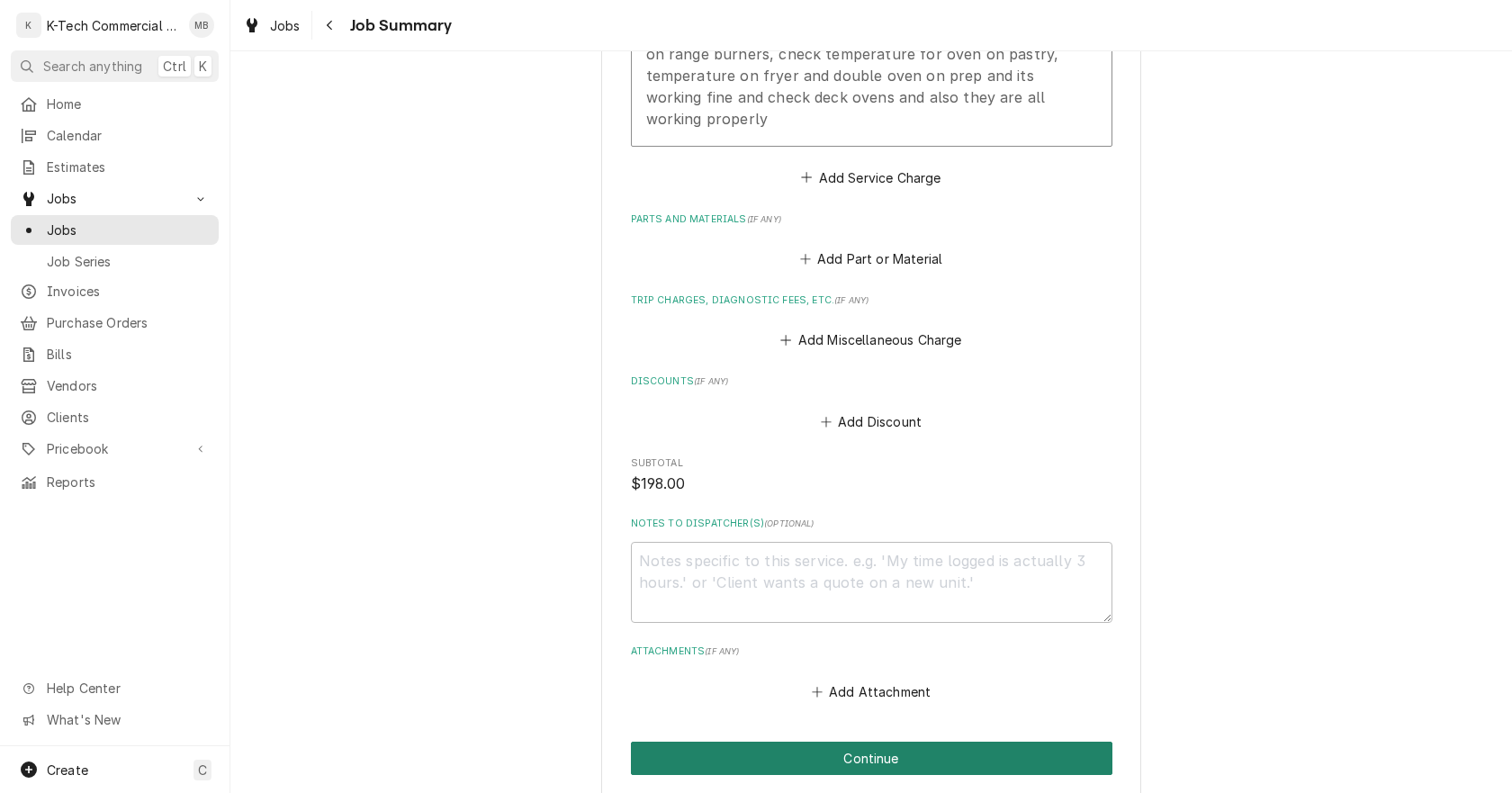
click at [824, 763] on button "Continue" at bounding box center [872, 758] width 482 height 34
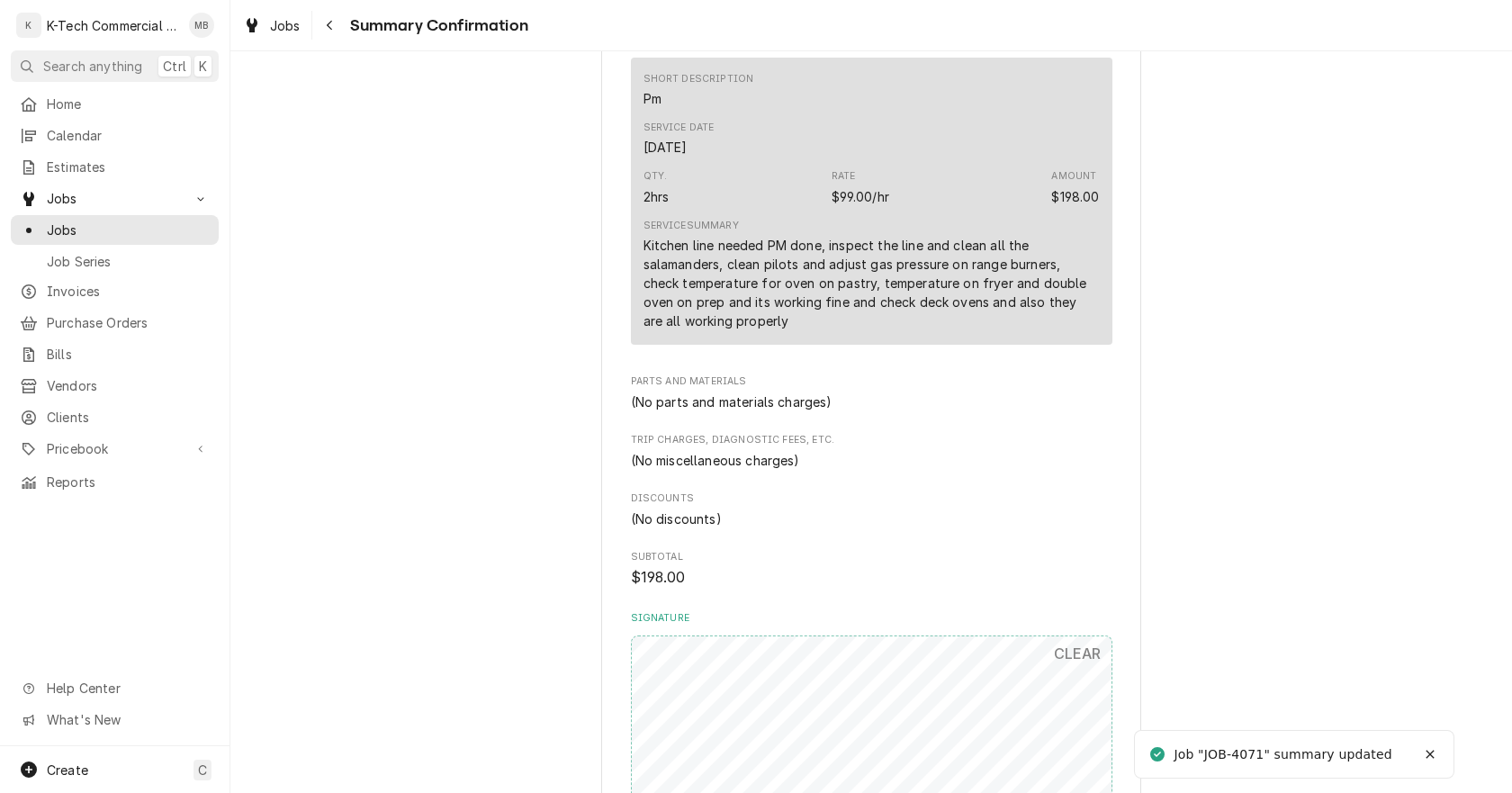
scroll to position [867, 0]
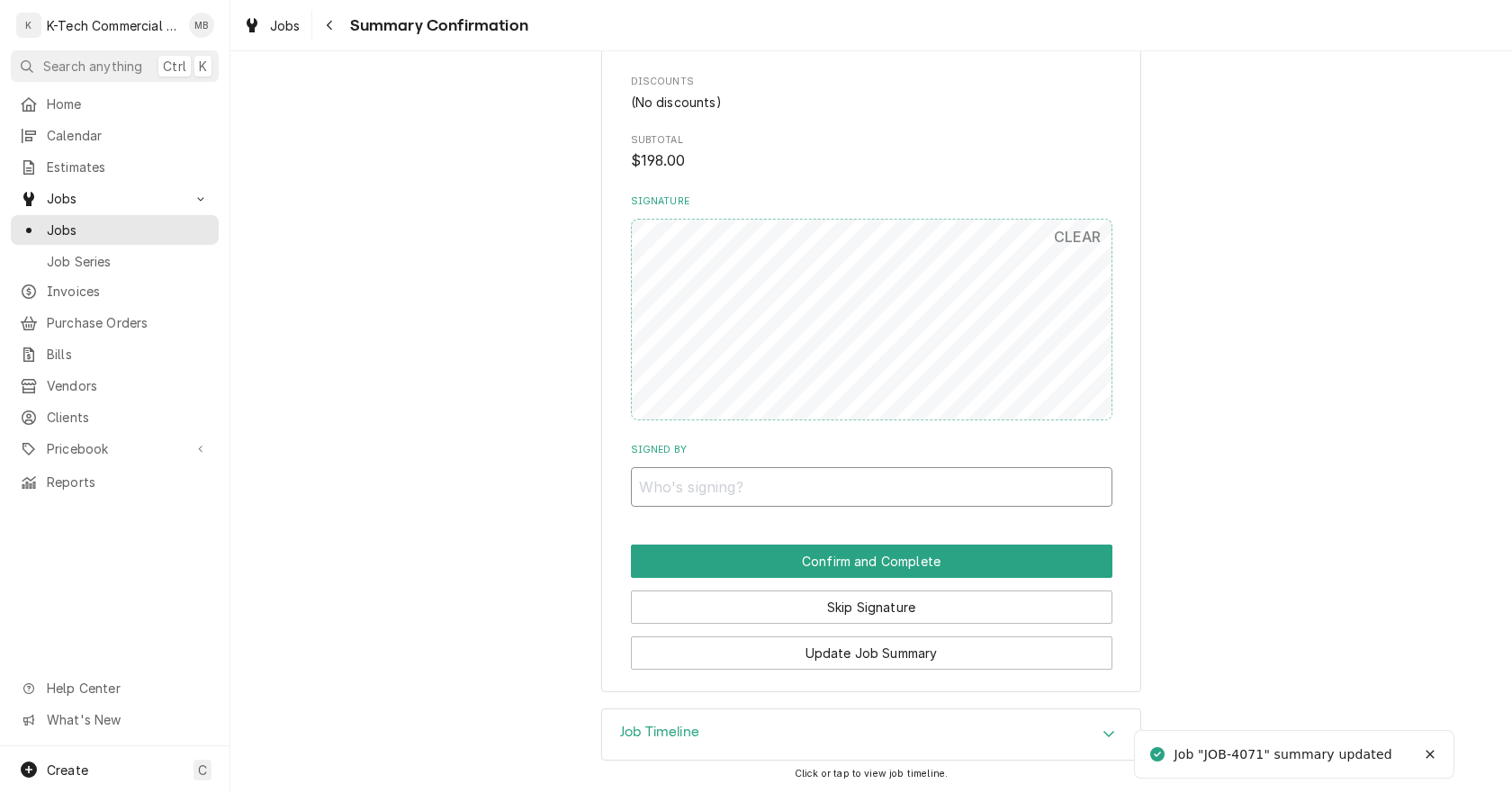
click at [832, 486] on input "Signed By" at bounding box center [872, 486] width 482 height 39
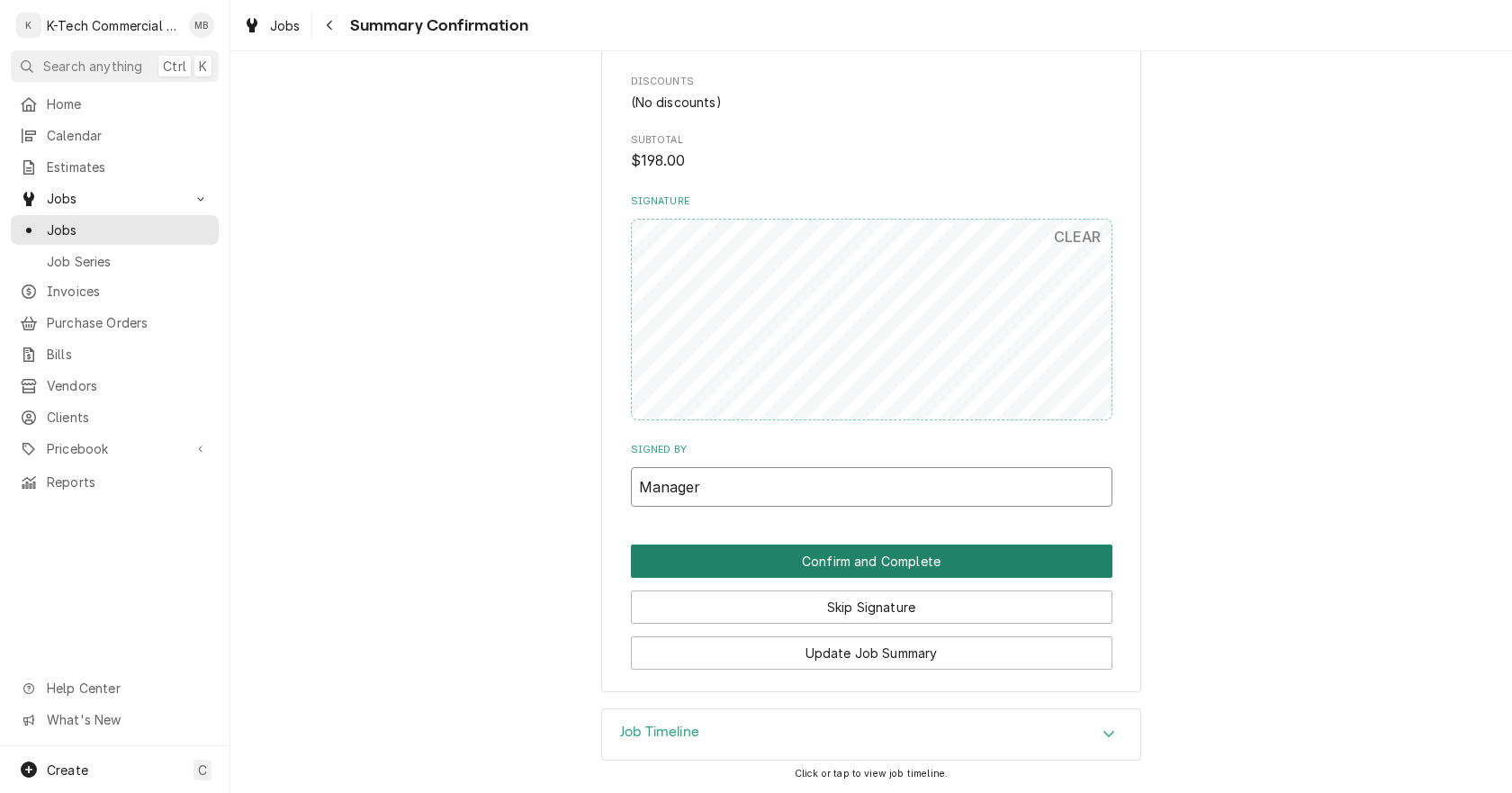
type input "Manager"
click at [823, 565] on button "Confirm and Complete" at bounding box center [872, 561] width 482 height 34
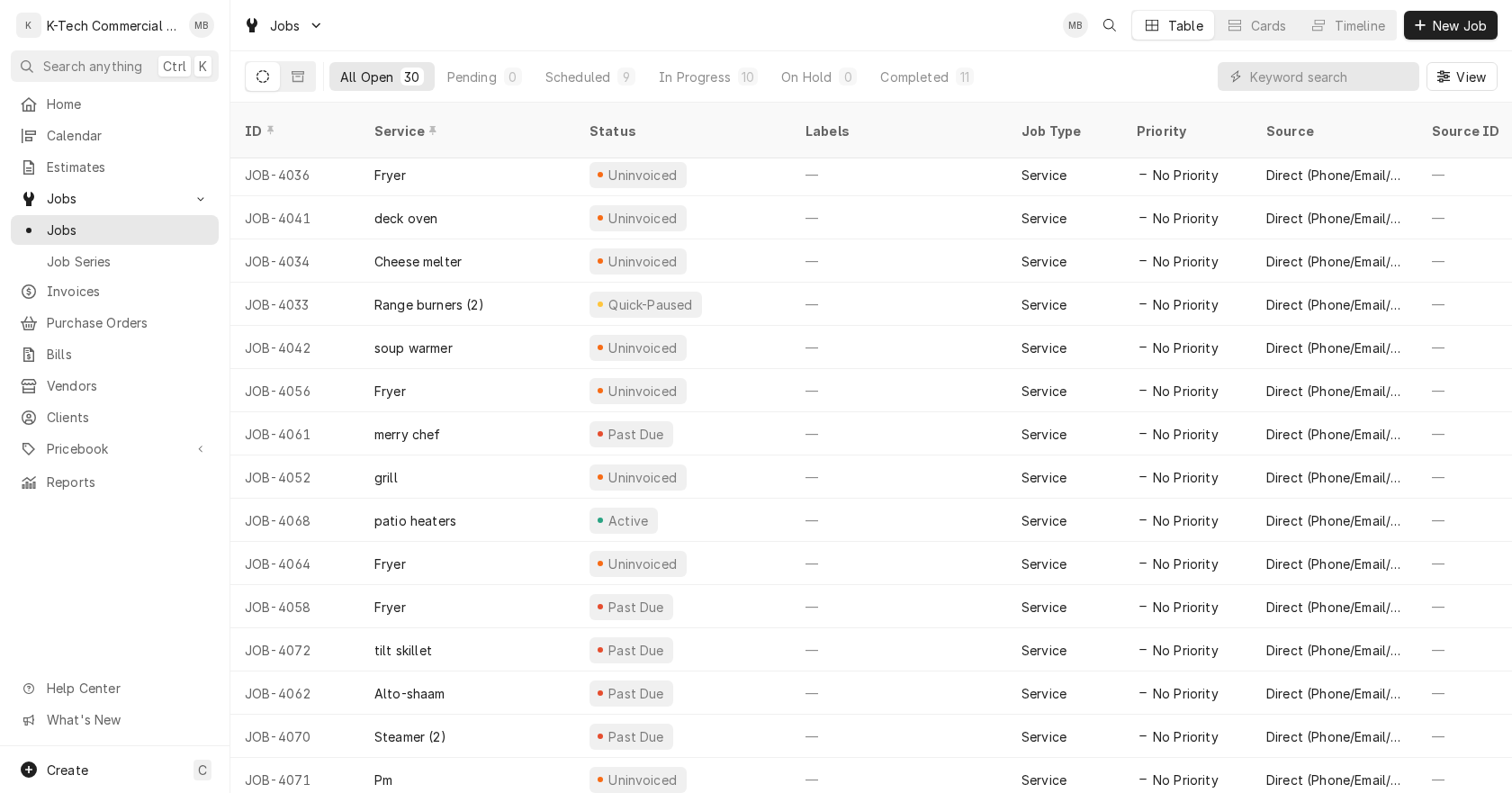
scroll to position [653, 0]
